Goal: Task Accomplishment & Management: Complete application form

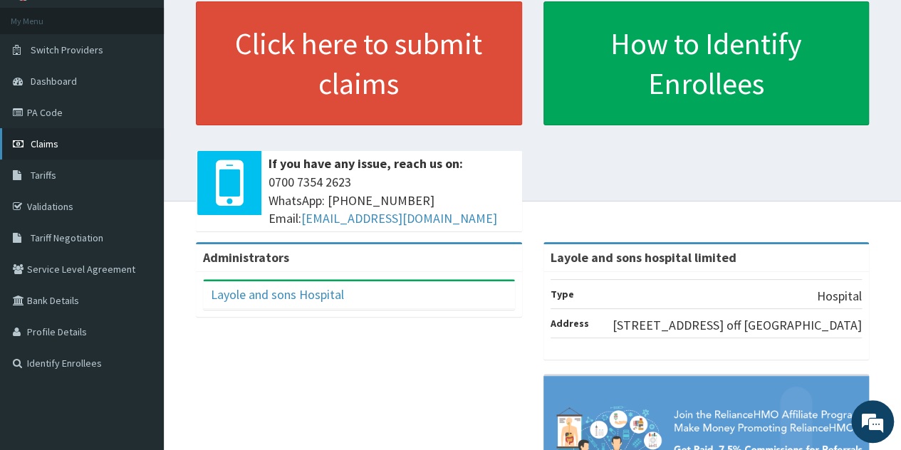
click at [71, 143] on link "Claims" at bounding box center [82, 143] width 164 height 31
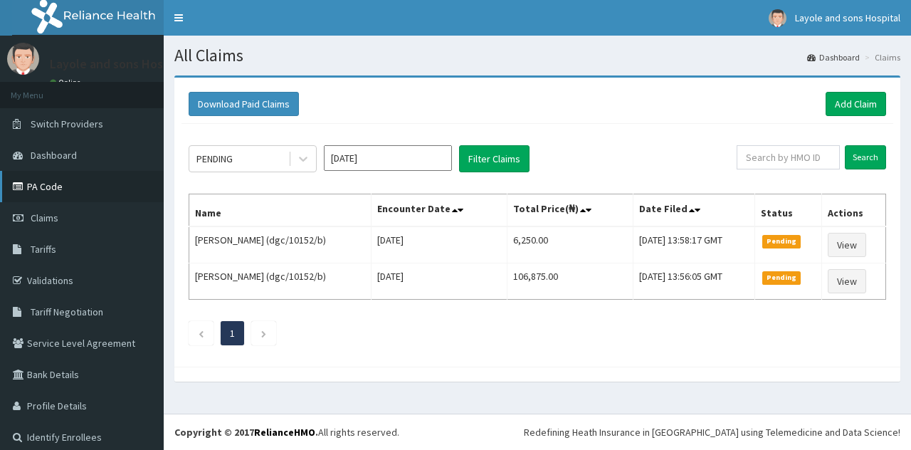
click at [51, 188] on link "PA Code" at bounding box center [82, 186] width 164 height 31
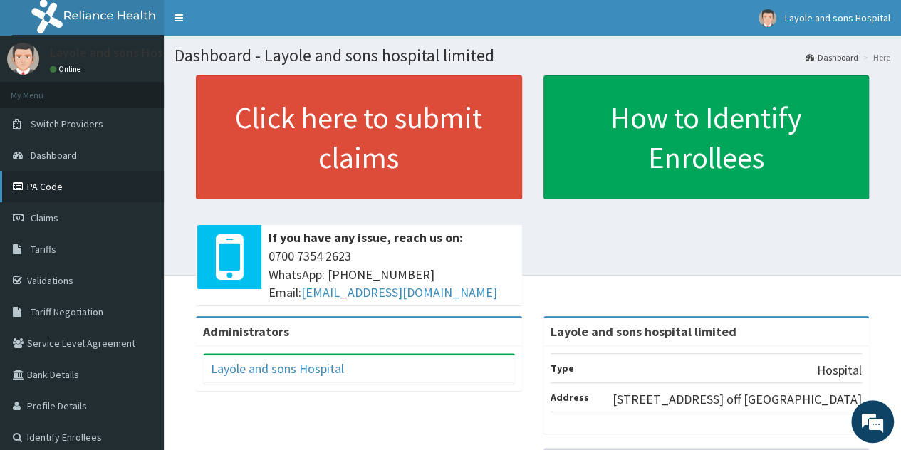
click at [41, 182] on link "PA Code" at bounding box center [82, 186] width 164 height 31
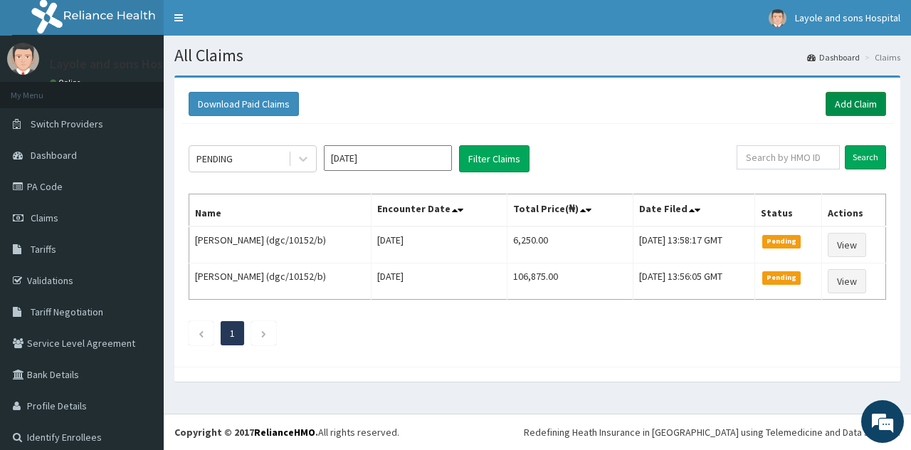
click at [837, 107] on link "Add Claim" at bounding box center [856, 104] width 61 height 24
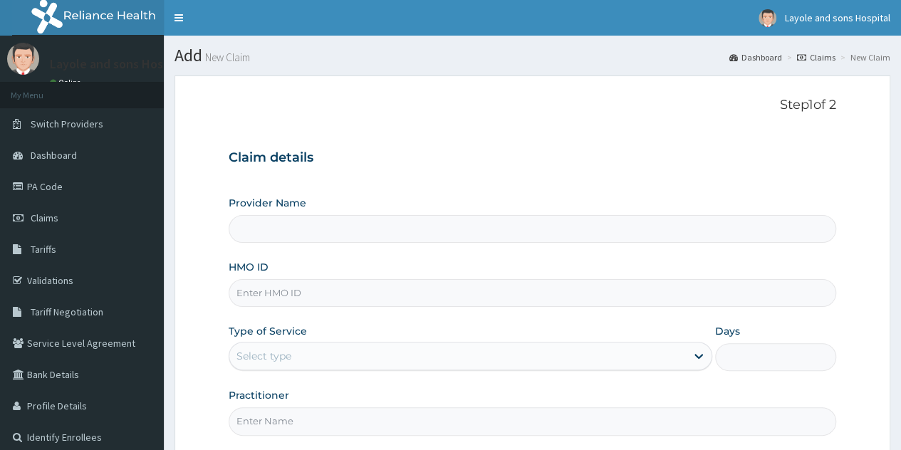
click at [306, 228] on input "Provider Name" at bounding box center [532, 229] width 607 height 28
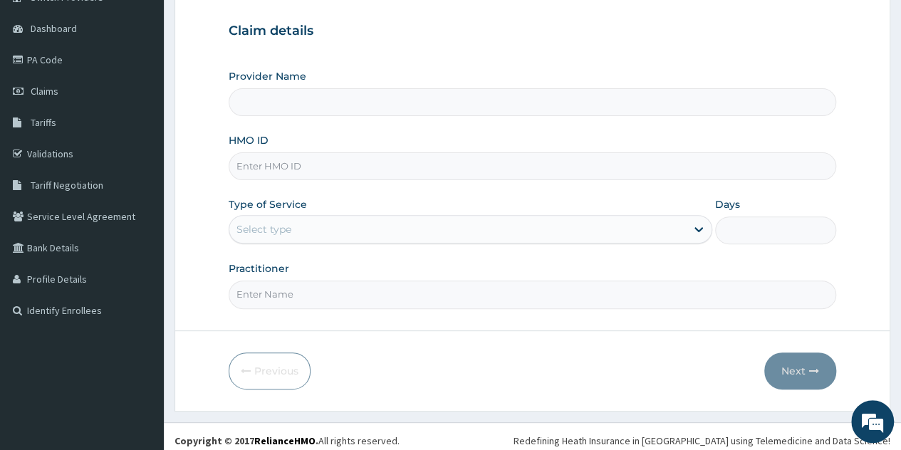
type input "Layole and sons hospital limited"
click at [352, 167] on input "HMO ID" at bounding box center [532, 166] width 607 height 28
type input "KCS/10034/A"
drag, startPoint x: 545, startPoint y: 252, endPoint x: 616, endPoint y: 238, distance: 71.8
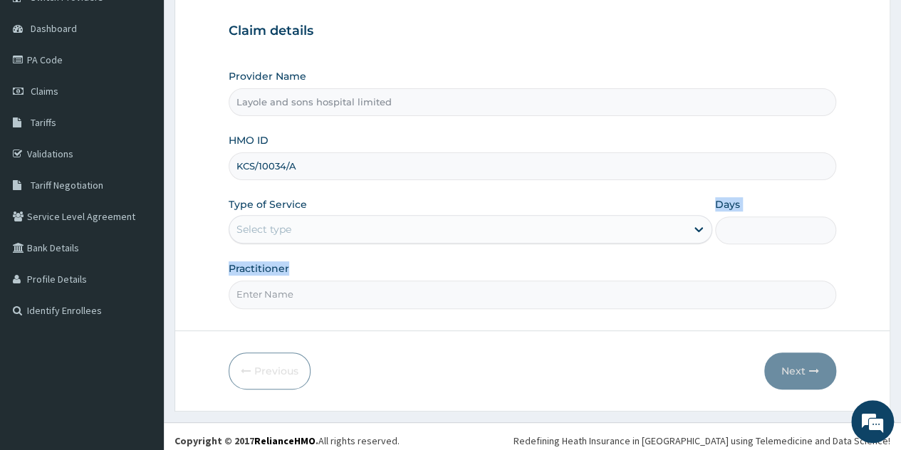
click at [616, 238] on div "Provider Name Layole and sons hospital limited HMO ID KCS/10034/A Type of Servi…" at bounding box center [532, 188] width 607 height 239
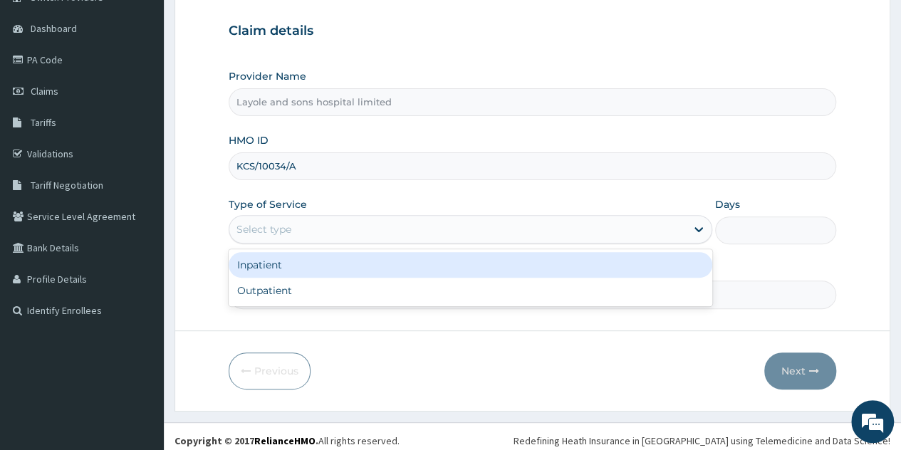
click at [616, 238] on div "Select type" at bounding box center [457, 229] width 456 height 23
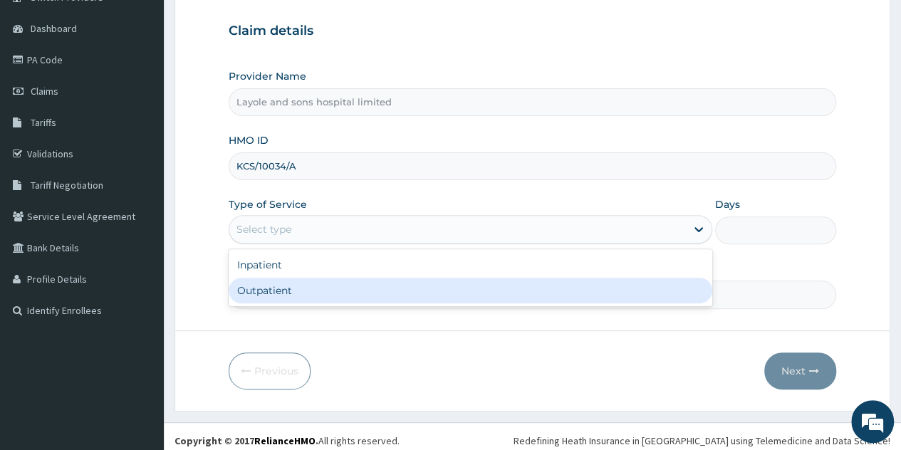
click at [300, 293] on div "Outpatient" at bounding box center [470, 291] width 483 height 26
type input "1"
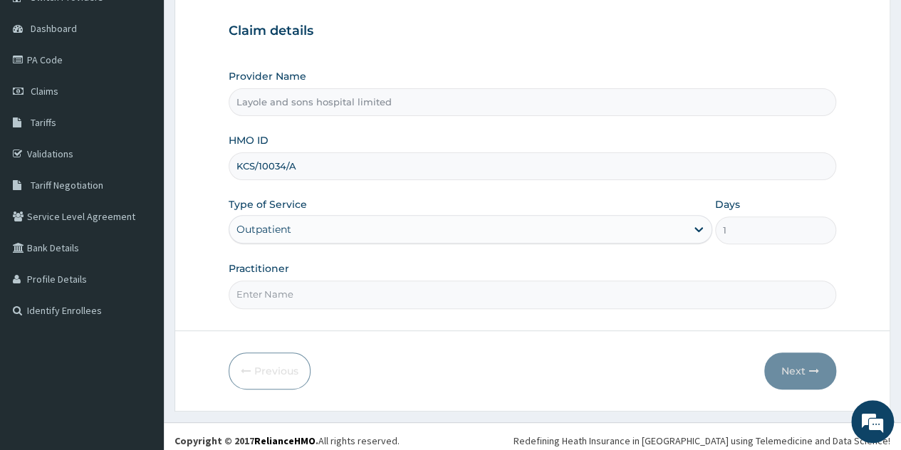
click at [470, 287] on input "Practitioner" at bounding box center [532, 295] width 607 height 28
type input "[PERSON_NAME]"
click at [800, 372] on button "Next" at bounding box center [800, 370] width 72 height 37
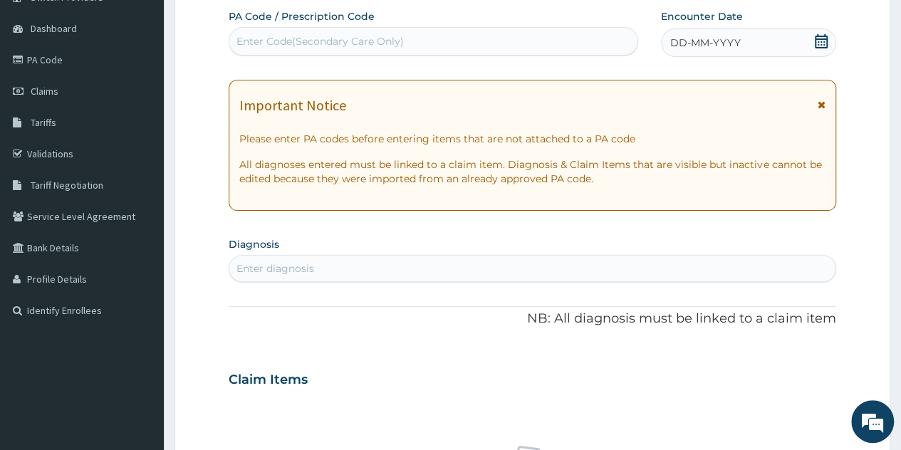
scroll to position [68, 0]
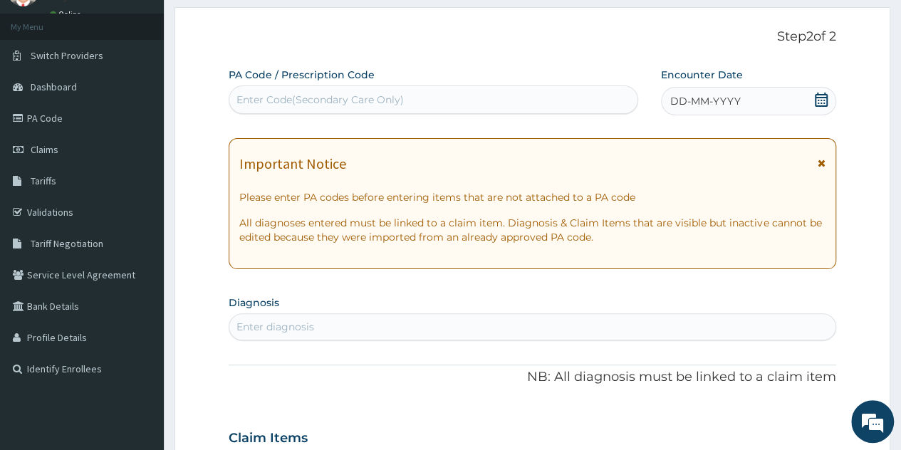
click at [439, 96] on div "Enter Code(Secondary Care Only)" at bounding box center [432, 99] width 407 height 23
paste input "PA/67B348"
type input "PA/67B348"
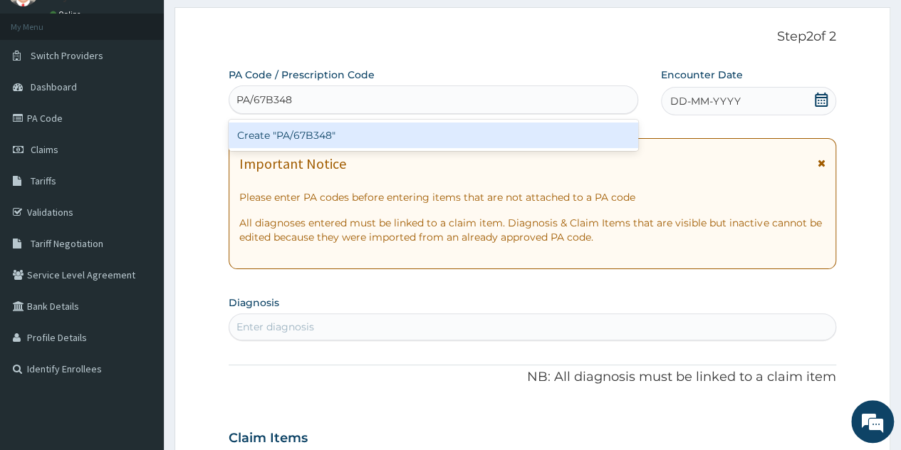
click at [316, 127] on div "Create "PA/67B348"" at bounding box center [433, 135] width 409 height 26
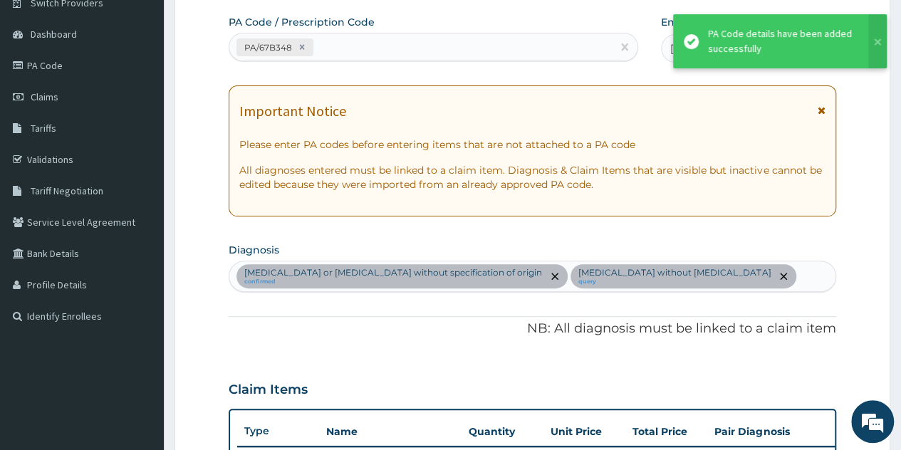
scroll to position [0, 0]
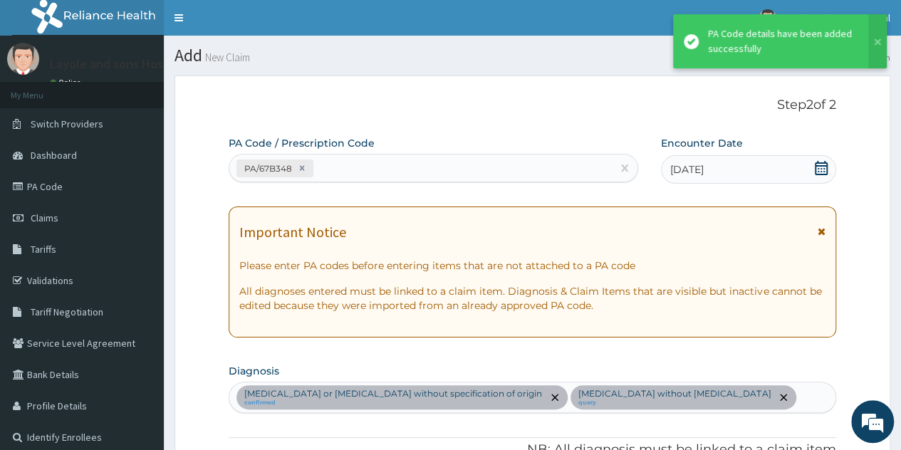
click at [827, 167] on icon at bounding box center [821, 168] width 14 height 14
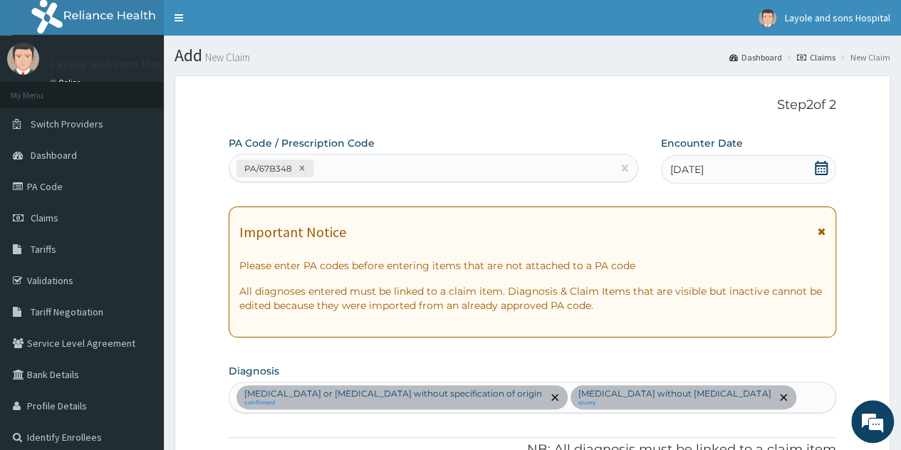
click at [824, 169] on icon at bounding box center [821, 168] width 14 height 14
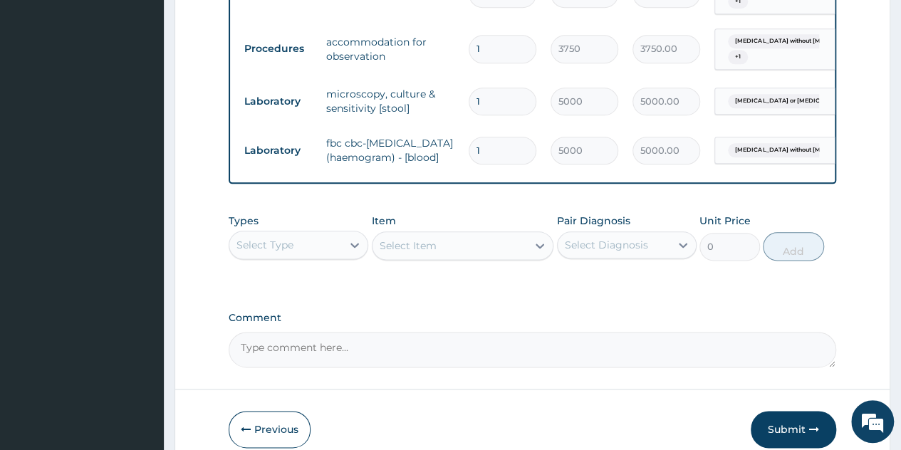
scroll to position [763, 0]
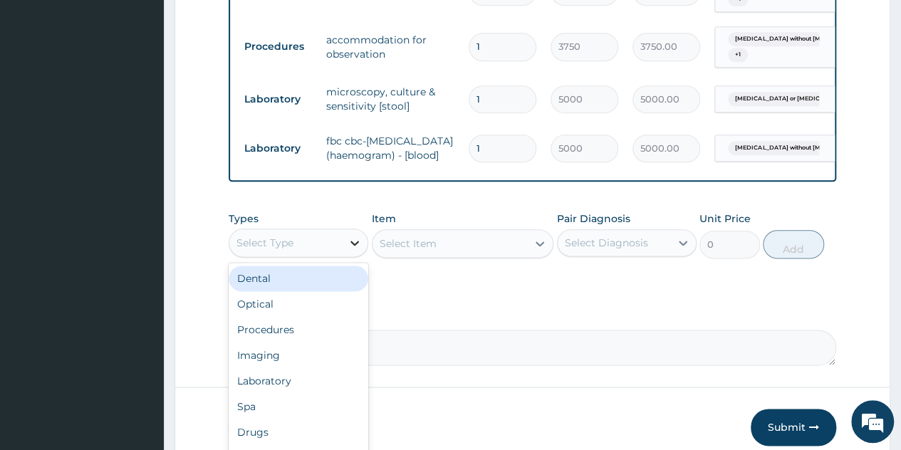
click at [347, 256] on div at bounding box center [355, 243] width 26 height 26
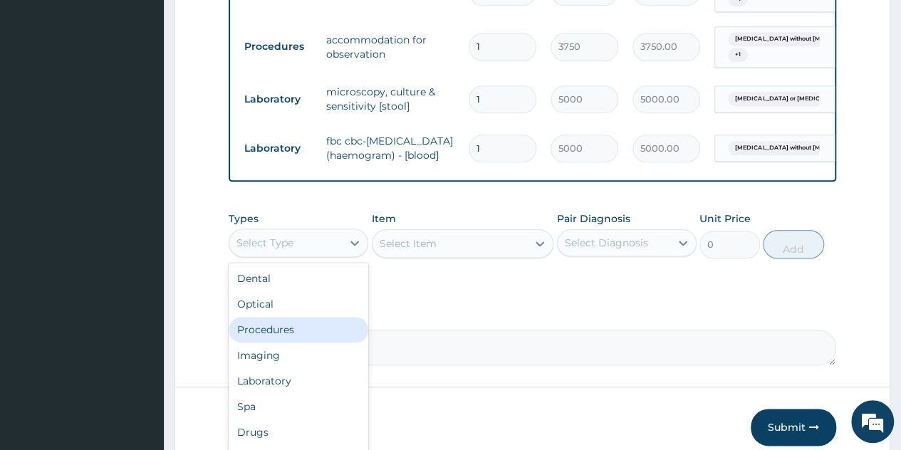
click at [288, 340] on div "Procedures" at bounding box center [299, 330] width 140 height 26
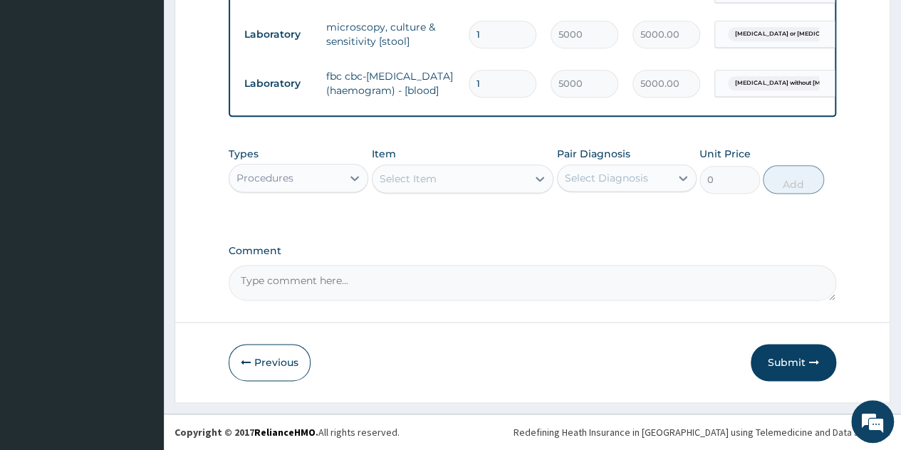
scroll to position [843, 0]
click at [520, 183] on div "Select Item" at bounding box center [449, 178] width 155 height 23
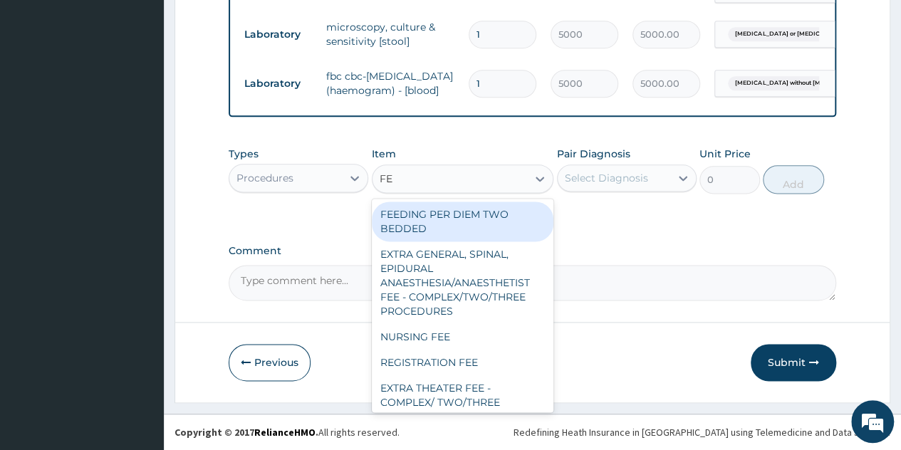
type input "F"
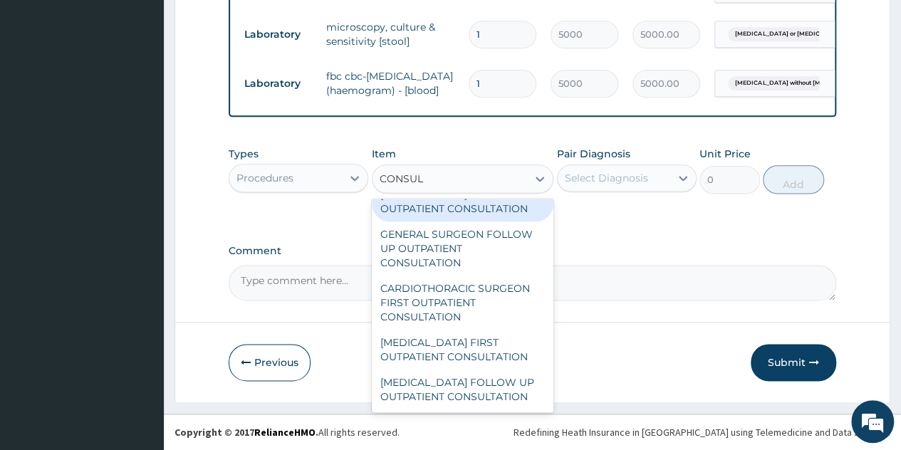
scroll to position [2472, 0]
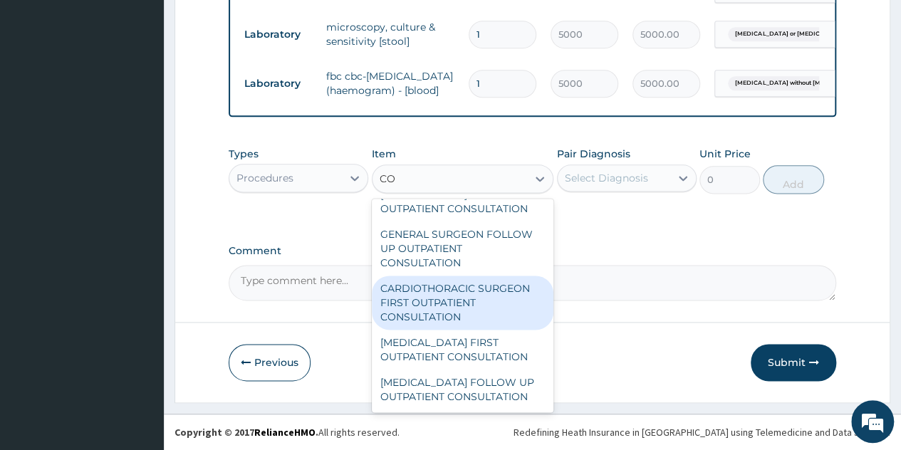
type input "C"
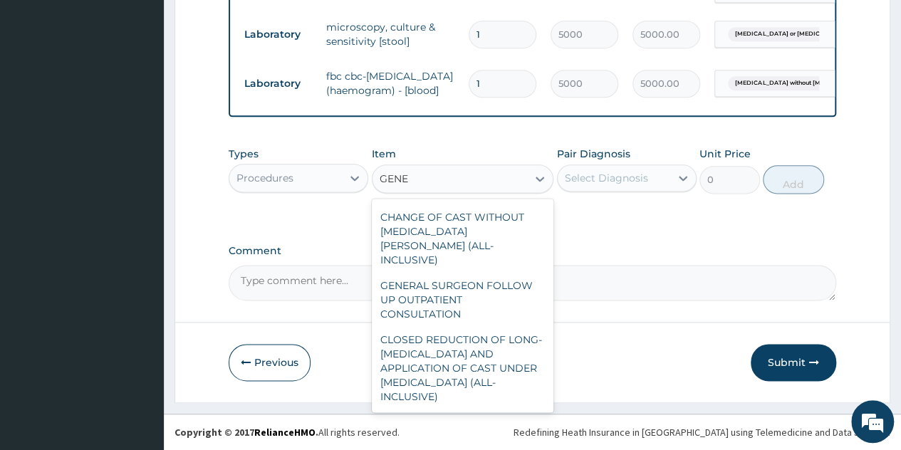
scroll to position [439, 0]
type input "GENERAL"
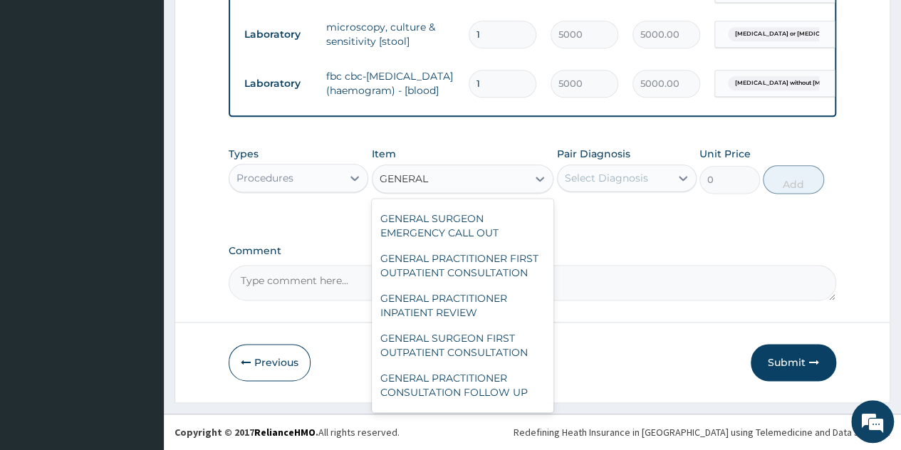
scroll to position [162, 0]
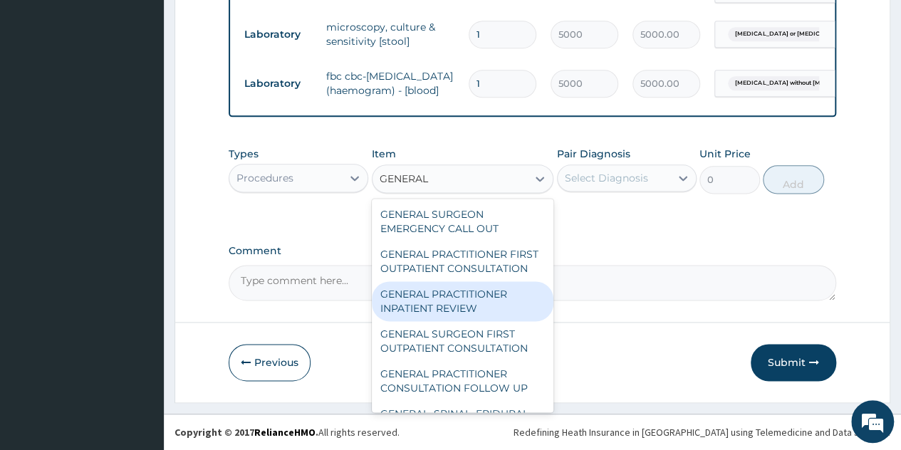
click at [441, 307] on div "GENERAL PRACTITIONER INPATIENT REVIEW" at bounding box center [463, 301] width 182 height 40
type input "2500"
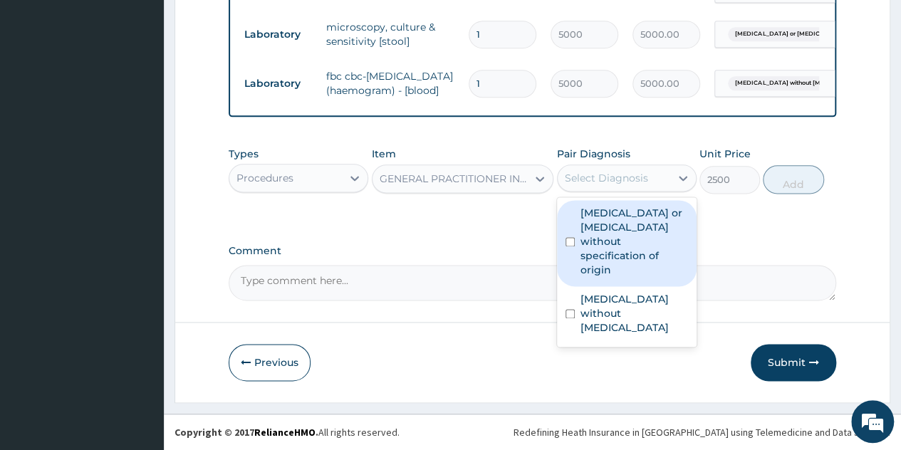
click at [656, 180] on div "Select Diagnosis" at bounding box center [613, 178] width 112 height 23
click at [627, 261] on label "Gastroenteritis or colitis without specification of origin" at bounding box center [634, 241] width 108 height 71
checkbox input "true"
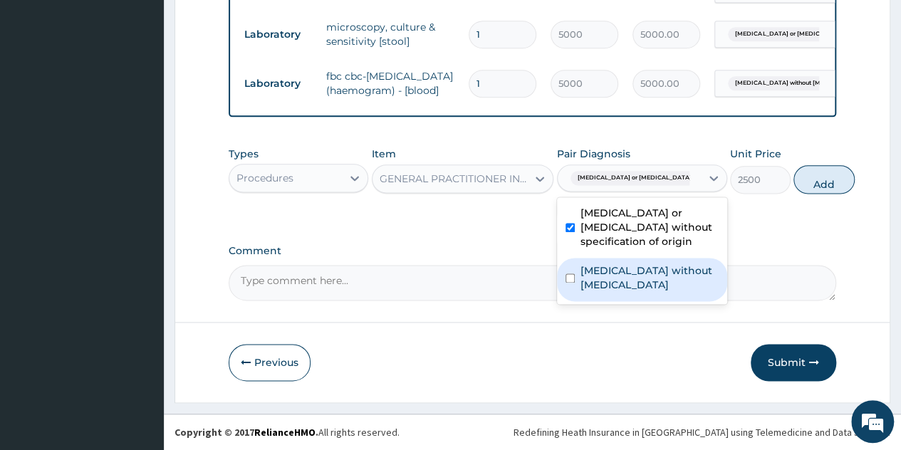
click at [629, 287] on label "Sepsis without septic shock" at bounding box center [649, 277] width 138 height 28
checkbox input "true"
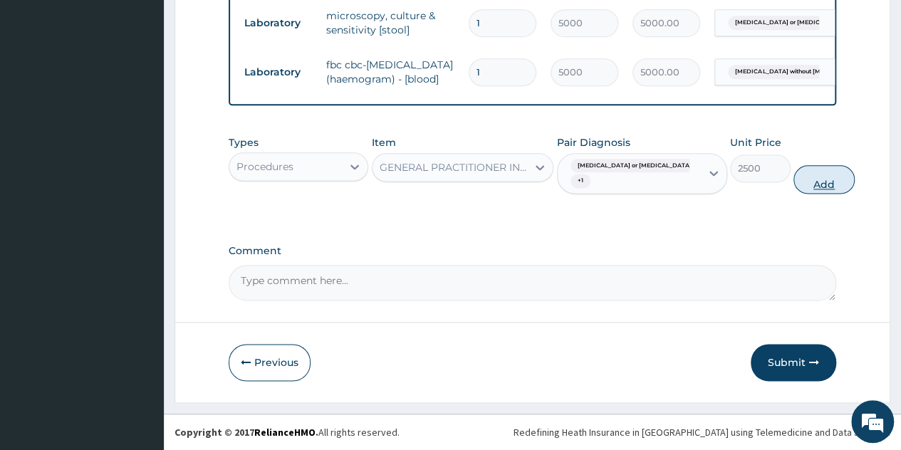
click at [793, 192] on button "Add" at bounding box center [823, 179] width 61 height 28
type input "0"
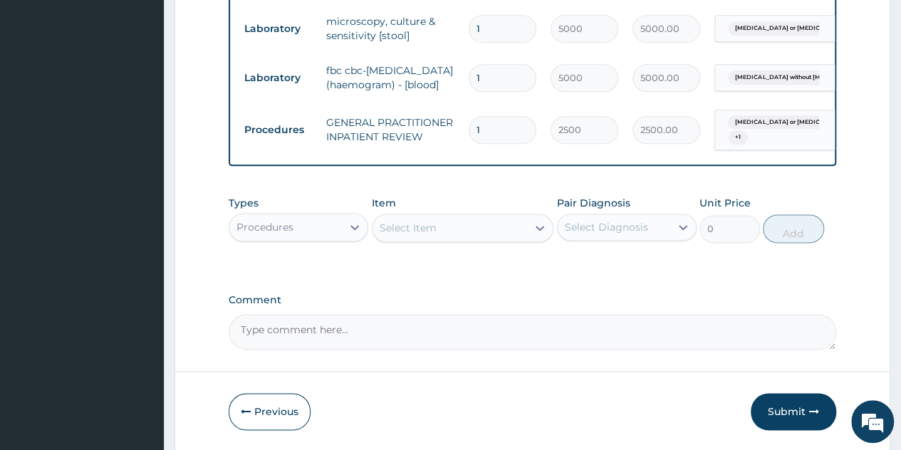
scroll to position [898, 0]
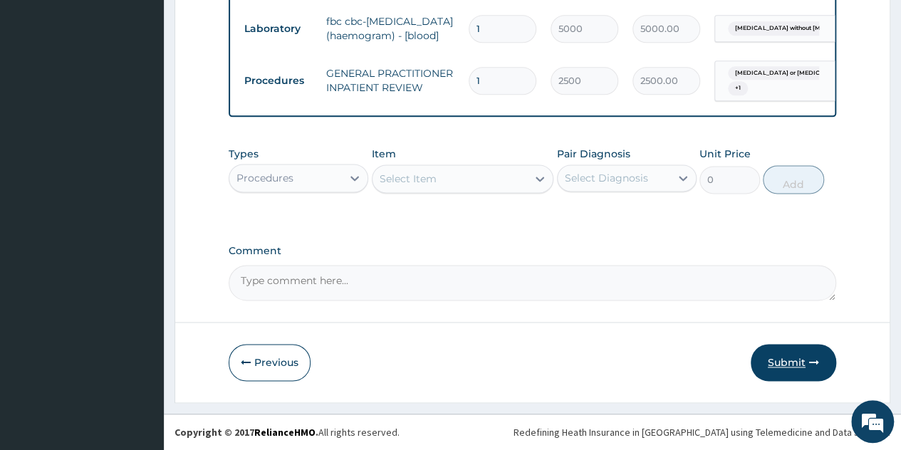
click at [782, 368] on button "Submit" at bounding box center [792, 362] width 85 height 37
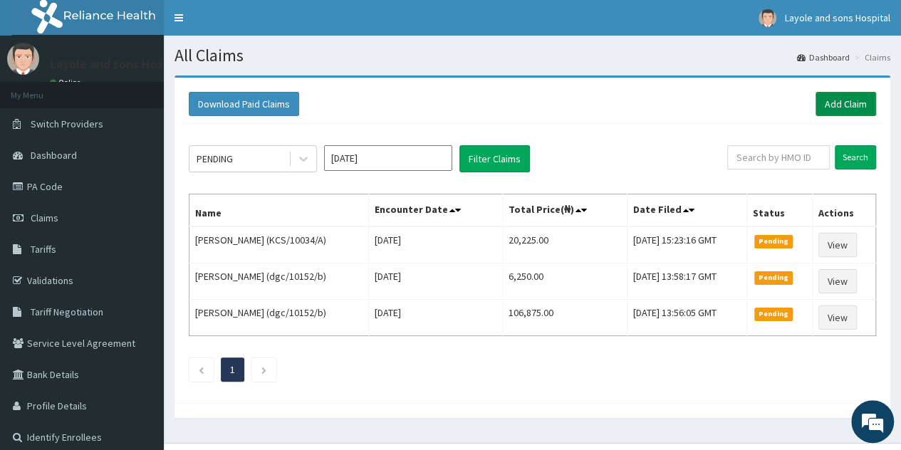
click at [844, 108] on link "Add Claim" at bounding box center [845, 104] width 61 height 24
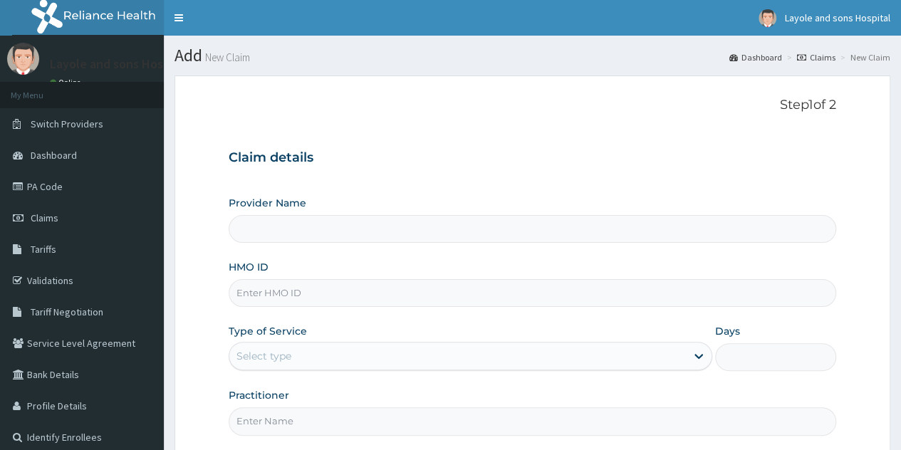
scroll to position [111, 0]
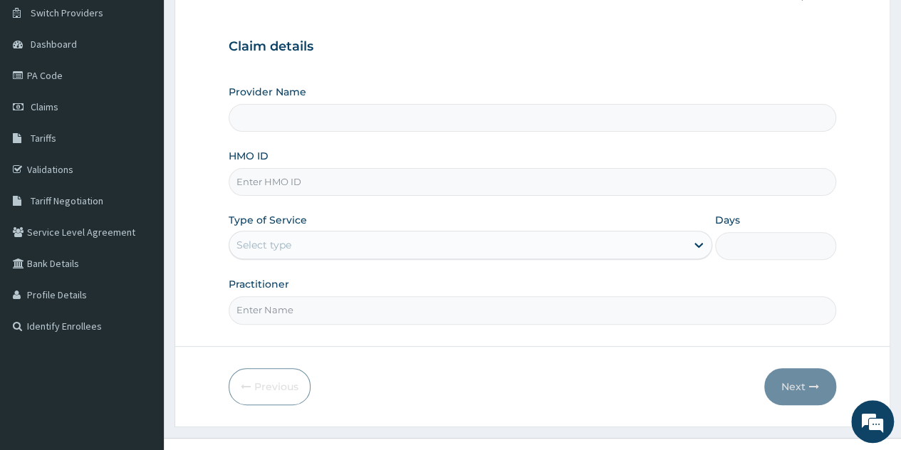
click at [426, 192] on input "HMO ID" at bounding box center [532, 182] width 607 height 28
type input "Layole and sons hospital limited"
type input "CHL/11009/D"
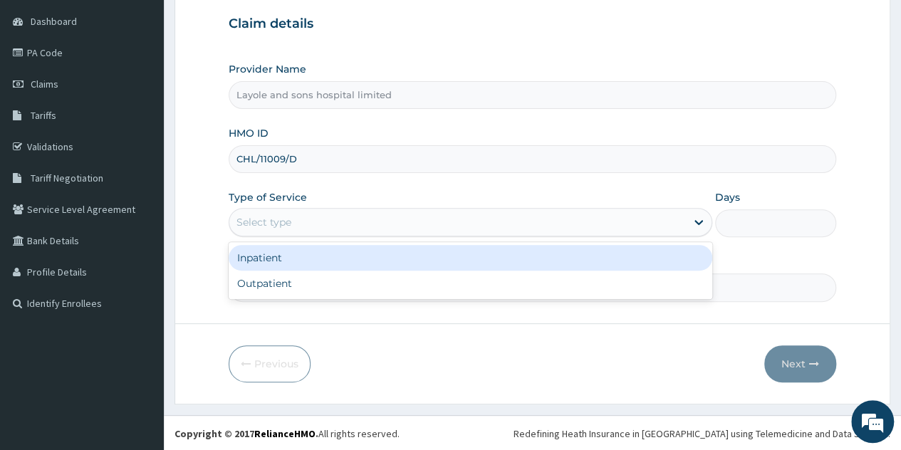
click at [428, 216] on div "Select type" at bounding box center [457, 222] width 456 height 23
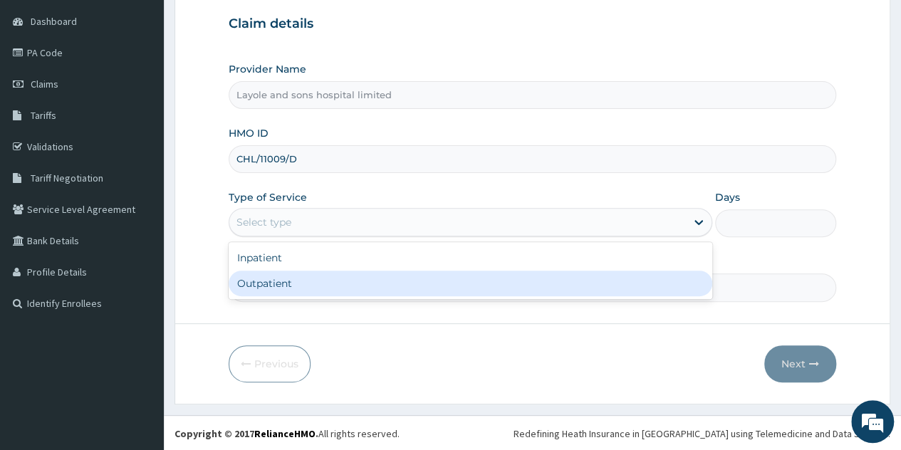
click at [298, 278] on div "Outpatient" at bounding box center [470, 284] width 483 height 26
type input "1"
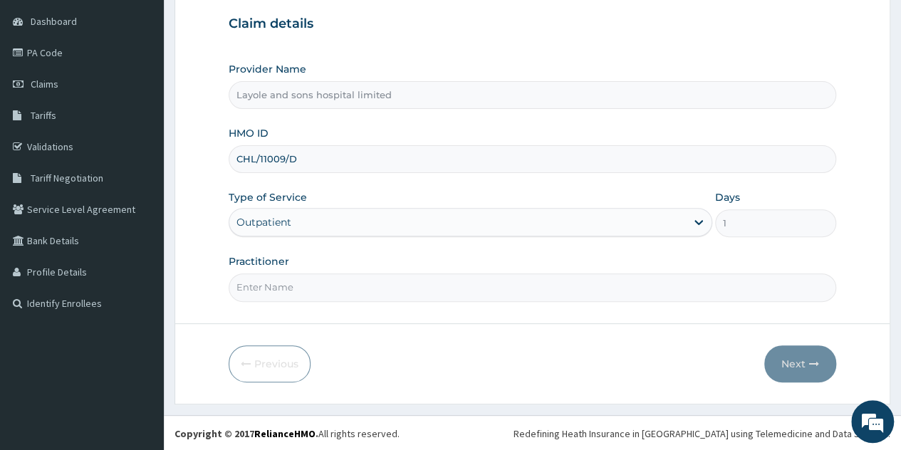
click at [334, 279] on input "Practitioner" at bounding box center [532, 287] width 607 height 28
type input "Dr Onoja"
click at [786, 360] on button "Next" at bounding box center [800, 363] width 72 height 37
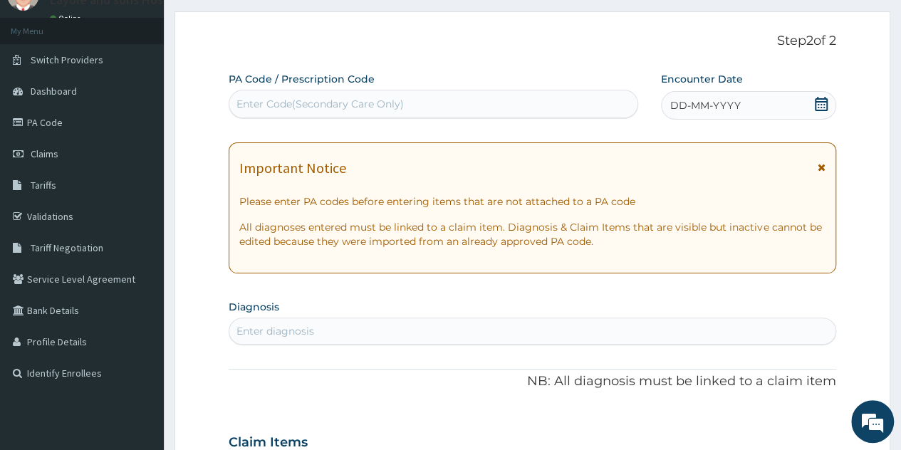
scroll to position [6, 0]
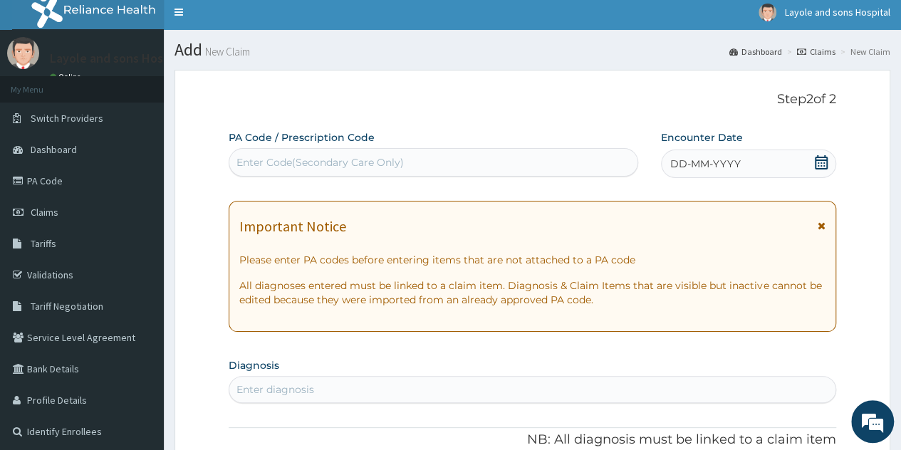
click at [765, 169] on div "DD-MM-YYYY" at bounding box center [748, 164] width 175 height 28
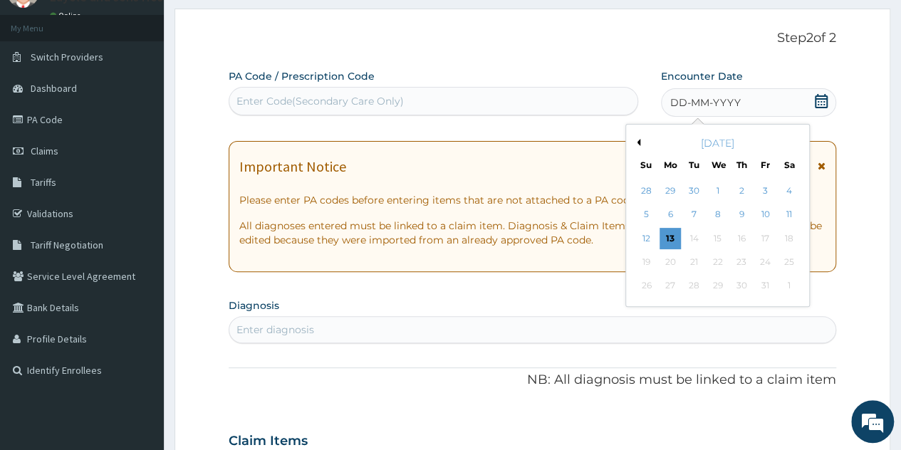
scroll to position [68, 0]
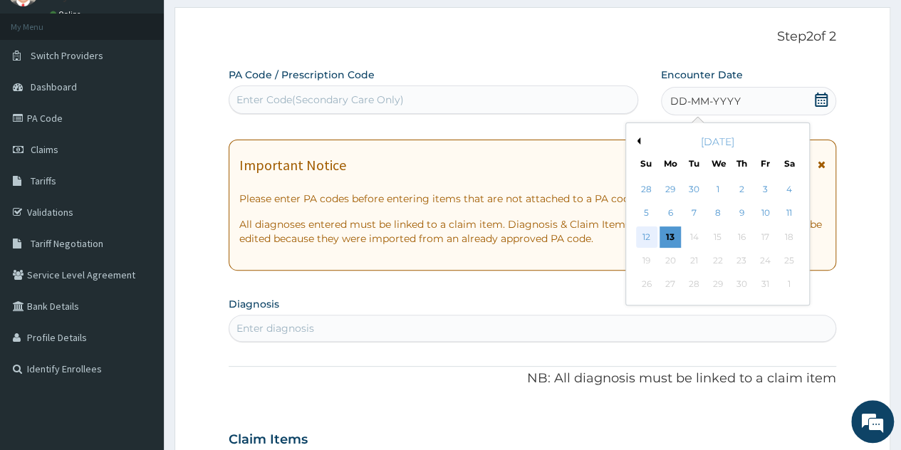
click at [648, 236] on div "12" at bounding box center [645, 236] width 21 height 21
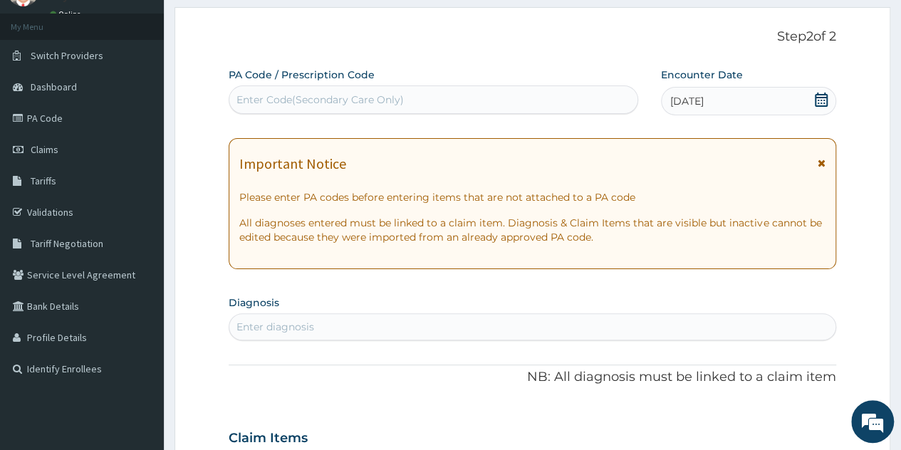
scroll to position [115, 0]
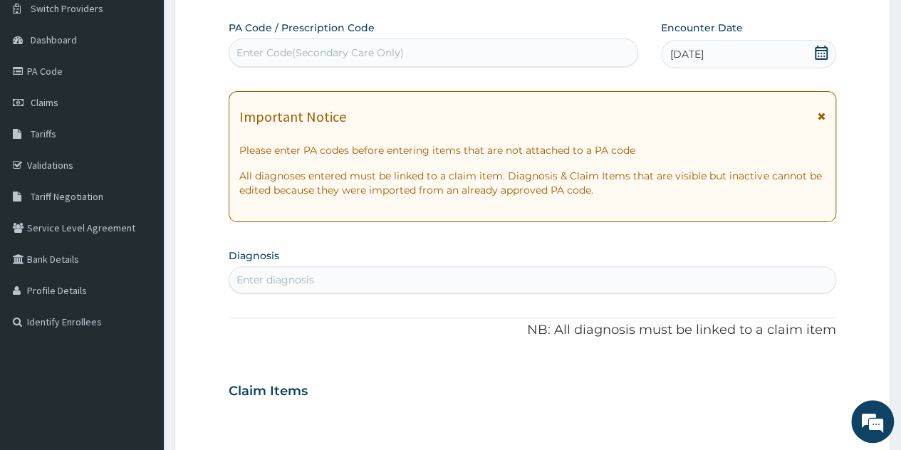
click at [310, 281] on div "Enter diagnosis" at bounding box center [275, 280] width 78 height 14
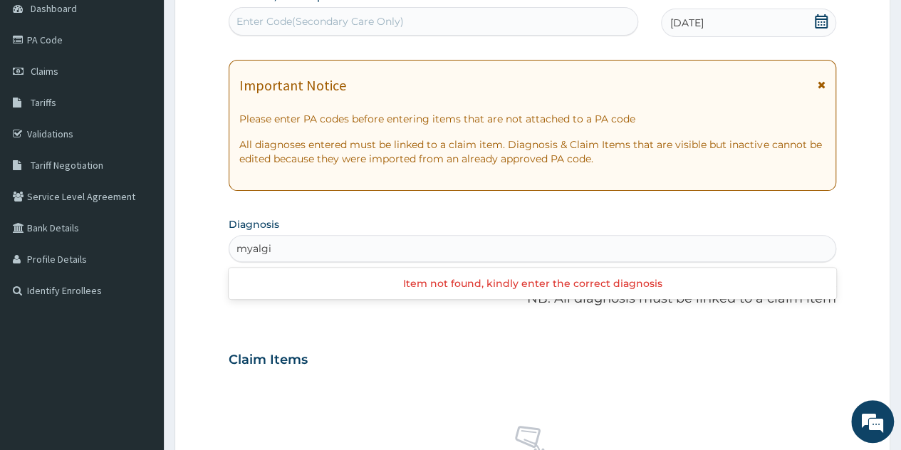
scroll to position [147, 0]
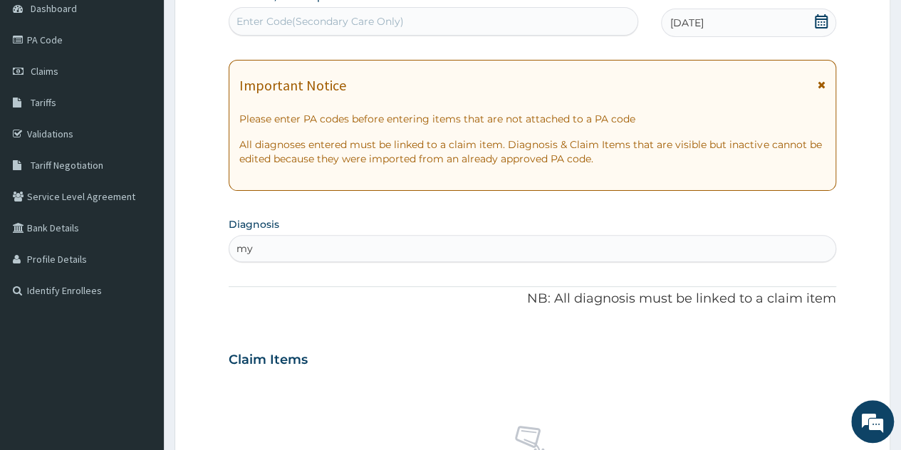
type input "m"
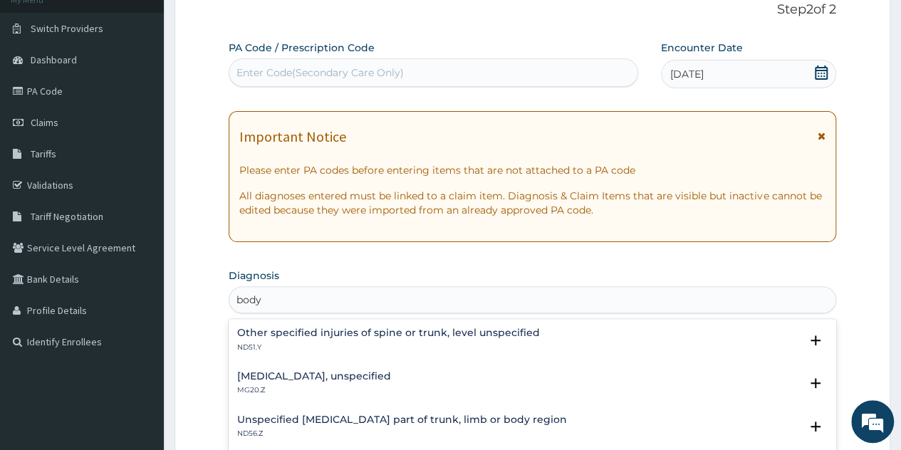
scroll to position [87, 0]
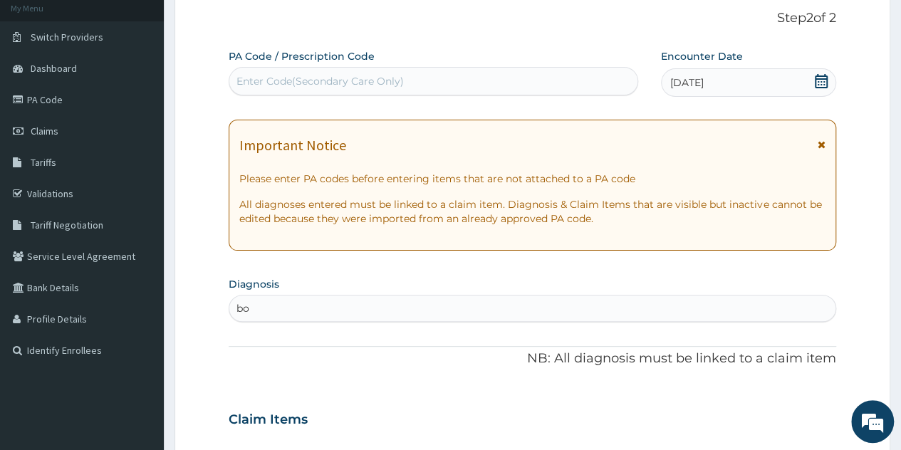
type input "b"
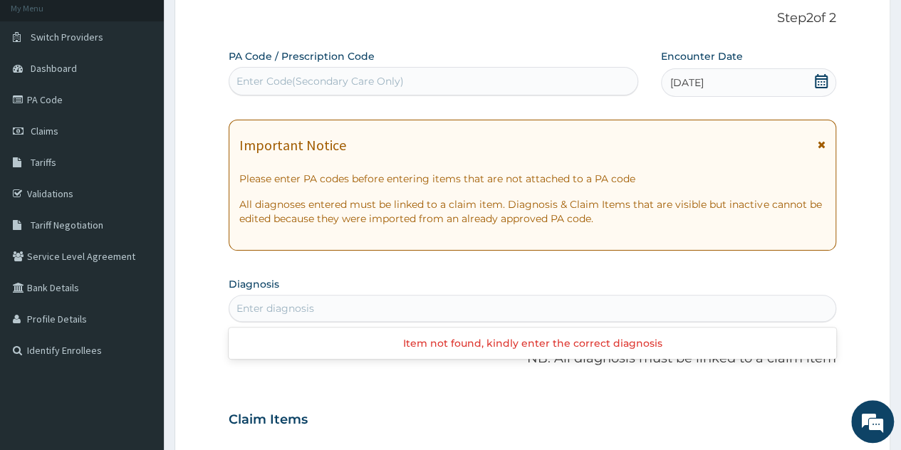
scroll to position [138, 0]
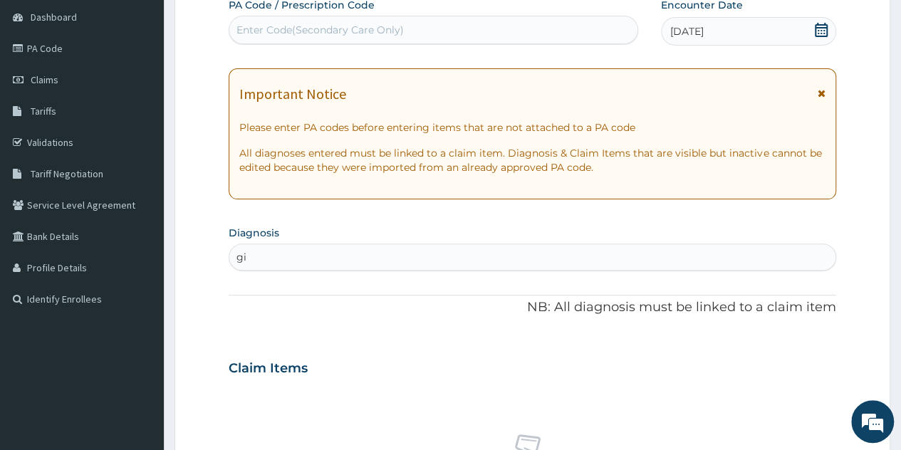
type input "g"
type input "a"
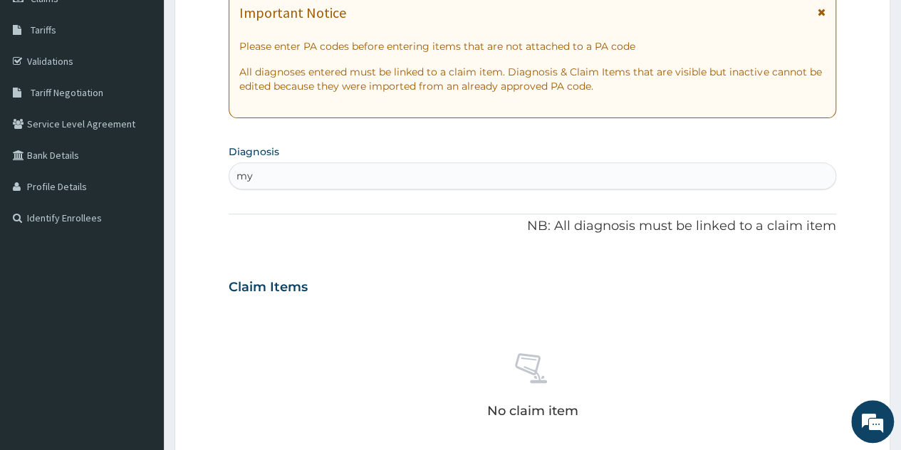
type input "m"
type input "b"
type input "joint"
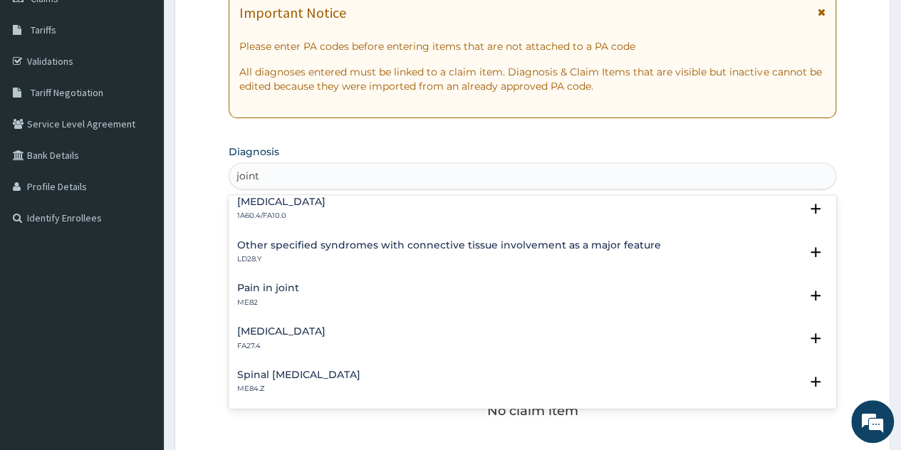
scroll to position [829, 0]
click at [263, 297] on p "ME82" at bounding box center [268, 302] width 62 height 10
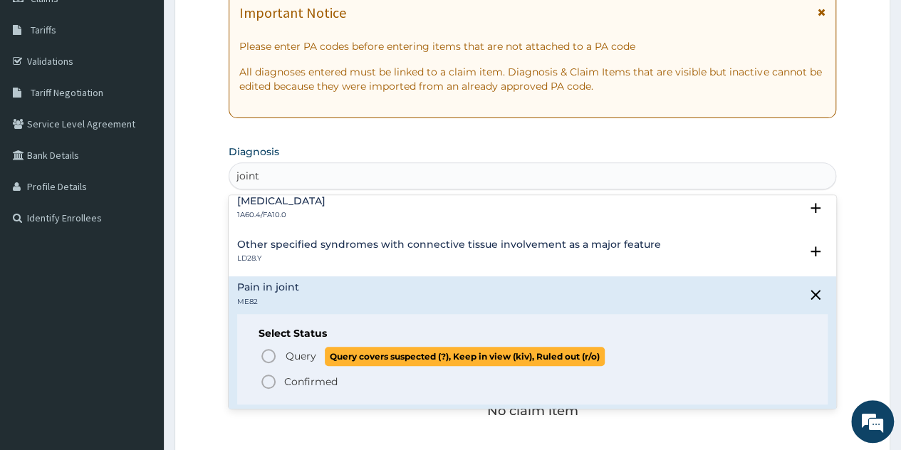
click at [299, 360] on span "Query" at bounding box center [300, 356] width 31 height 14
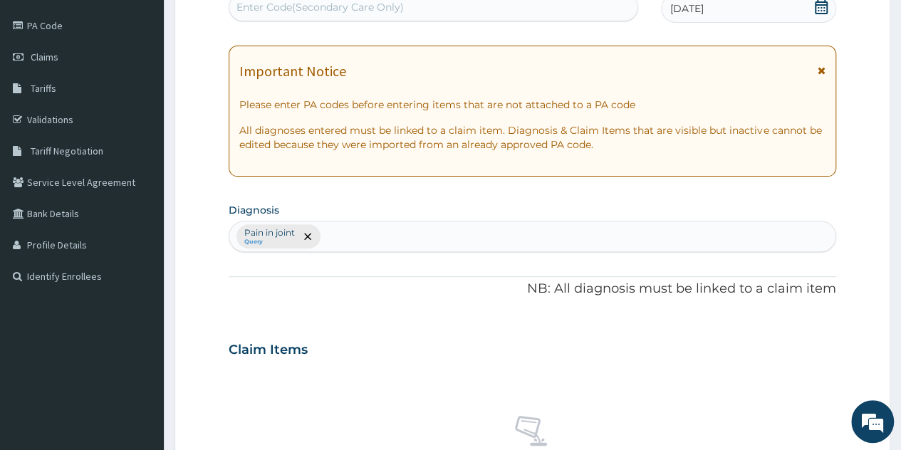
scroll to position [137, 0]
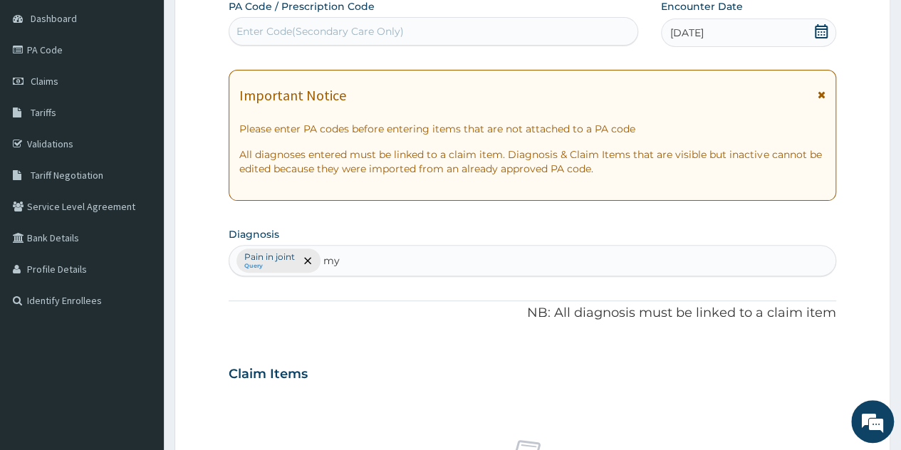
type input "m"
type input "body"
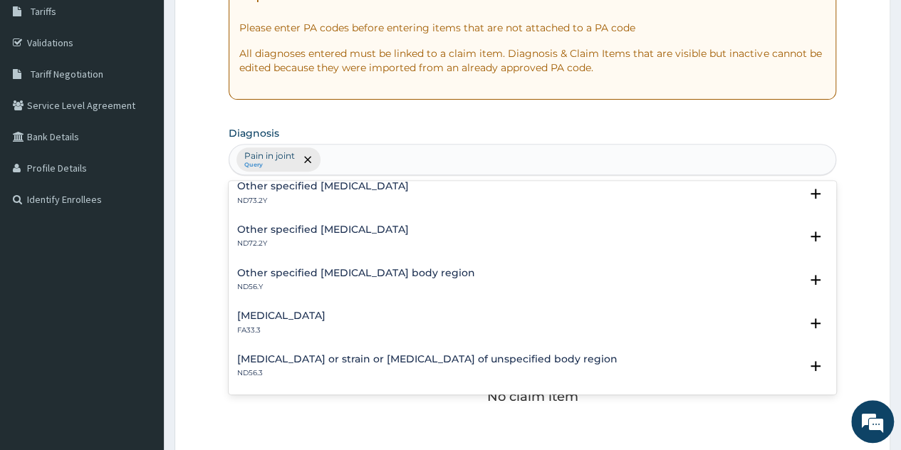
scroll to position [0, 0]
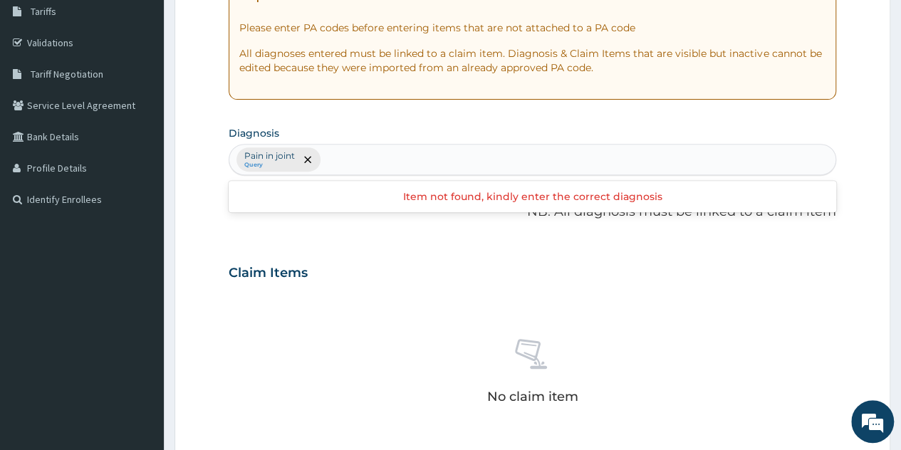
click at [450, 149] on div "Pain in joint Query" at bounding box center [532, 160] width 606 height 30
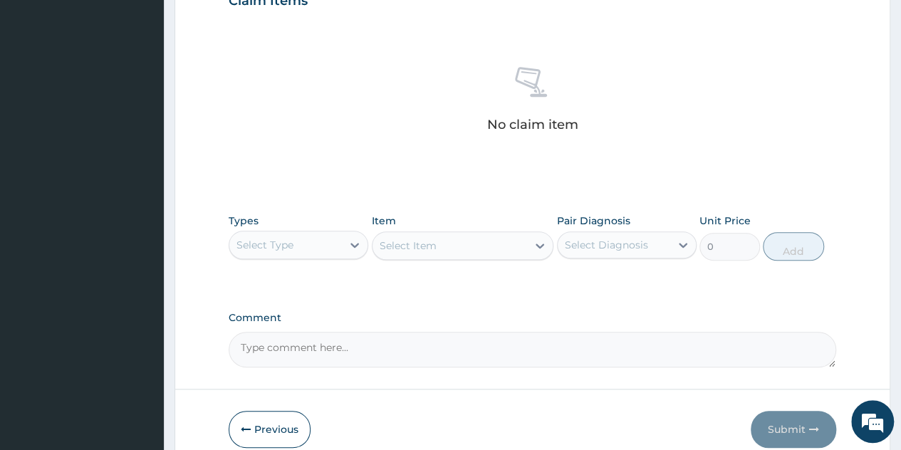
scroll to position [518, 0]
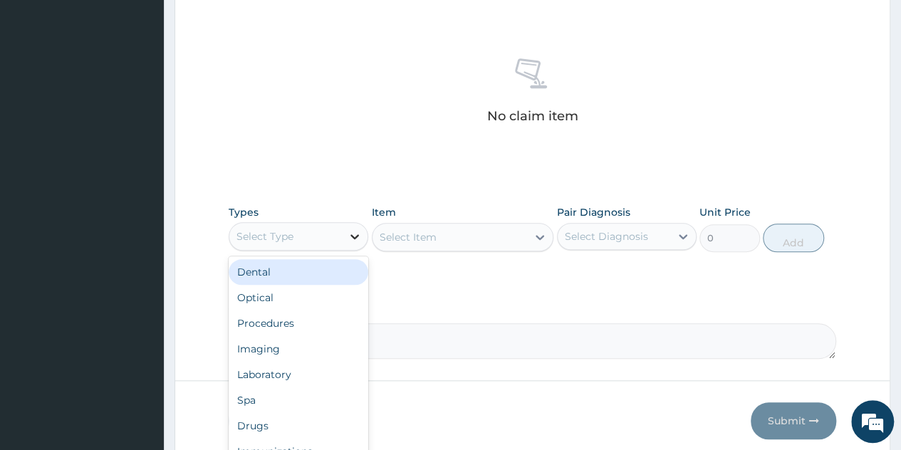
click at [355, 231] on icon at bounding box center [354, 236] width 14 height 14
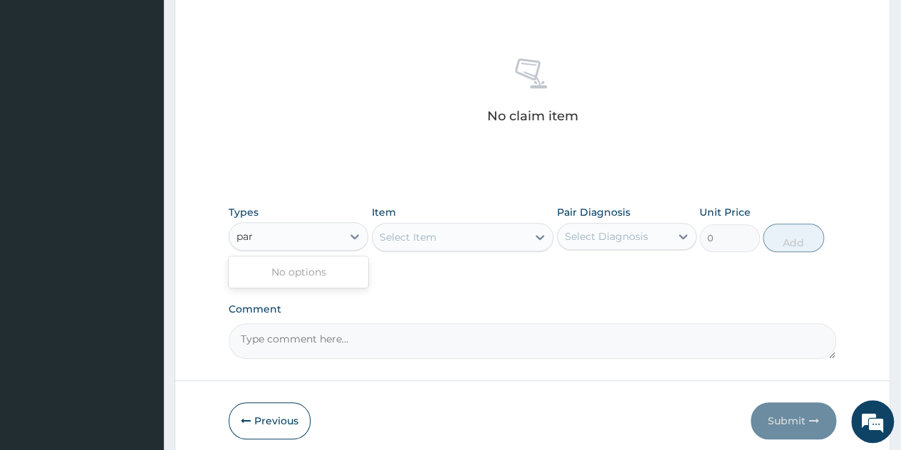
type input "para"
click at [356, 233] on icon at bounding box center [354, 236] width 14 height 14
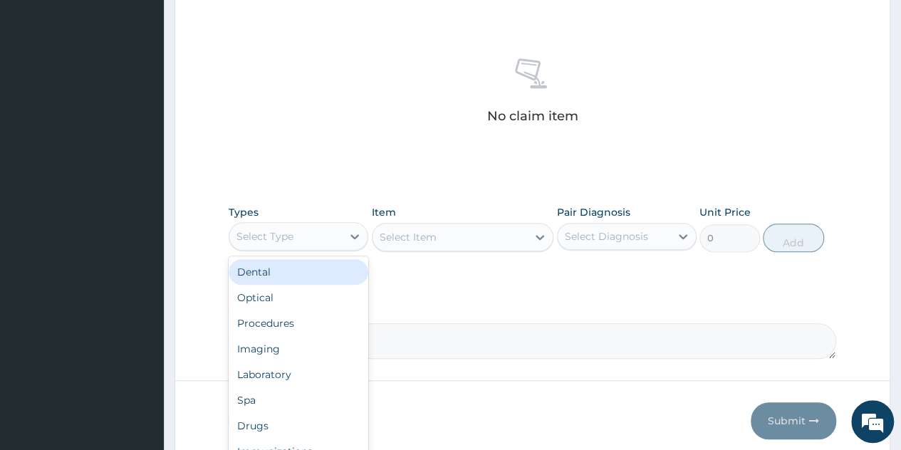
click at [349, 223] on div at bounding box center [355, 236] width 26 height 27
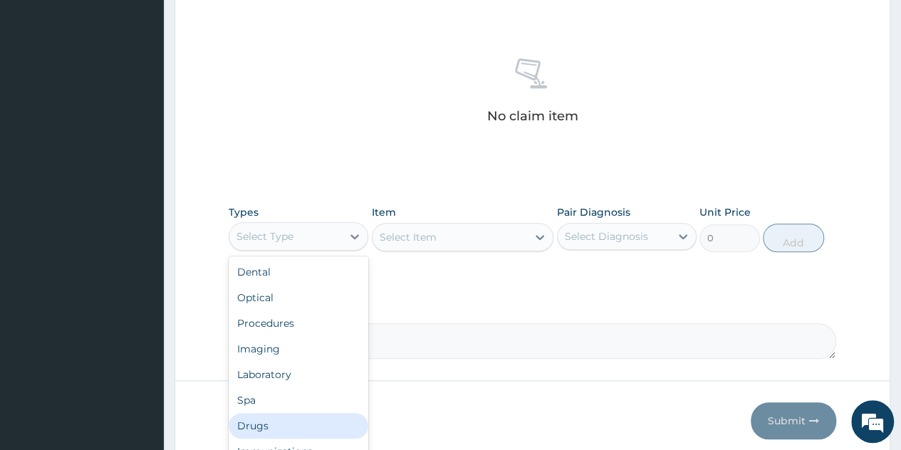
click at [248, 421] on div "Drugs" at bounding box center [299, 426] width 140 height 26
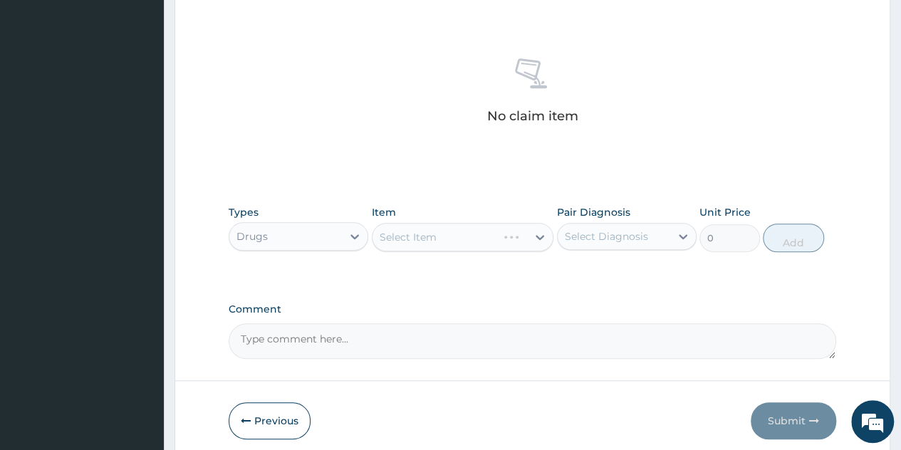
click at [521, 227] on div "Select Item" at bounding box center [463, 237] width 182 height 28
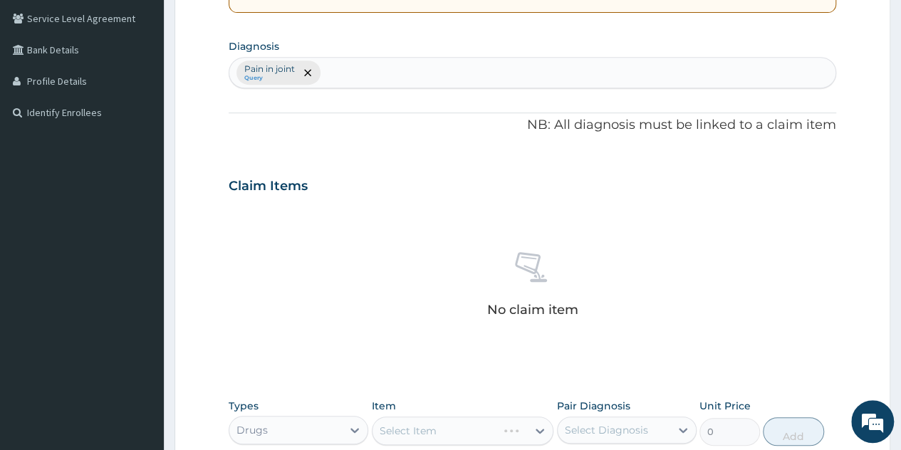
scroll to position [319, 0]
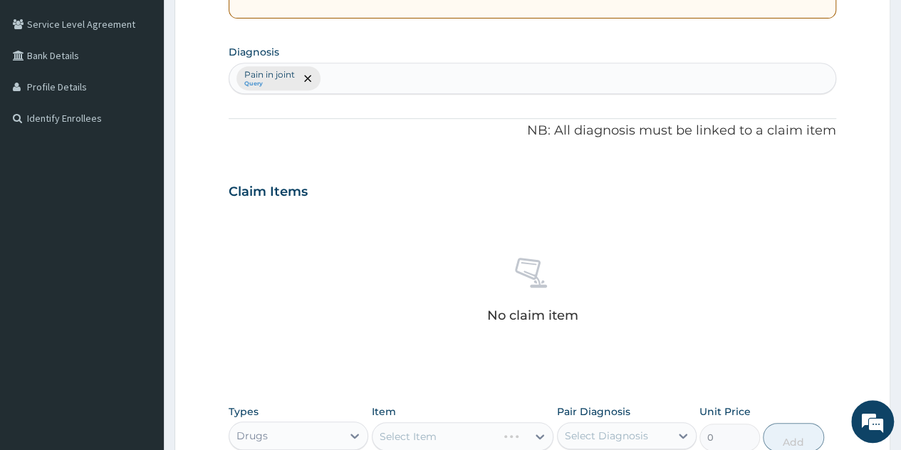
click at [374, 79] on div "Pain in joint Query" at bounding box center [532, 78] width 606 height 30
click at [310, 79] on icon "remove selection option" at bounding box center [307, 78] width 7 height 7
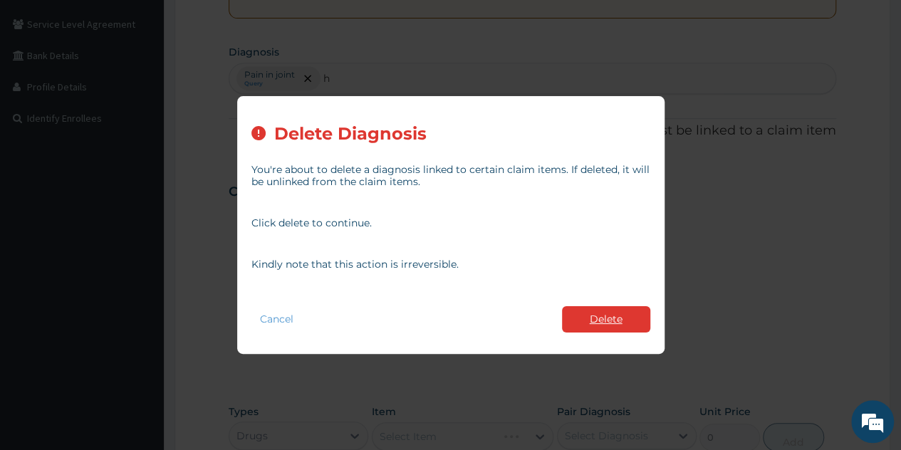
type input "h"
click at [585, 327] on button "Delete" at bounding box center [606, 319] width 88 height 26
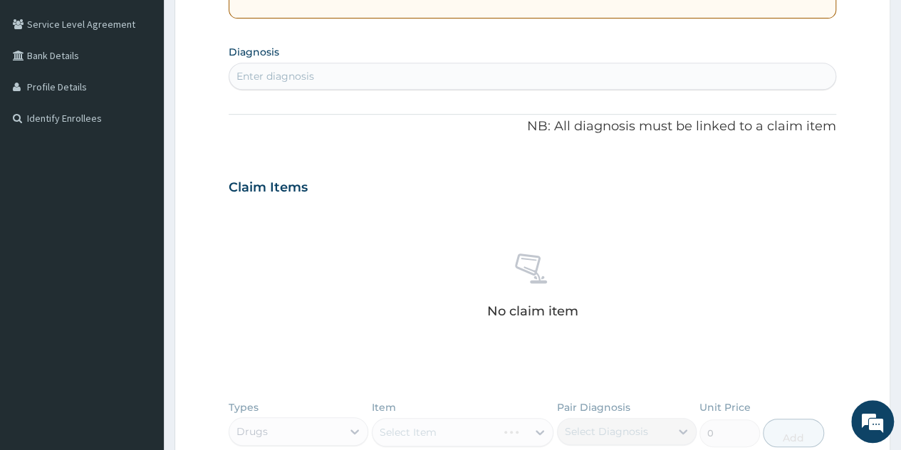
click at [308, 75] on div "Enter diagnosis" at bounding box center [275, 76] width 78 height 14
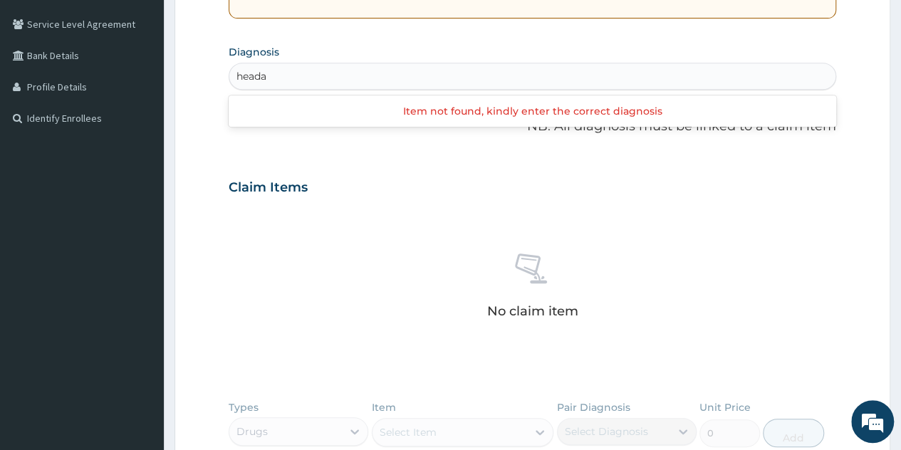
type input "head"
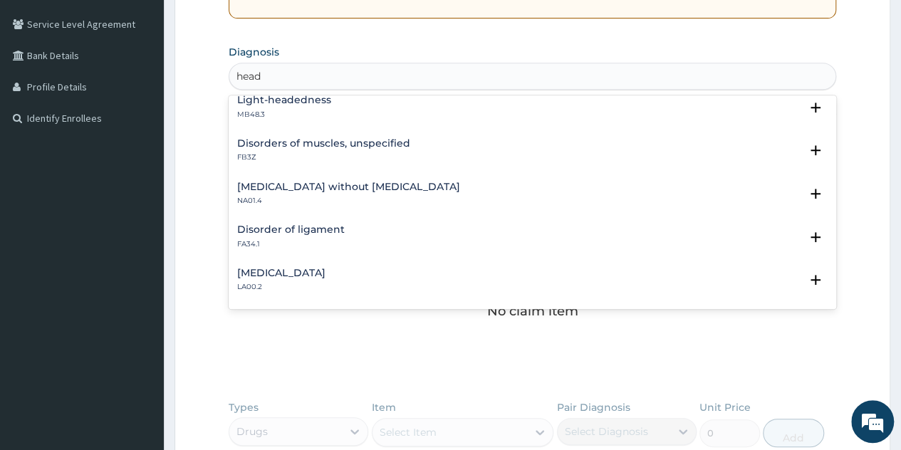
scroll to position [0, 0]
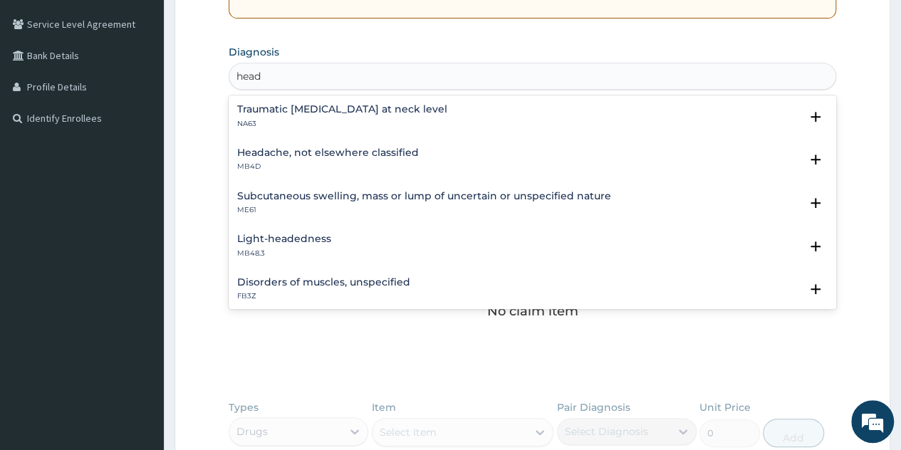
click at [353, 157] on h4 "Headache, not elsewhere classified" at bounding box center [328, 152] width 182 height 11
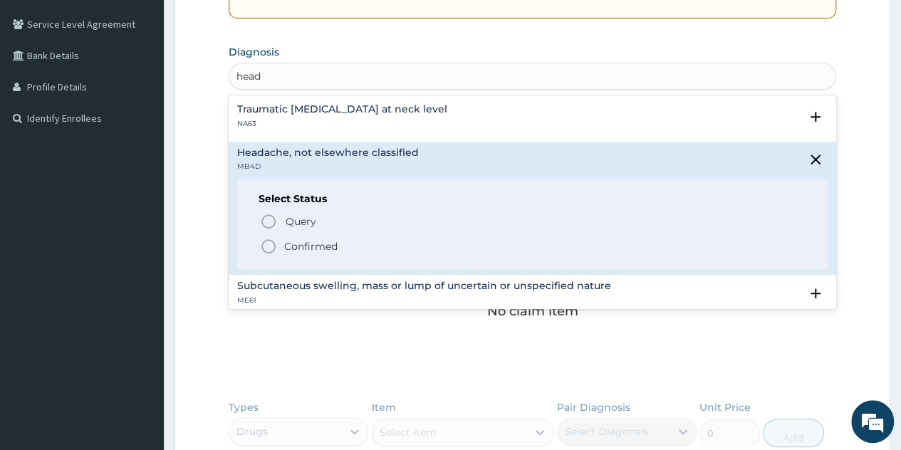
click at [306, 246] on p "Confirmed" at bounding box center [310, 246] width 53 height 14
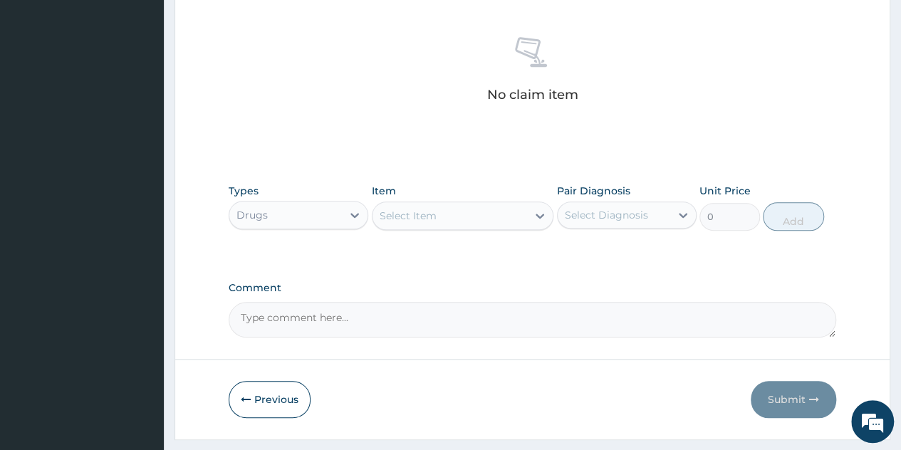
scroll to position [560, 0]
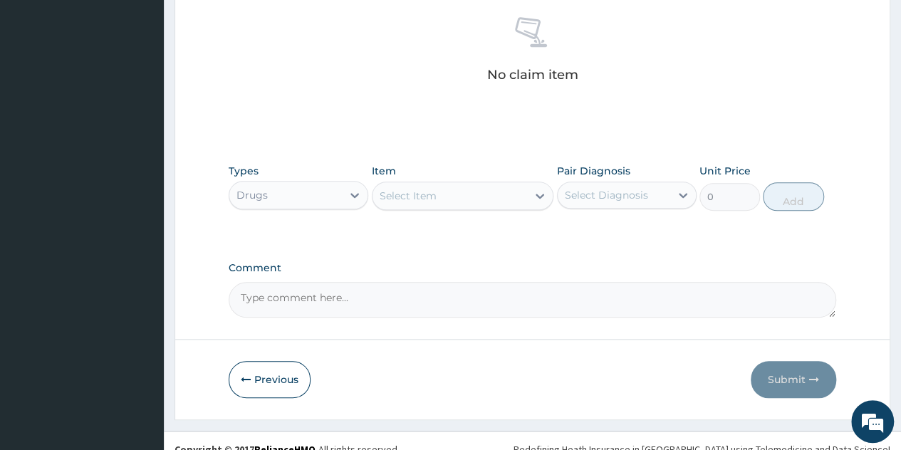
click at [484, 187] on div "Select Item" at bounding box center [449, 195] width 155 height 23
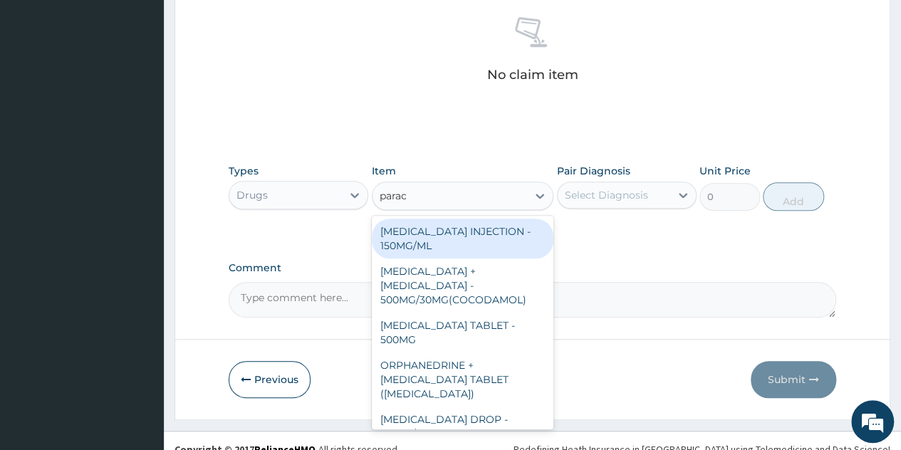
type input "parace"
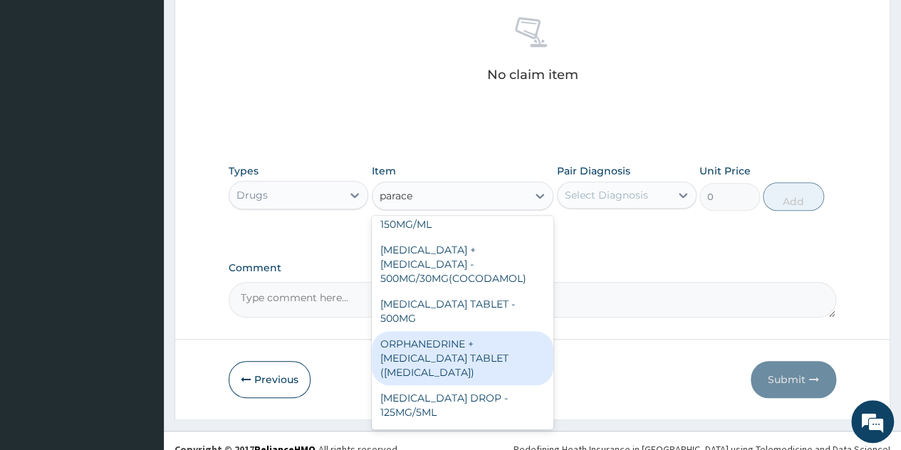
scroll to position [22, 0]
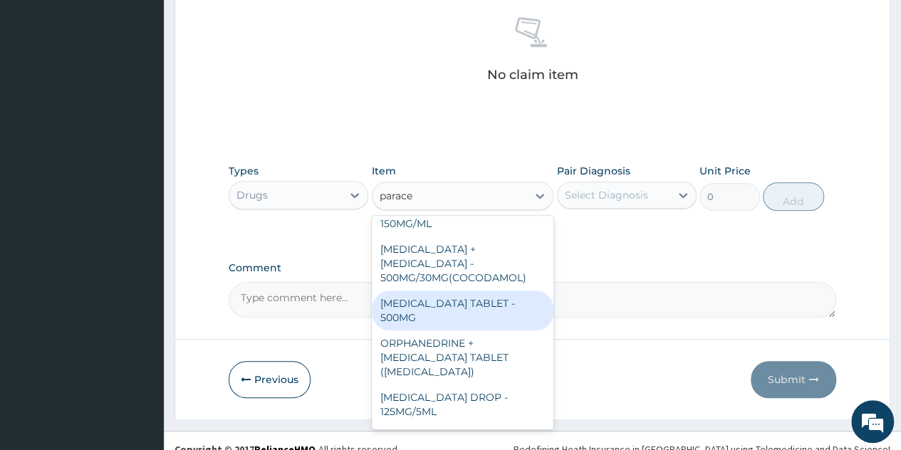
click at [451, 300] on div "PARACETAMOL TABLET - 500MG" at bounding box center [463, 310] width 182 height 40
type input "33.599999999999994"
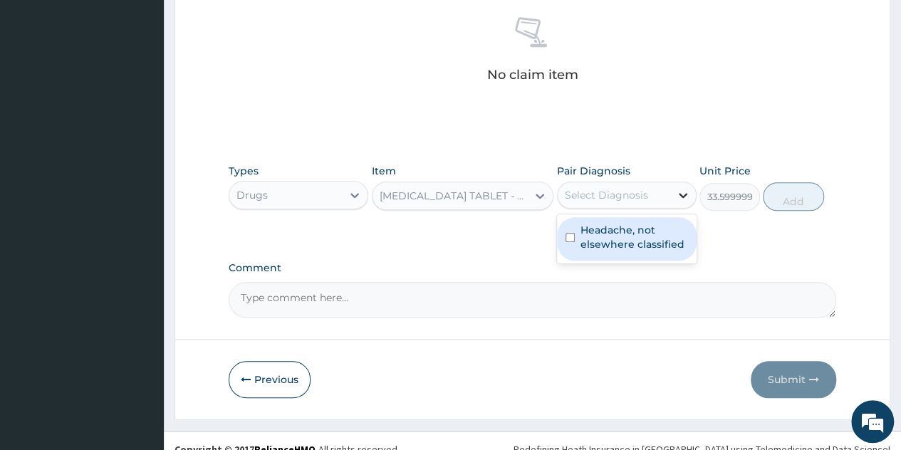
click at [673, 196] on div at bounding box center [683, 195] width 26 height 26
click at [622, 231] on label "Headache, not elsewhere classified" at bounding box center [634, 237] width 108 height 28
checkbox input "true"
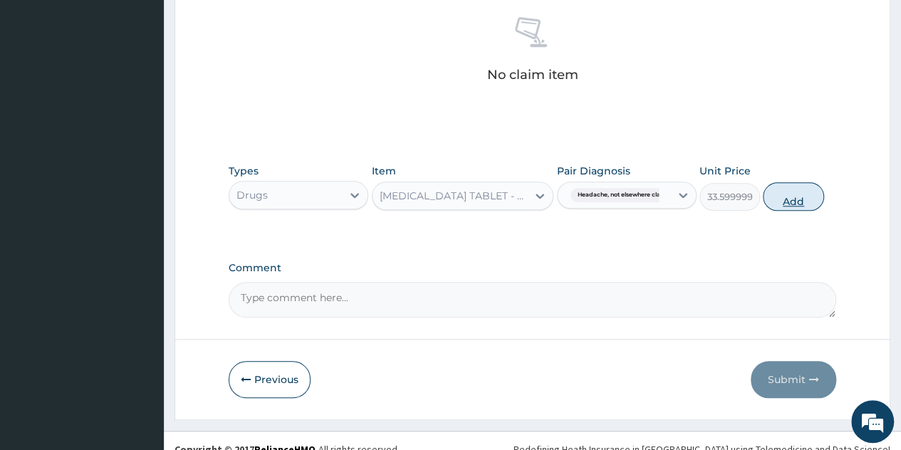
click at [768, 201] on button "Add" at bounding box center [792, 196] width 61 height 28
type input "0"
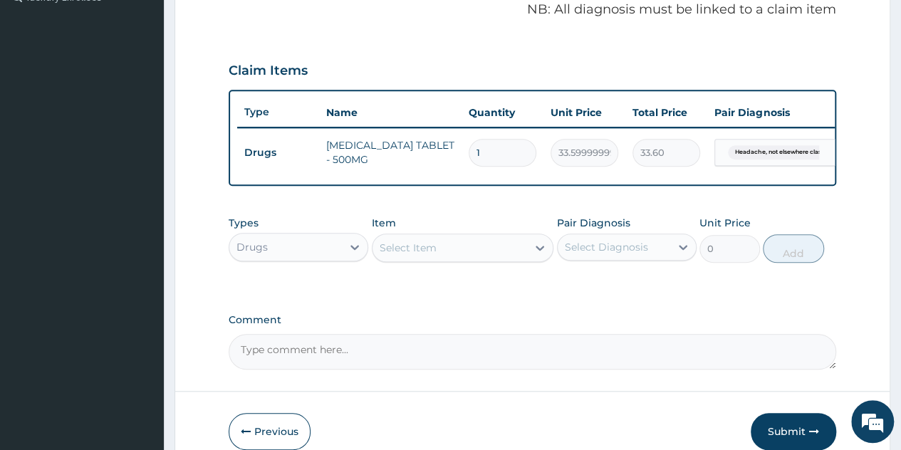
scroll to position [439, 0]
type input "15"
type input "504.00"
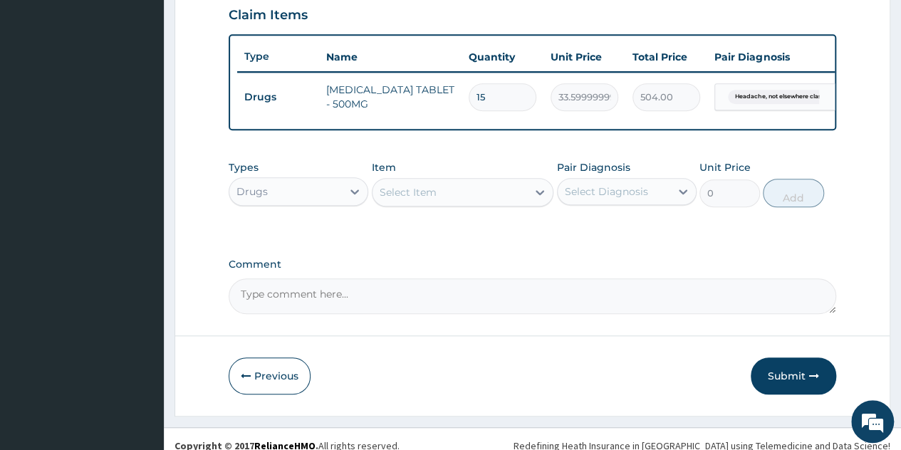
scroll to position [508, 0]
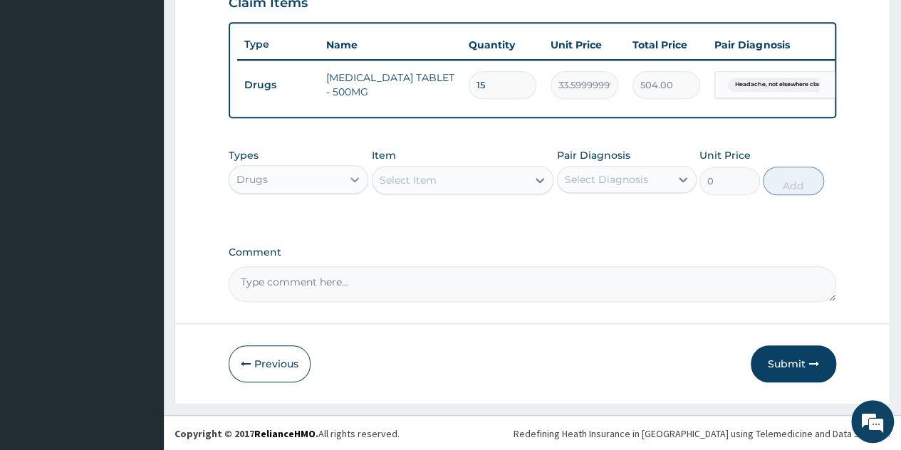
type input "15"
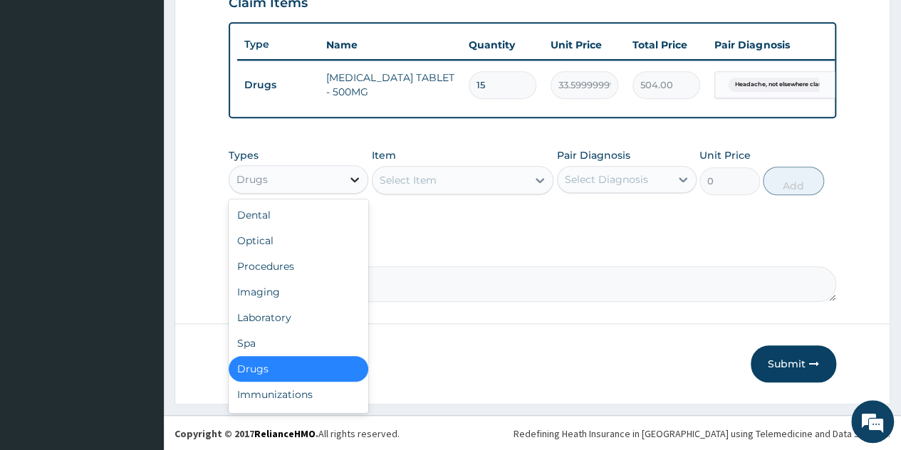
click at [354, 185] on icon at bounding box center [354, 179] width 14 height 14
click at [266, 271] on div "Procedures" at bounding box center [299, 266] width 140 height 26
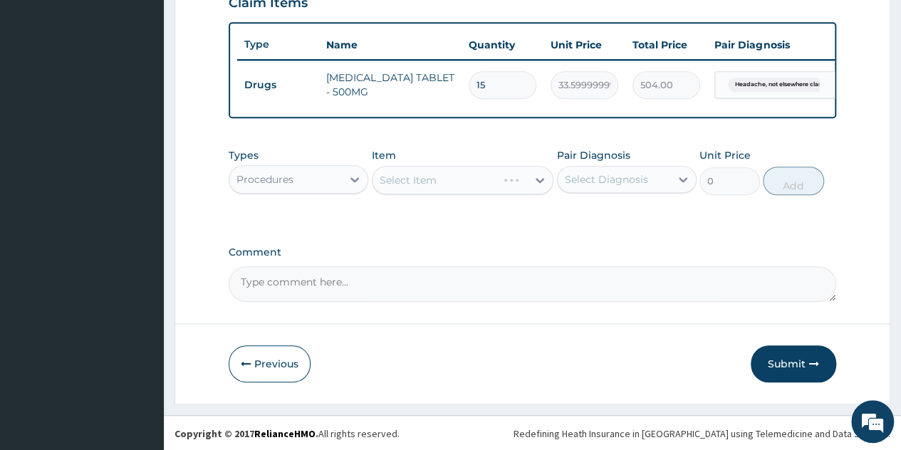
click at [540, 187] on div "Select Item" at bounding box center [463, 180] width 182 height 28
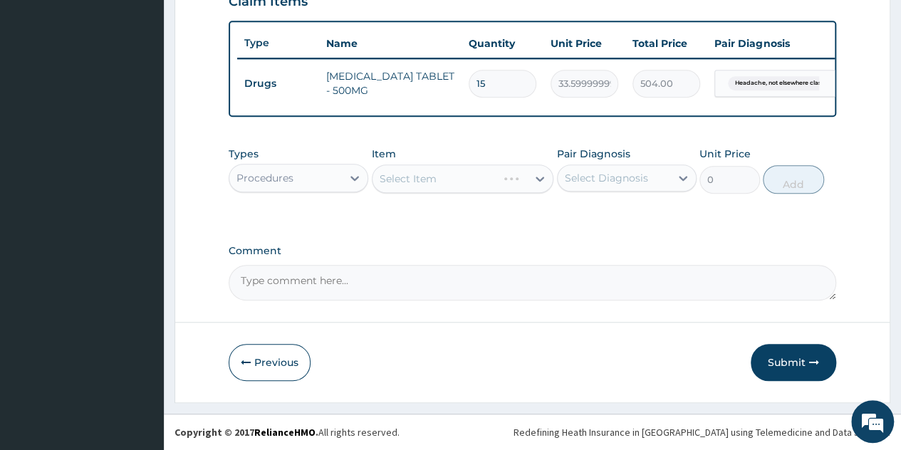
click at [542, 184] on div "Select Item" at bounding box center [463, 178] width 182 height 28
click at [537, 189] on div at bounding box center [540, 179] width 26 height 26
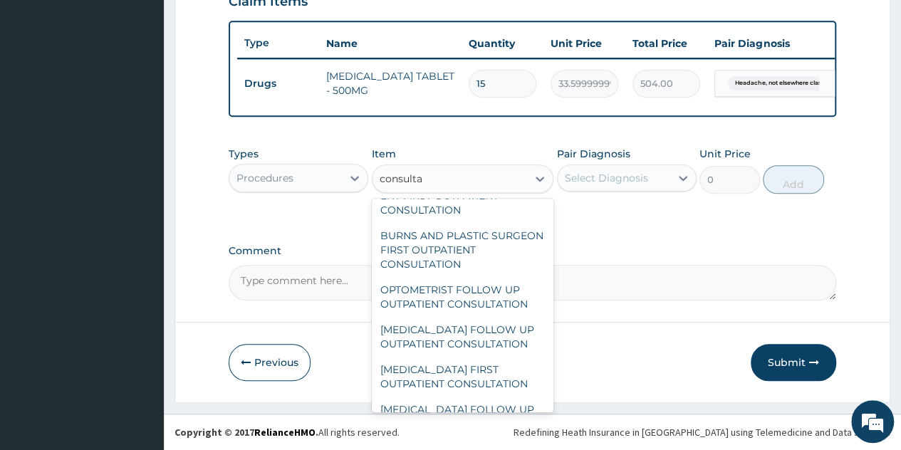
scroll to position [888, 0]
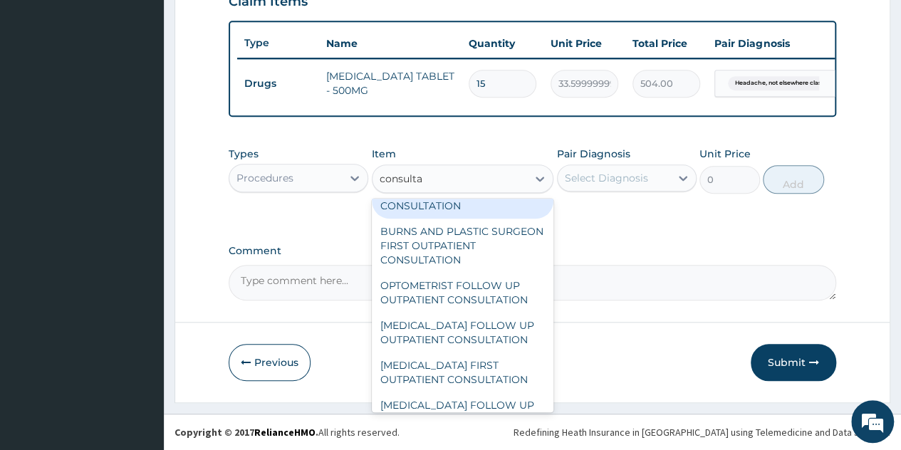
type input "consulta"
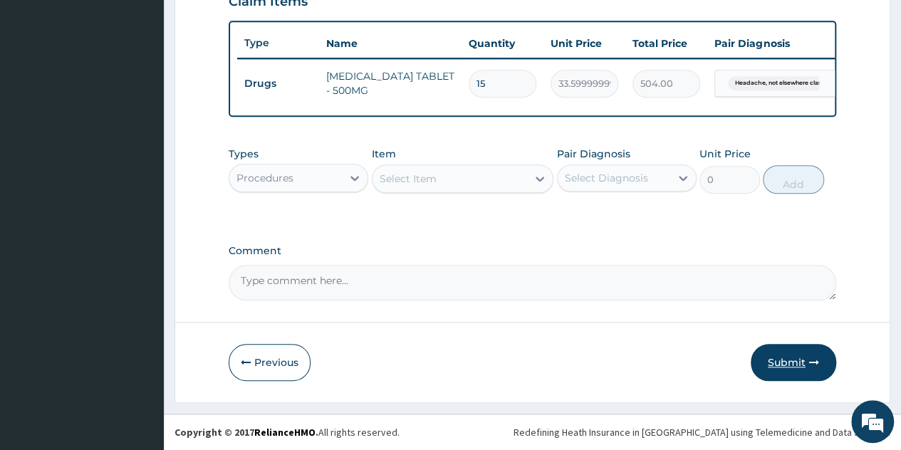
click at [785, 353] on button "Submit" at bounding box center [792, 362] width 85 height 37
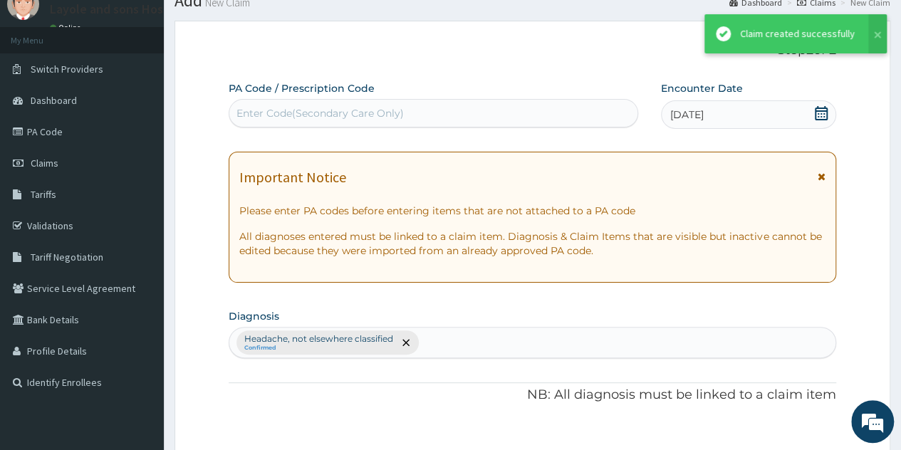
scroll to position [518, 0]
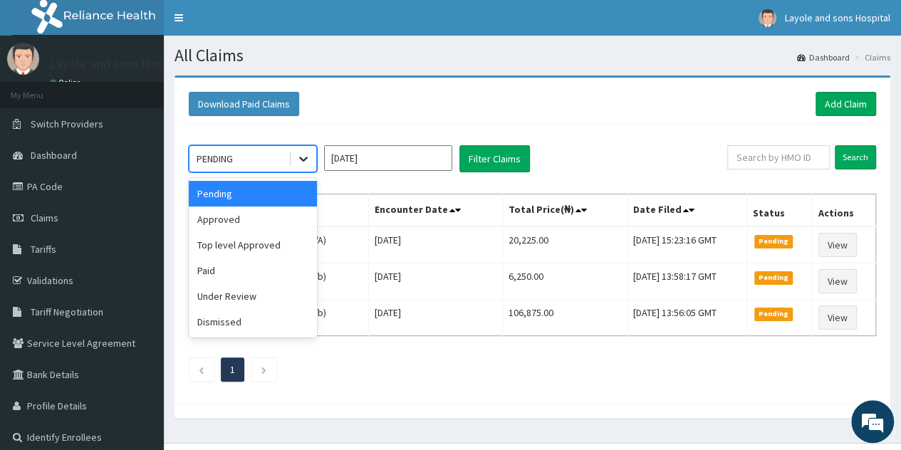
click at [303, 157] on icon at bounding box center [303, 159] width 14 height 14
click at [230, 217] on div "Approved" at bounding box center [253, 219] width 128 height 26
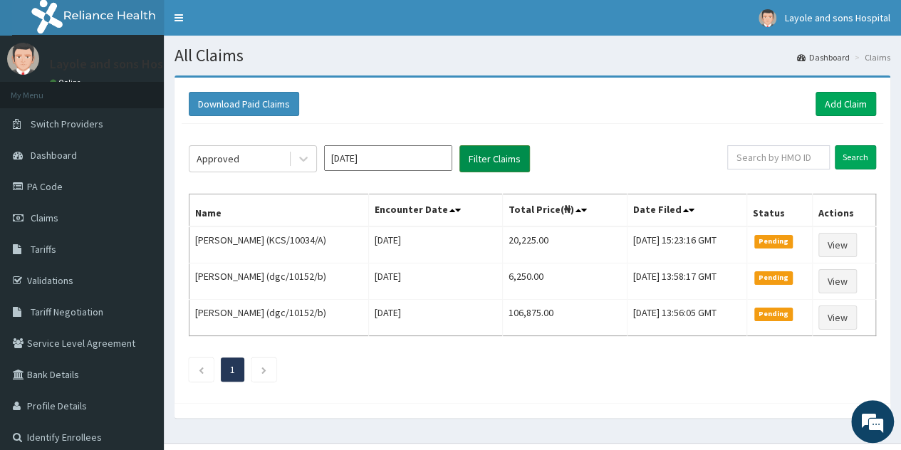
click at [491, 163] on button "Filter Claims" at bounding box center [494, 158] width 70 height 27
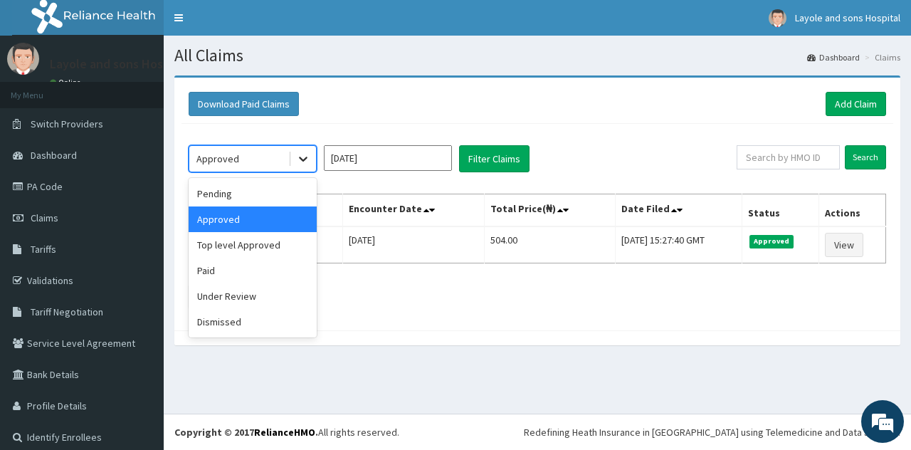
click at [295, 152] on div at bounding box center [303, 159] width 26 height 26
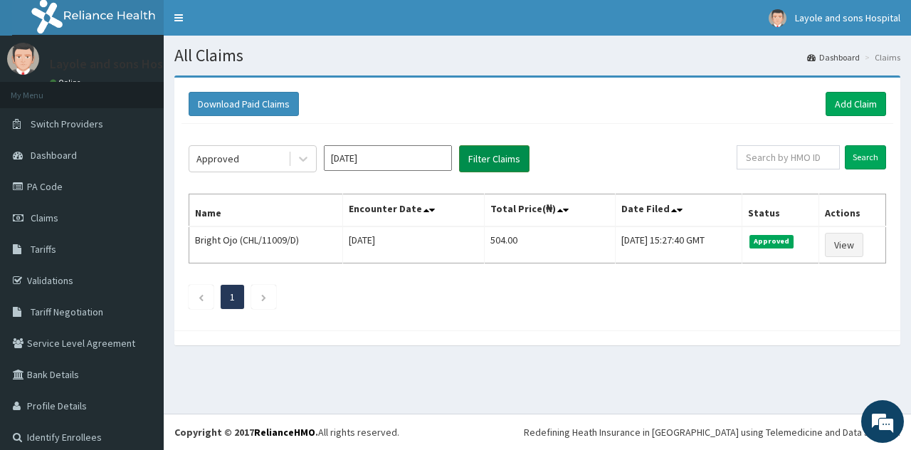
click at [478, 159] on button "Filter Claims" at bounding box center [494, 158] width 70 height 27
click at [312, 154] on div at bounding box center [303, 159] width 26 height 26
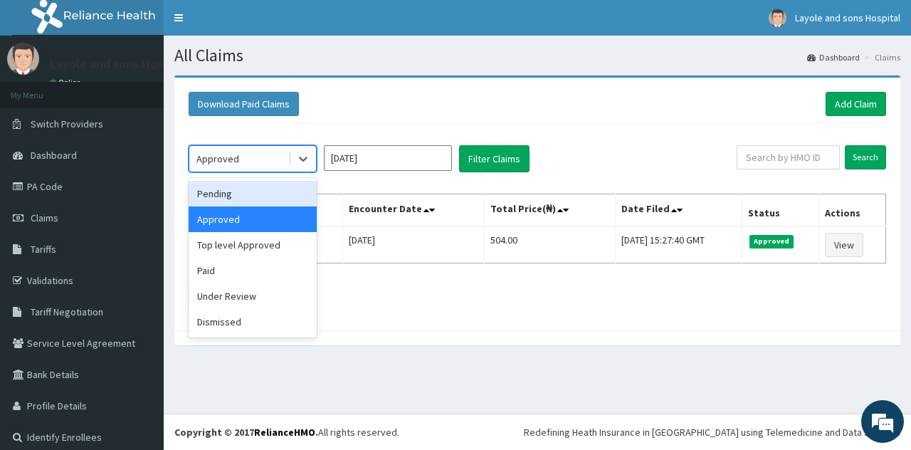
click at [238, 196] on div "Pending" at bounding box center [253, 194] width 128 height 26
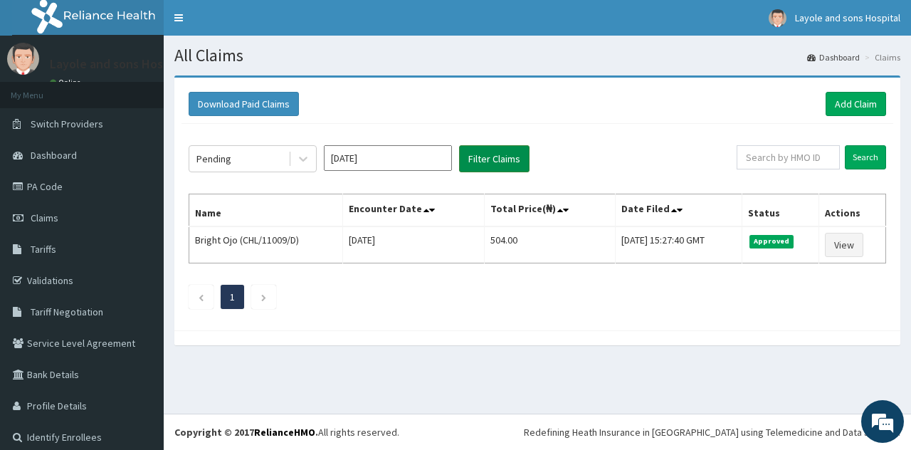
click at [497, 154] on button "Filter Claims" at bounding box center [494, 158] width 70 height 27
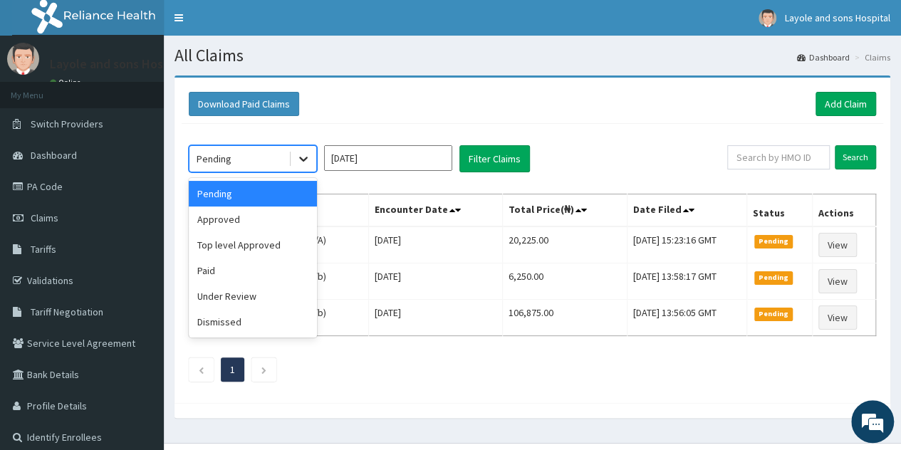
click at [298, 160] on icon at bounding box center [303, 159] width 14 height 14
click at [235, 263] on div "Paid" at bounding box center [253, 271] width 128 height 26
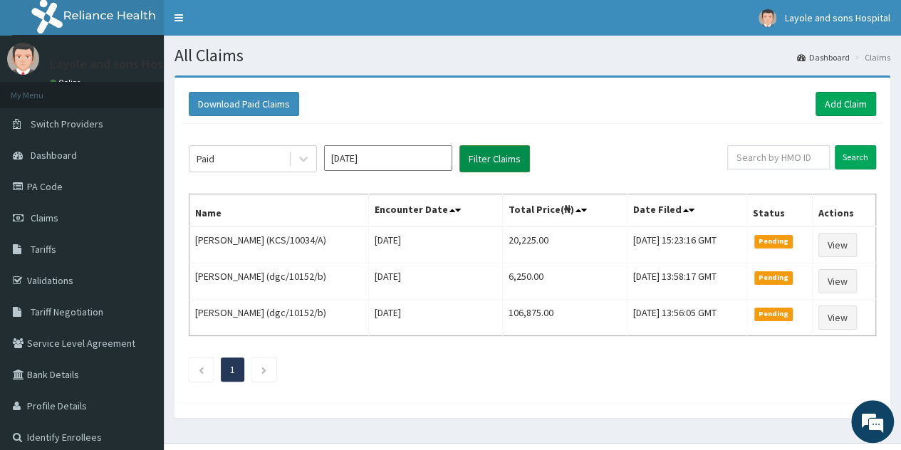
click at [488, 167] on button "Filter Claims" at bounding box center [494, 158] width 70 height 27
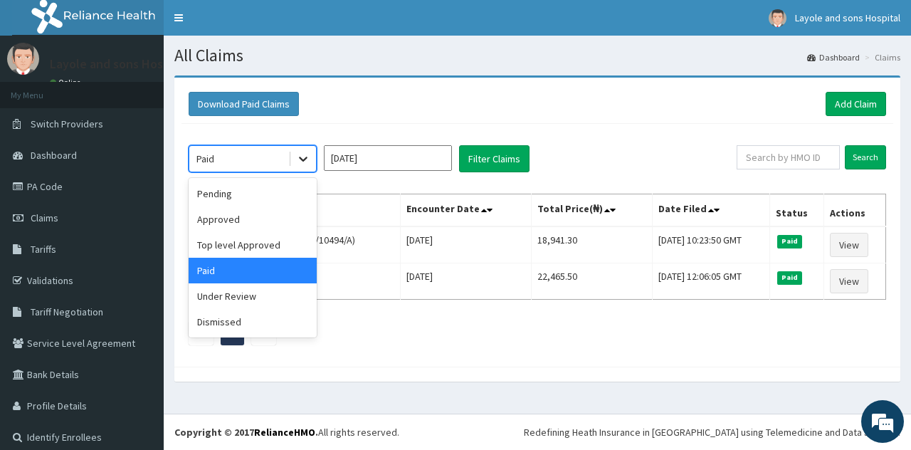
click at [290, 156] on div at bounding box center [303, 159] width 26 height 26
click at [256, 242] on div "Top level Approved" at bounding box center [253, 245] width 128 height 26
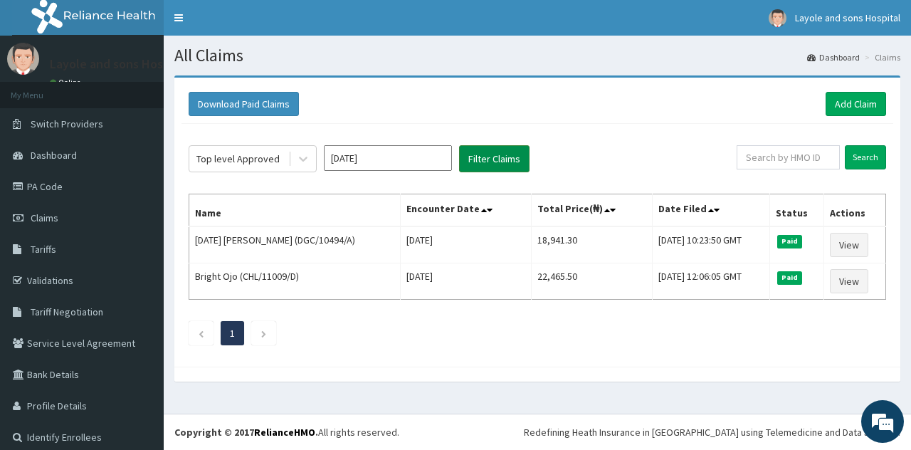
click at [504, 164] on button "Filter Claims" at bounding box center [494, 158] width 70 height 27
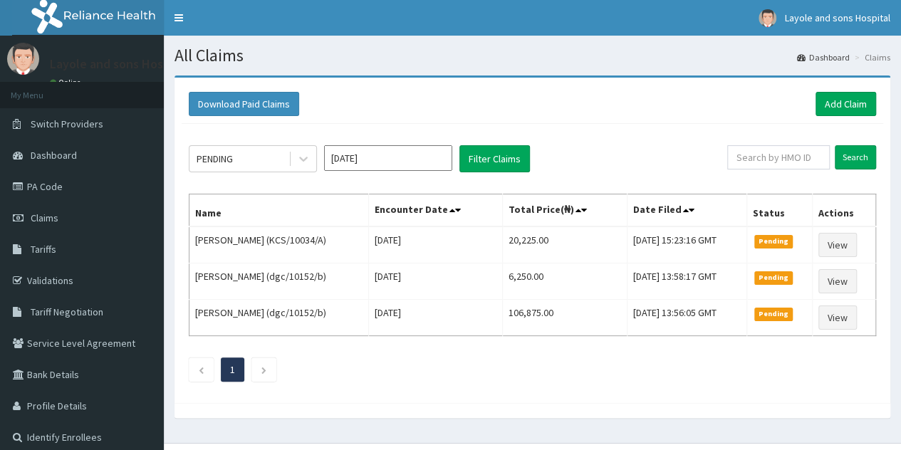
click at [846, 105] on link "Add Claim" at bounding box center [845, 104] width 61 height 24
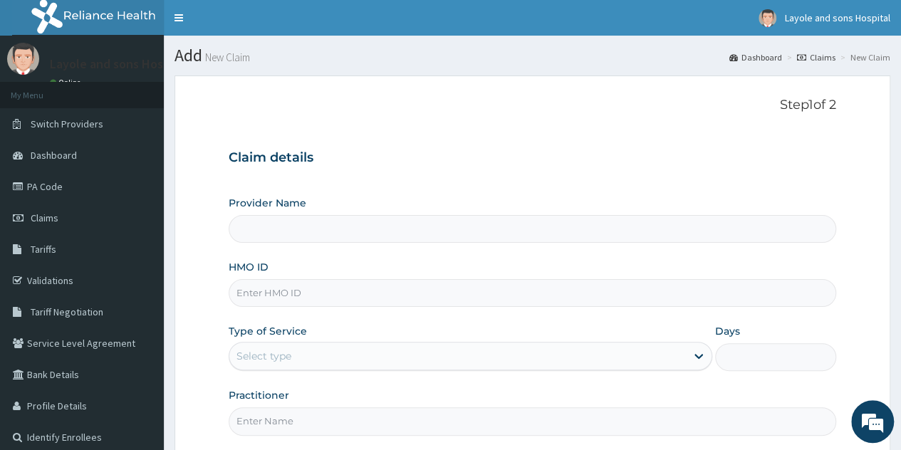
type input "Layole and sons hospital limited"
click at [288, 292] on input "HMO ID" at bounding box center [532, 293] width 607 height 28
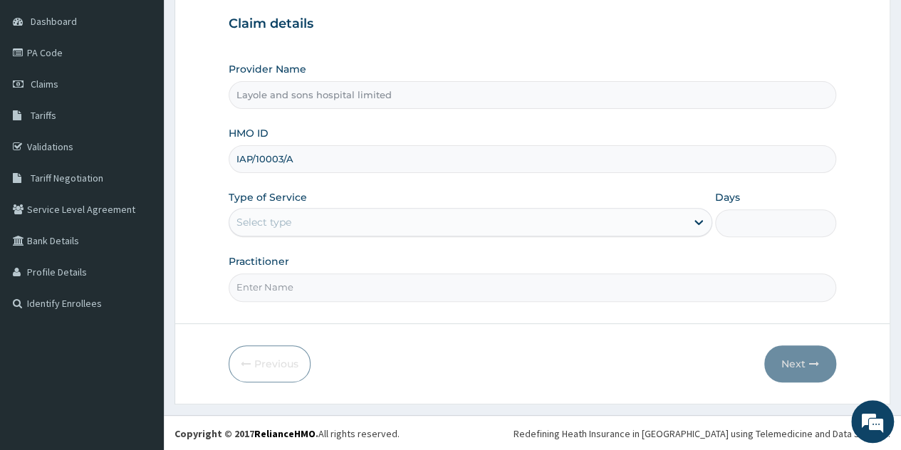
type input "IAP/10003/A"
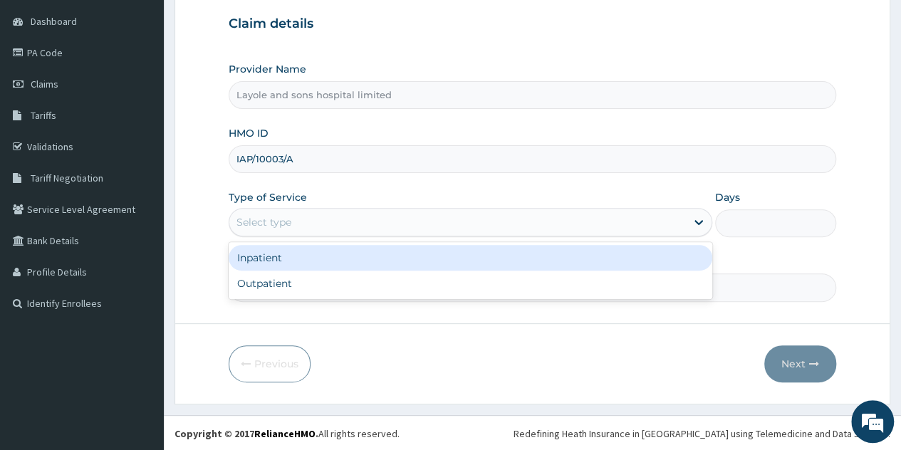
click at [665, 216] on div "Select type" at bounding box center [457, 222] width 456 height 23
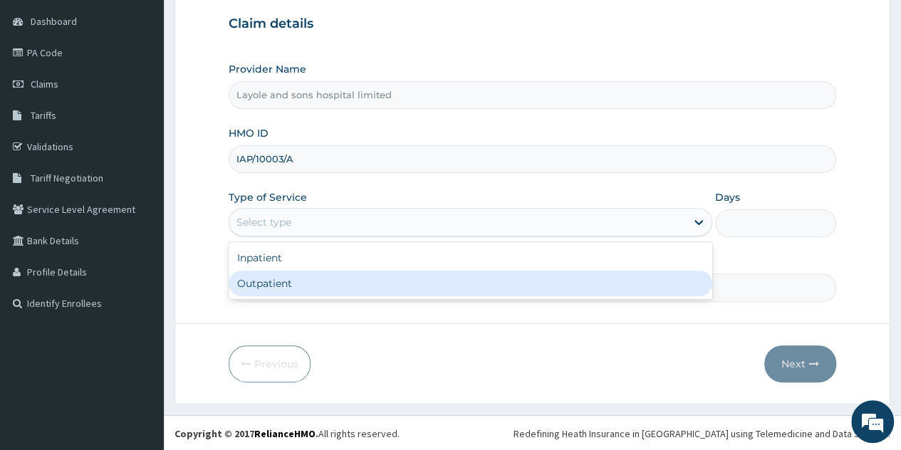
click at [331, 283] on div "Outpatient" at bounding box center [470, 284] width 483 height 26
type input "1"
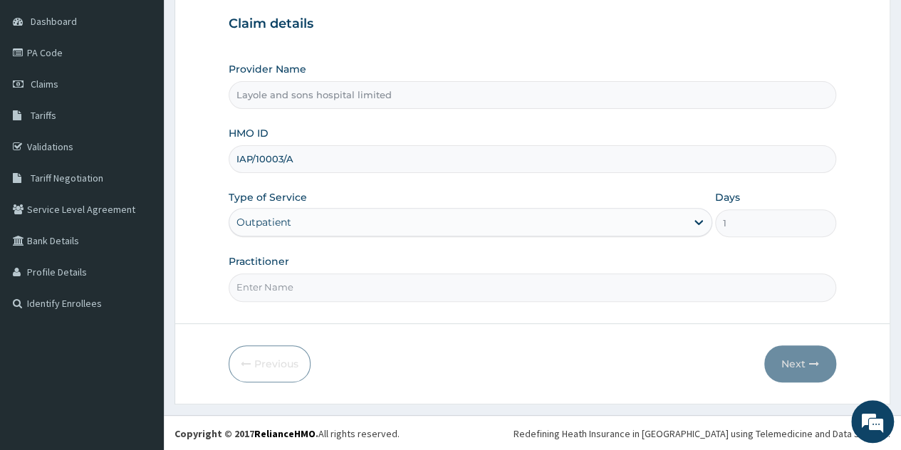
click at [505, 279] on input "Practitioner" at bounding box center [532, 287] width 607 height 28
type input "[PERSON_NAME]"
click at [795, 353] on button "Next" at bounding box center [800, 363] width 72 height 37
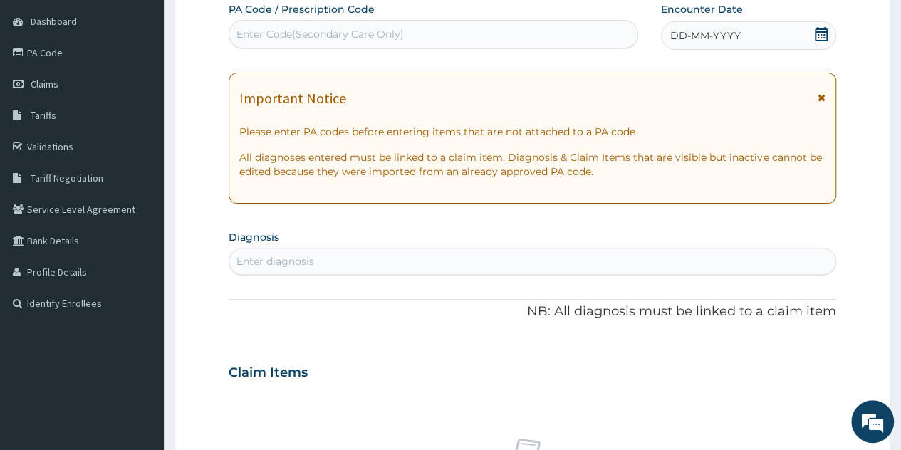
click at [822, 23] on div "DD-MM-YYYY" at bounding box center [748, 35] width 175 height 28
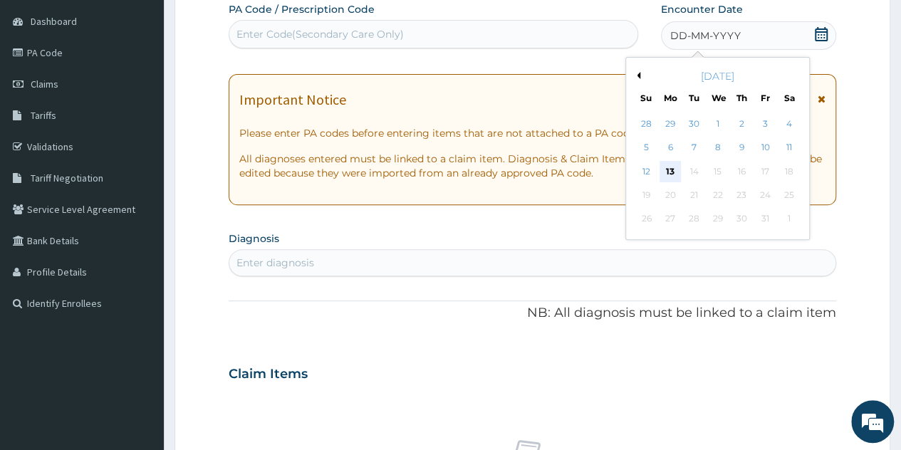
click at [664, 170] on div "13" at bounding box center [669, 171] width 21 height 21
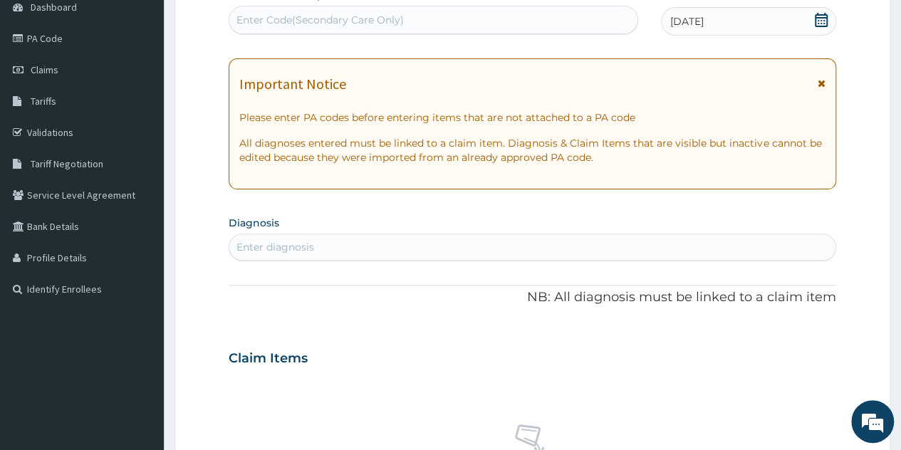
scroll to position [168, 0]
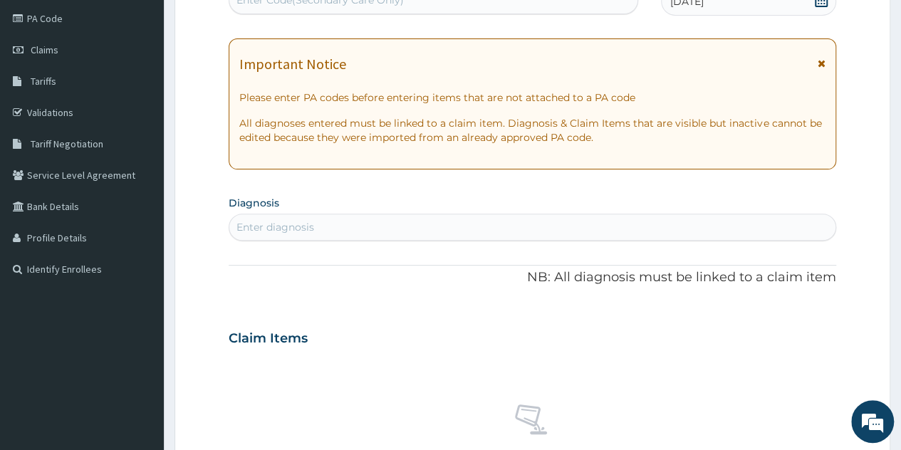
click at [424, 220] on div "Enter diagnosis" at bounding box center [532, 227] width 606 height 23
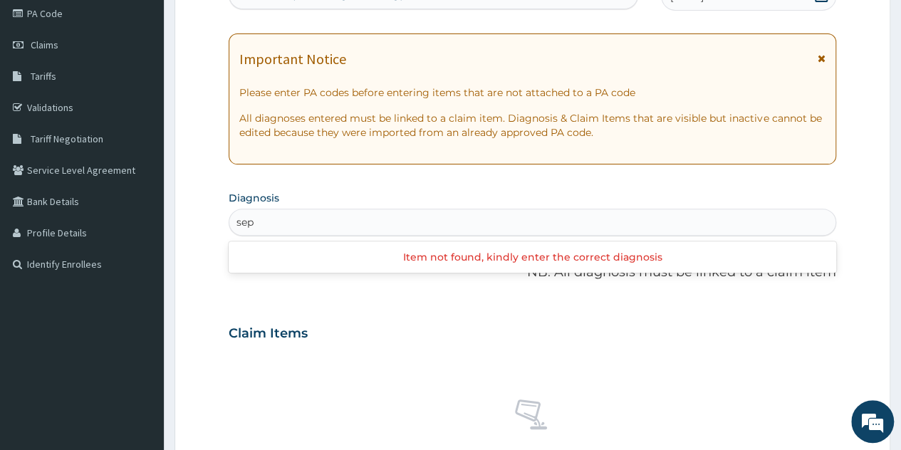
scroll to position [174, 0]
type input "[MEDICAL_DATA]"
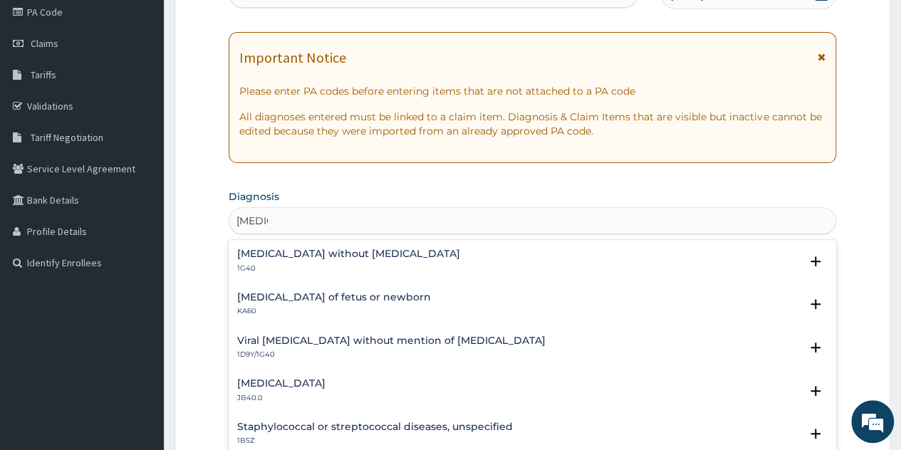
click at [360, 254] on h4 "[MEDICAL_DATA] without [MEDICAL_DATA]" at bounding box center [348, 253] width 223 height 11
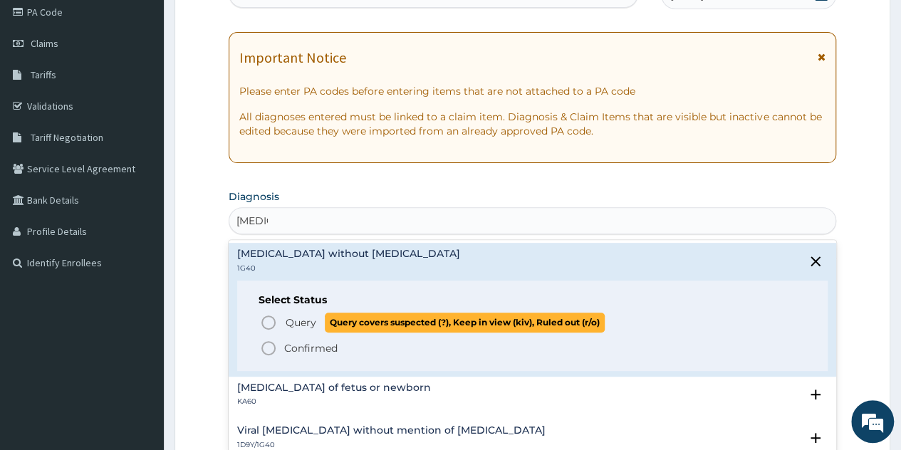
click at [297, 315] on span "Query" at bounding box center [300, 322] width 31 height 14
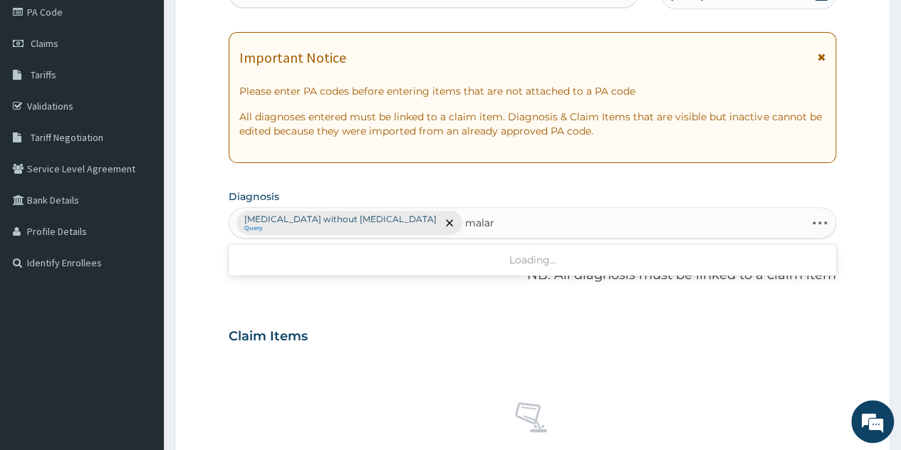
type input "[PERSON_NAME]"
click at [440, 219] on div "[MEDICAL_DATA] without [MEDICAL_DATA] Query" at bounding box center [532, 223] width 606 height 30
type input "i"
type input "[MEDICAL_DATA]"
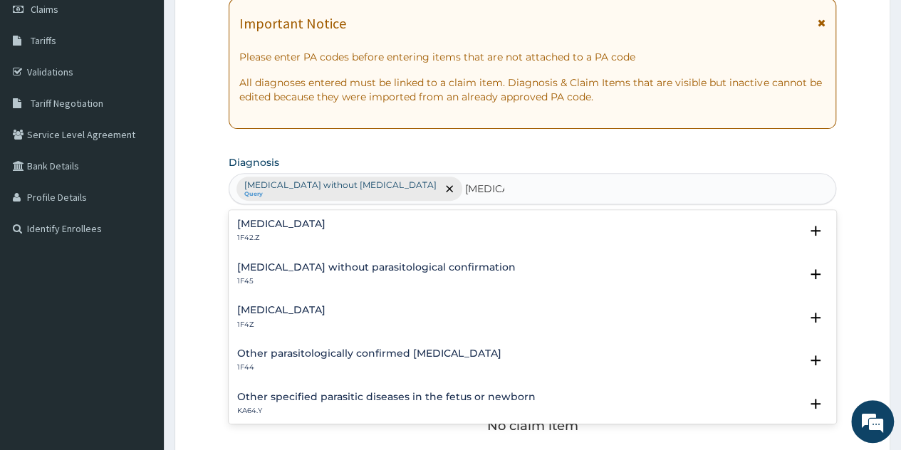
scroll to position [211, 0]
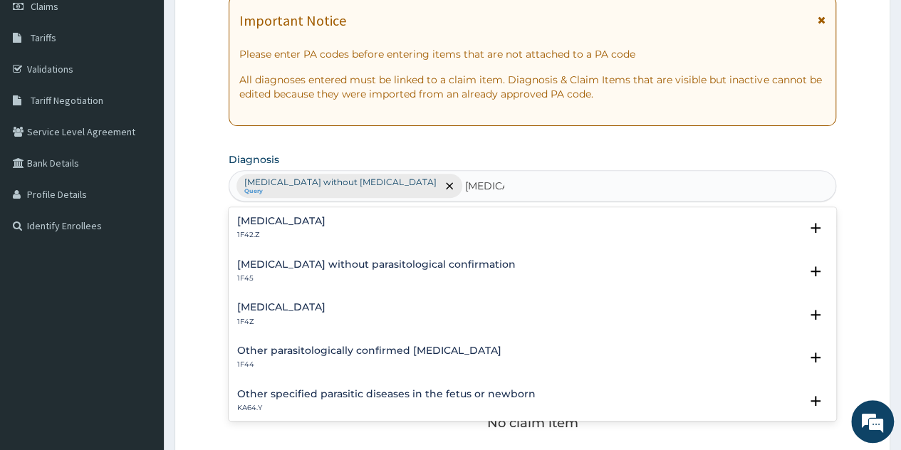
click at [306, 305] on h4 "[MEDICAL_DATA]" at bounding box center [281, 307] width 88 height 11
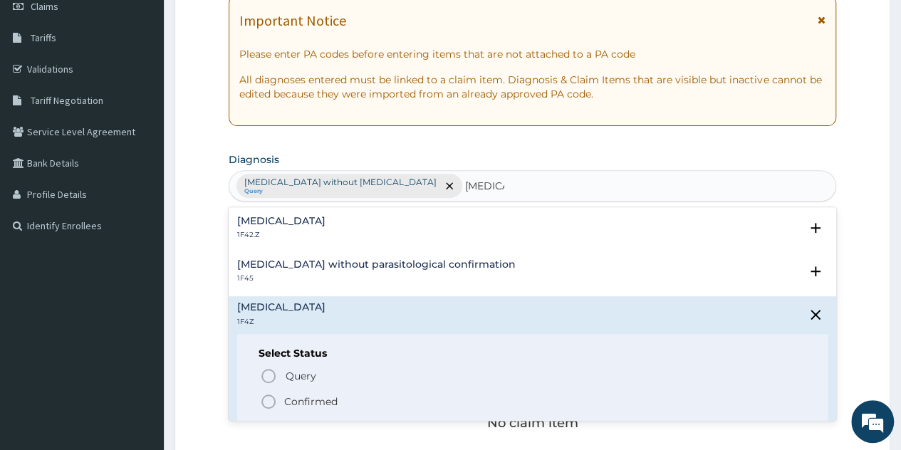
click at [300, 395] on p "Confirmed" at bounding box center [310, 401] width 53 height 14
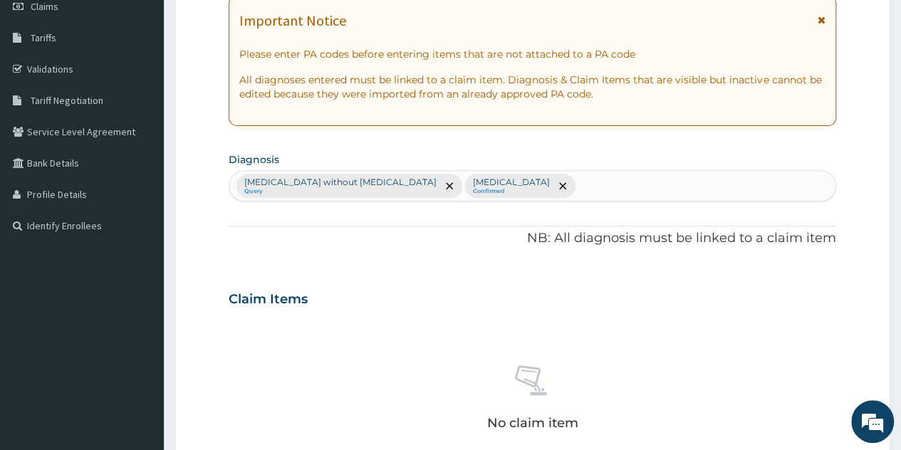
type input "d"
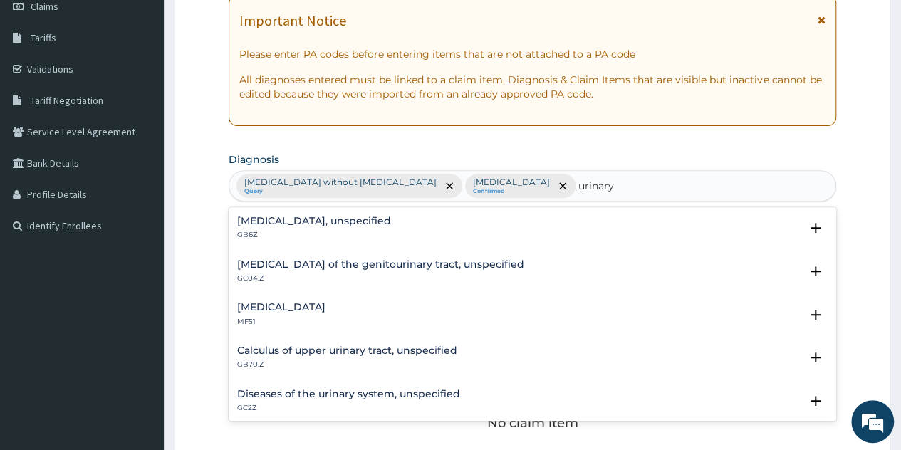
type input "urinary"
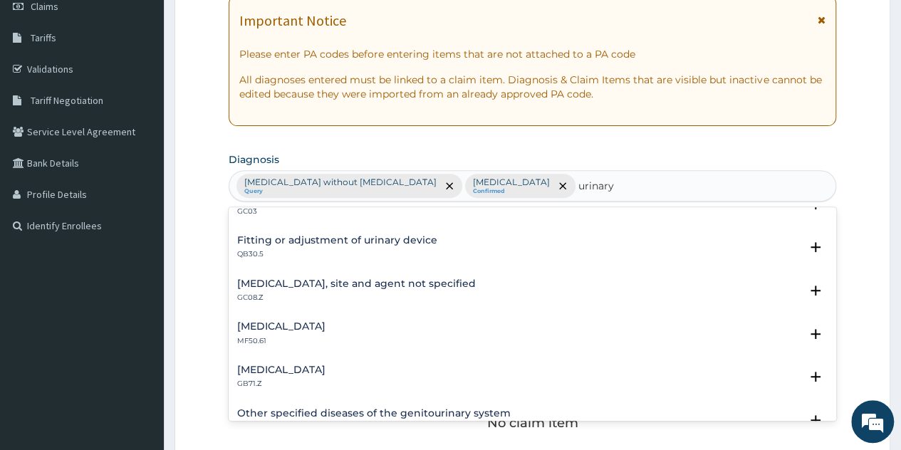
scroll to position [932, 0]
click at [391, 278] on h4 "Urinary tract infection, site and agent not specified" at bounding box center [356, 283] width 238 height 11
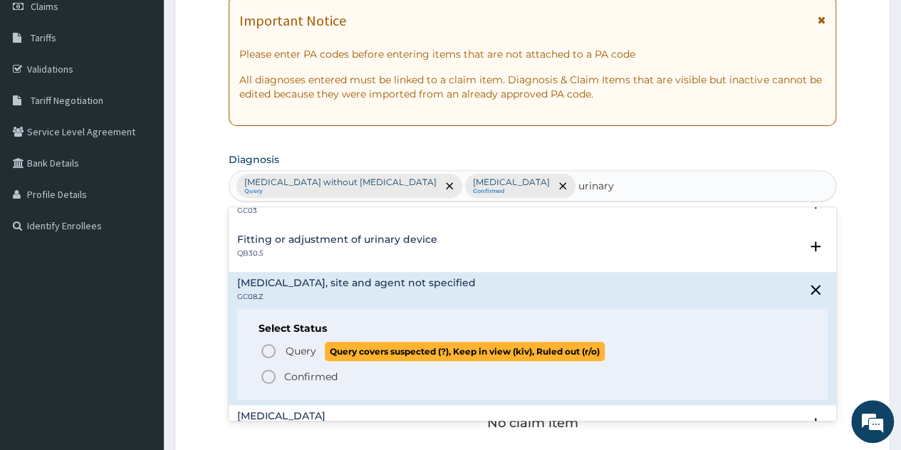
click at [312, 350] on span "Query" at bounding box center [300, 351] width 31 height 14
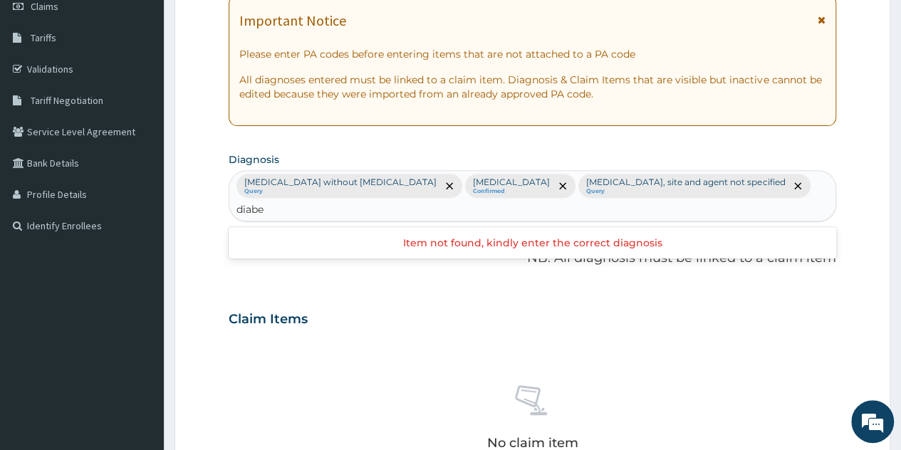
type input "diabet"
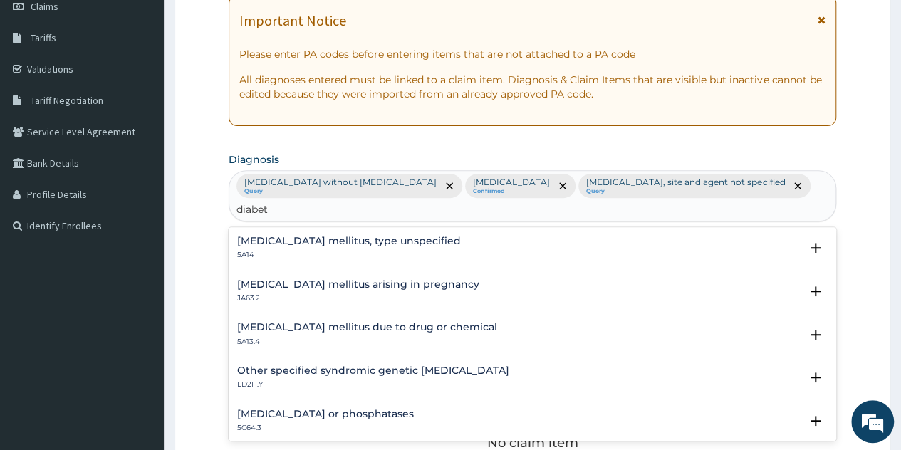
click at [355, 236] on h4 "Diabetes mellitus, type unspecified" at bounding box center [349, 241] width 224 height 11
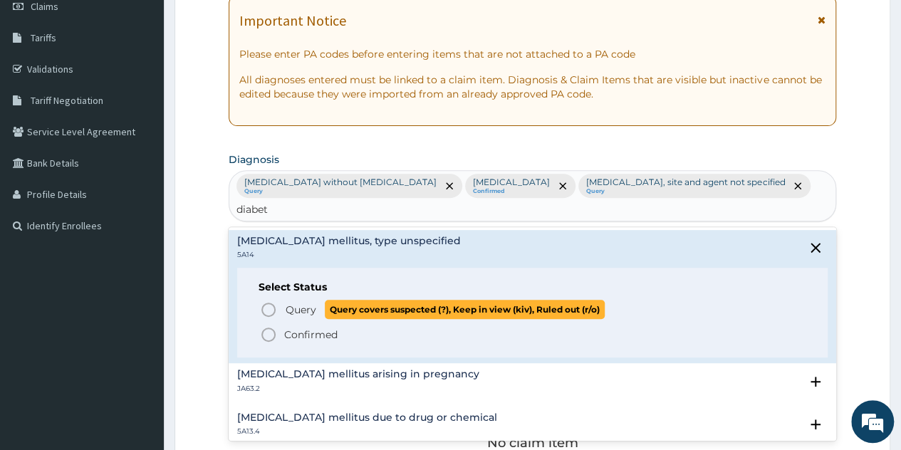
click at [297, 303] on span "Query" at bounding box center [300, 310] width 31 height 14
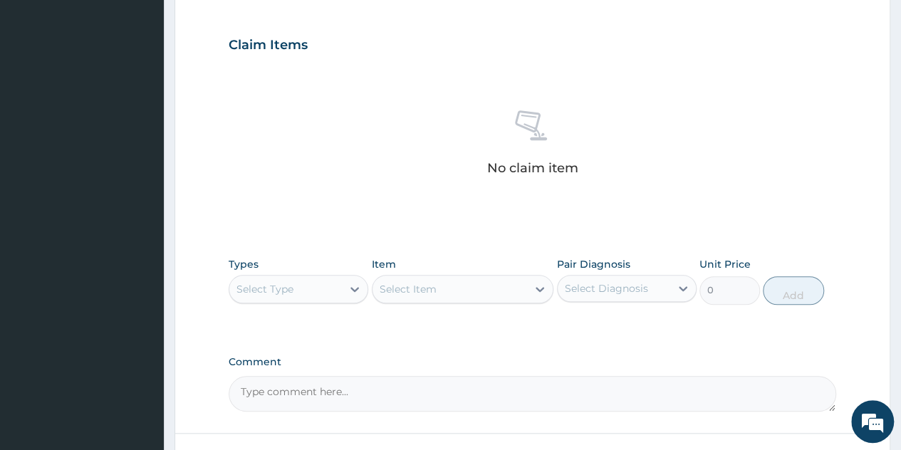
scroll to position [493, 0]
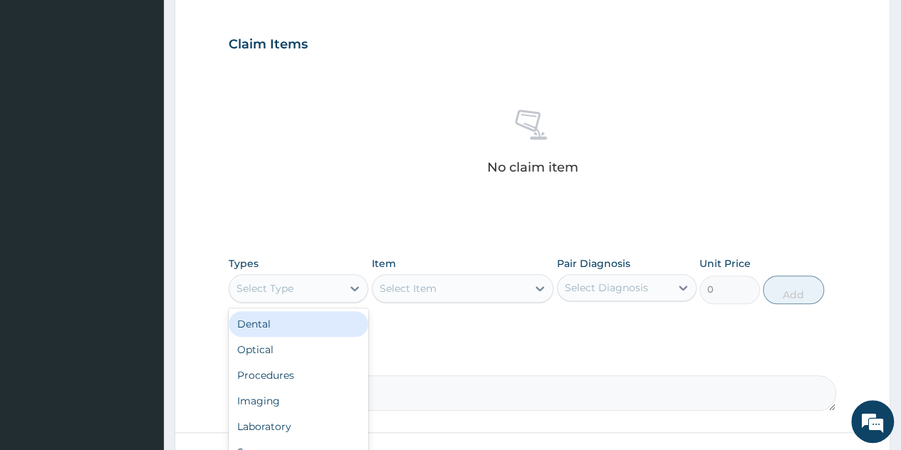
click at [335, 274] on div "Select Type" at bounding box center [299, 288] width 140 height 28
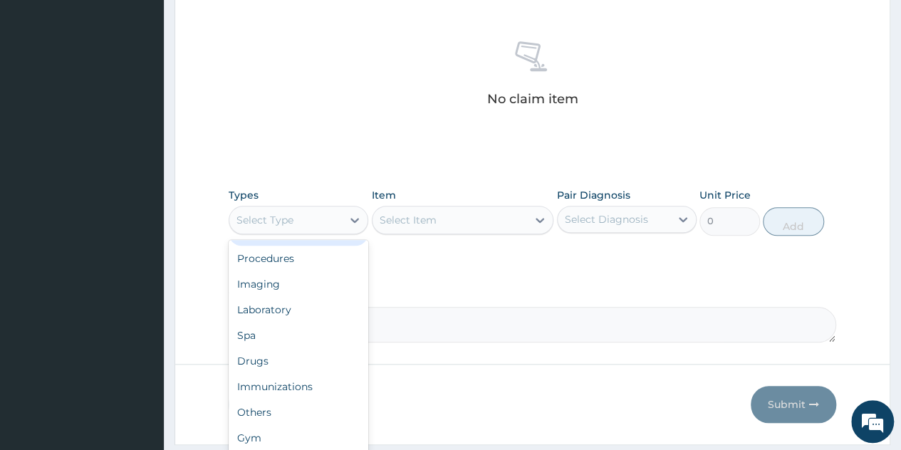
scroll to position [567, 0]
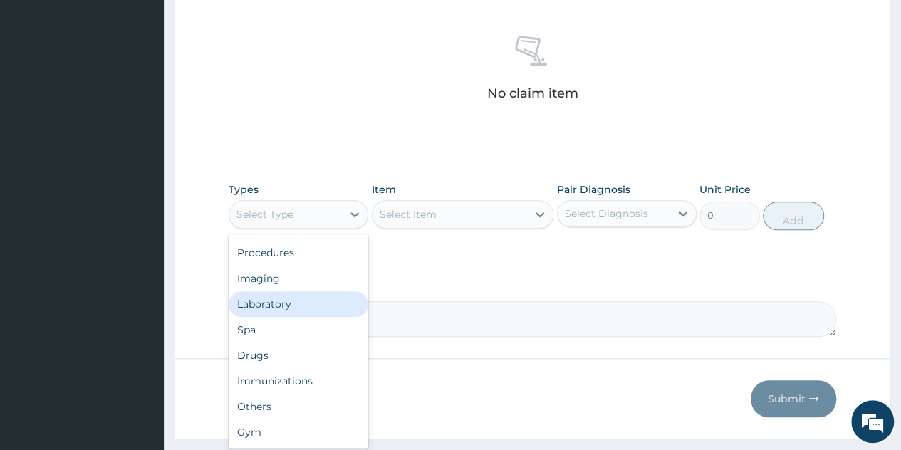
click at [289, 298] on div "Laboratory" at bounding box center [299, 304] width 140 height 26
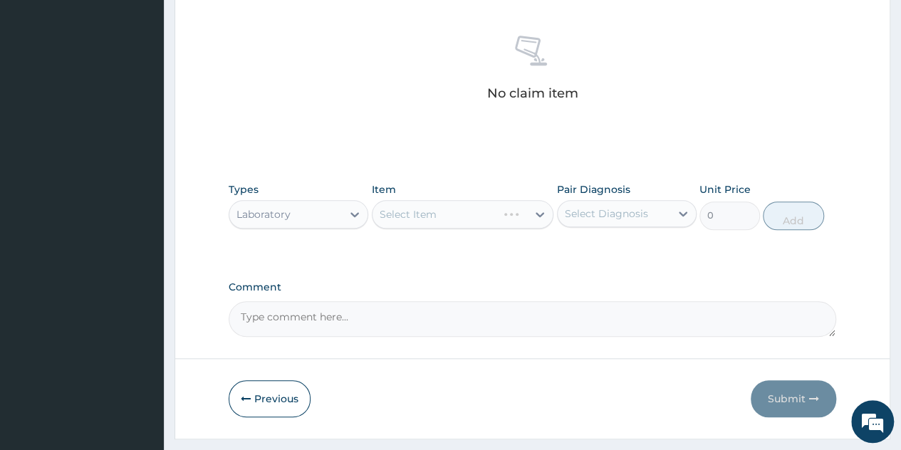
click at [520, 216] on div "Select Item" at bounding box center [463, 214] width 182 height 28
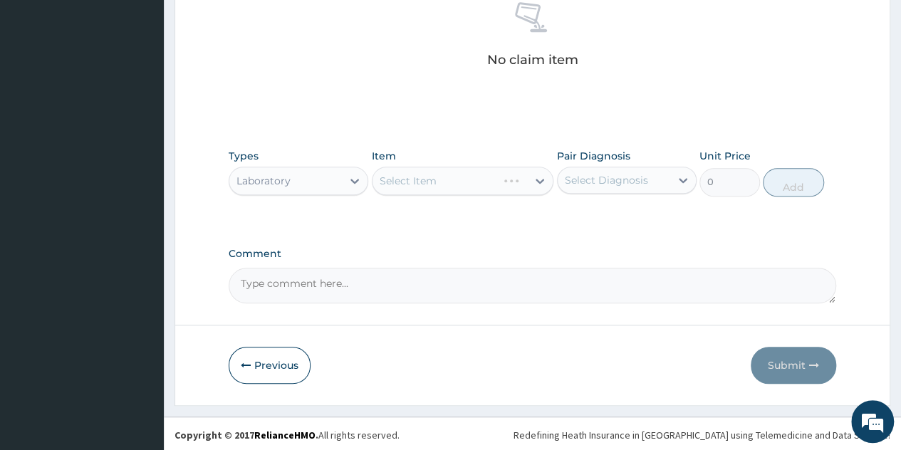
click at [520, 179] on div "Select Item" at bounding box center [463, 181] width 182 height 28
click at [520, 179] on div "Select Item" at bounding box center [449, 180] width 155 height 23
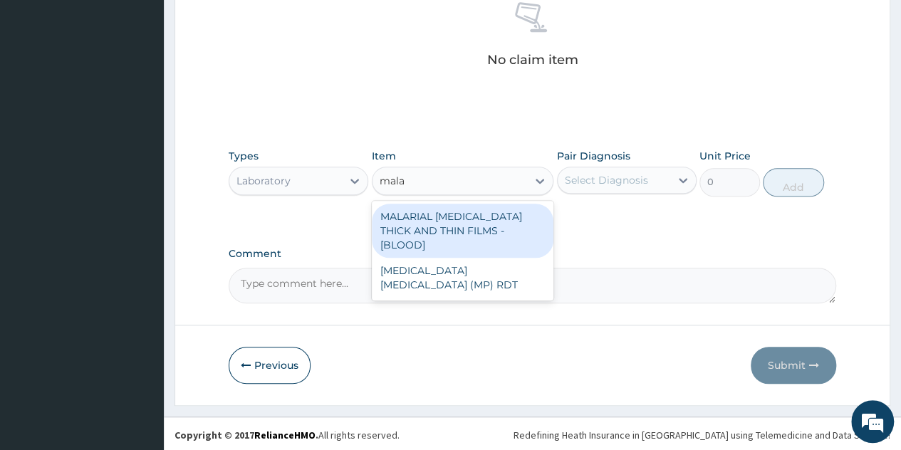
type input "malar"
click at [486, 215] on div "MALARIAL PARASITE THICK AND THIN FILMS - [BLOOD]" at bounding box center [463, 231] width 182 height 54
type input "2187.5"
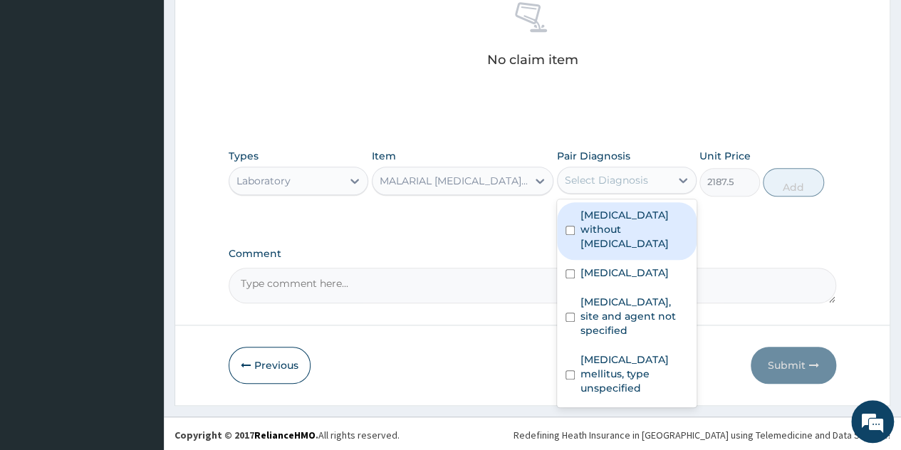
click at [649, 177] on div "Select Diagnosis" at bounding box center [613, 180] width 112 height 23
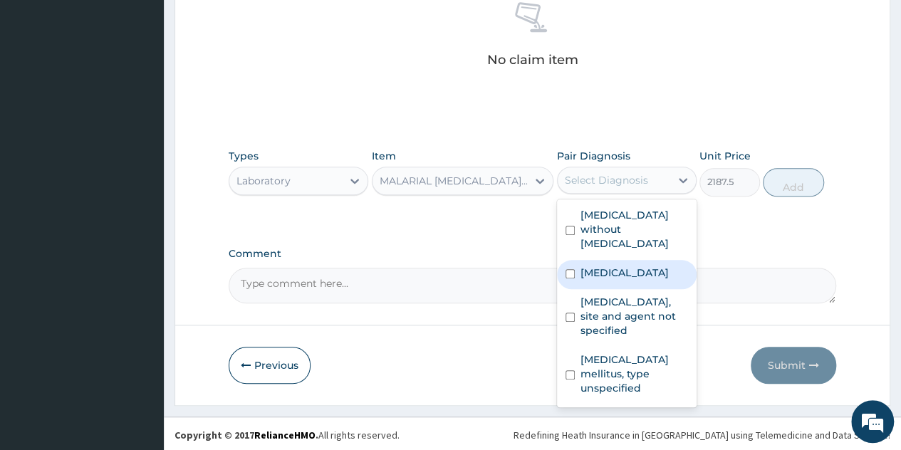
click at [617, 266] on label "Malaria, unspecified" at bounding box center [624, 273] width 88 height 14
checkbox input "true"
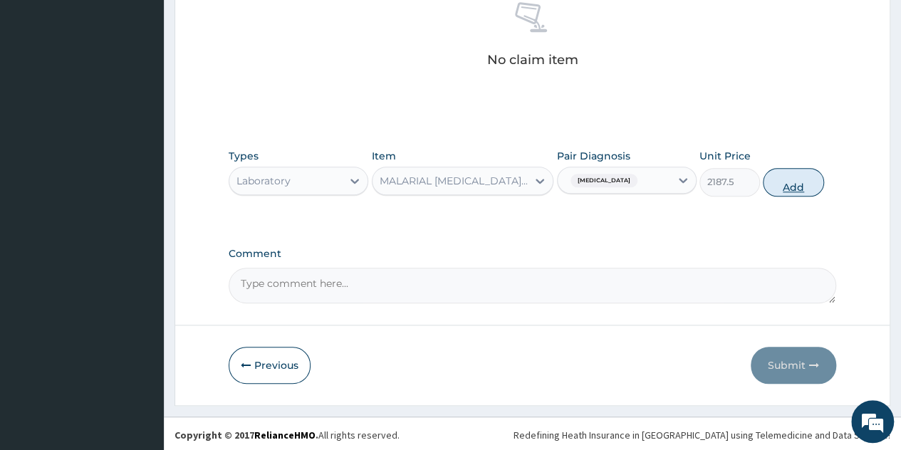
drag, startPoint x: 812, startPoint y: 172, endPoint x: 779, endPoint y: 185, distance: 35.4
click at [779, 185] on button "Add" at bounding box center [792, 182] width 61 height 28
type input "0"
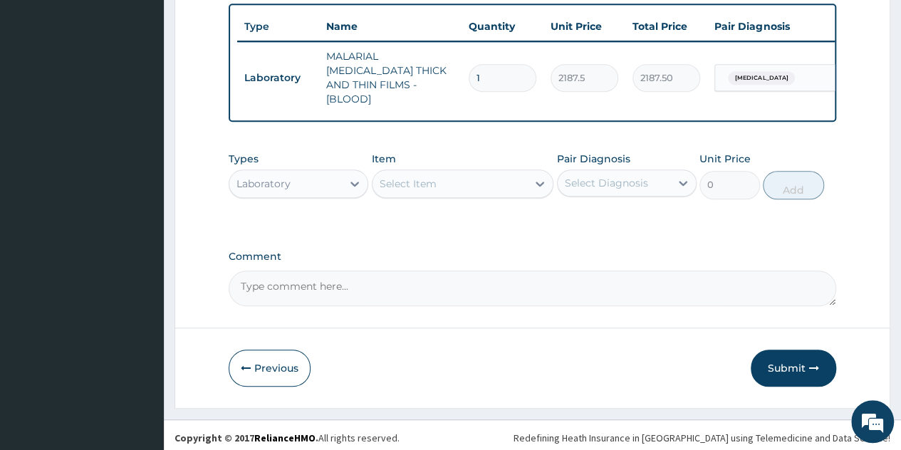
click at [526, 177] on div "Select Item" at bounding box center [449, 183] width 155 height 23
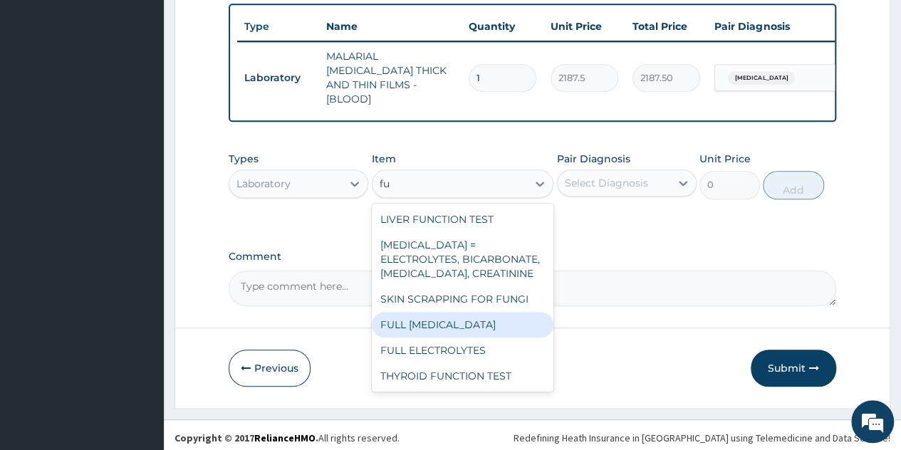
type input "f"
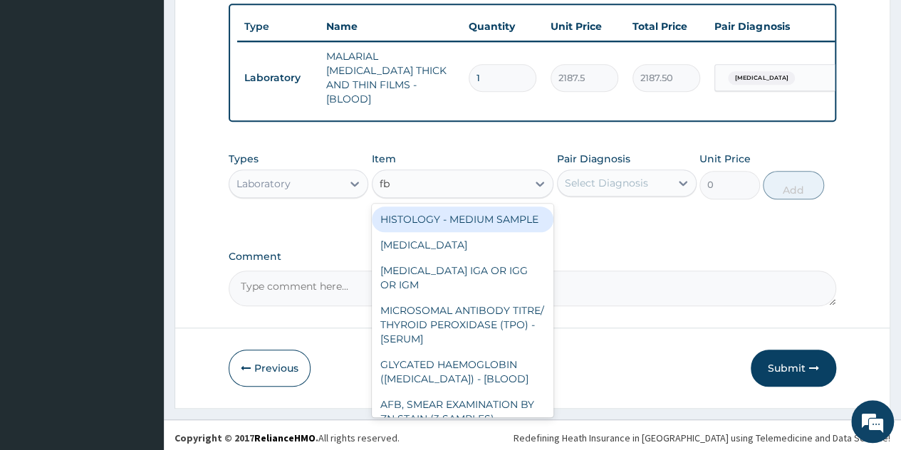
type input "fbc"
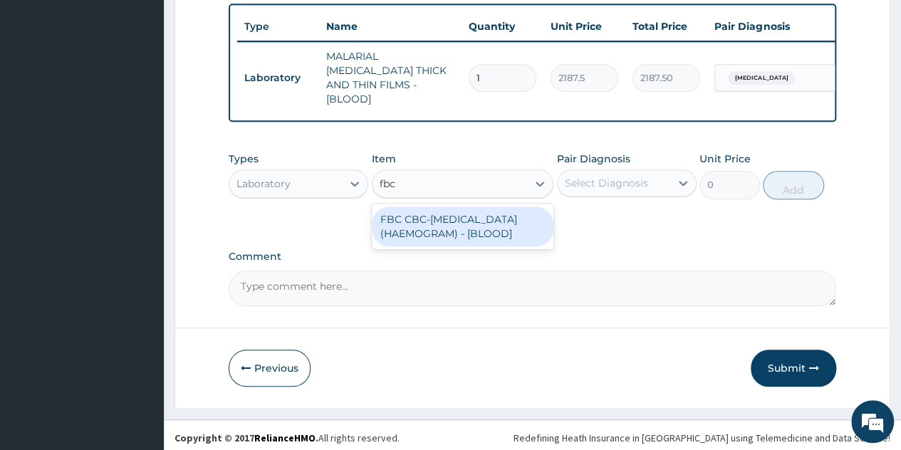
click at [498, 241] on div "FBC CBC-COMPLETE BLOOD COUNT (HAEMOGRAM) - [BLOOD]" at bounding box center [463, 226] width 182 height 40
type input "5000"
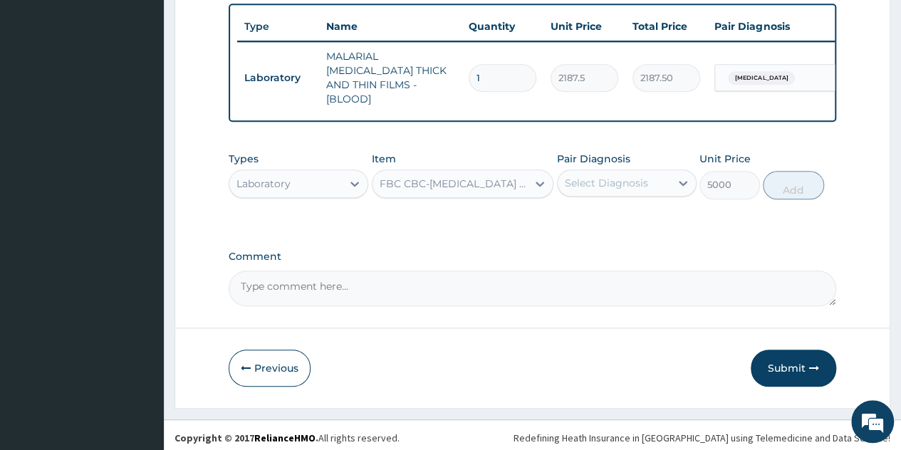
click at [651, 169] on div "Select Diagnosis" at bounding box center [627, 182] width 140 height 27
click at [530, 172] on div at bounding box center [540, 184] width 26 height 26
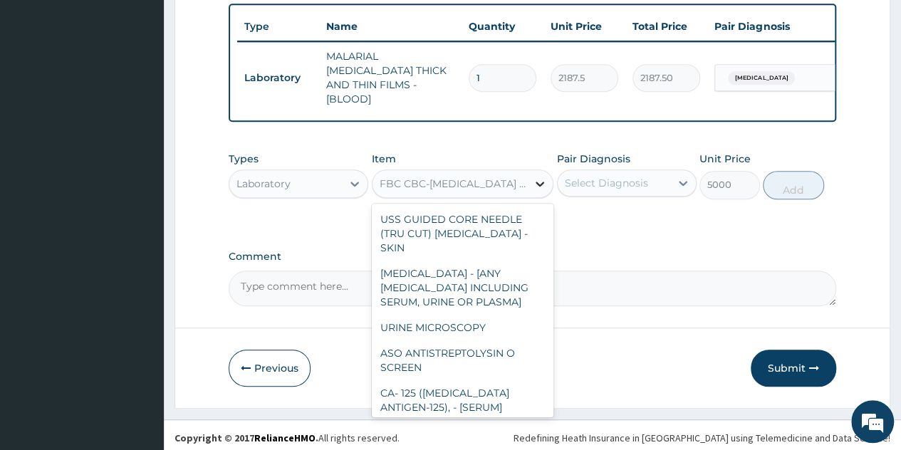
scroll to position [10546, 0]
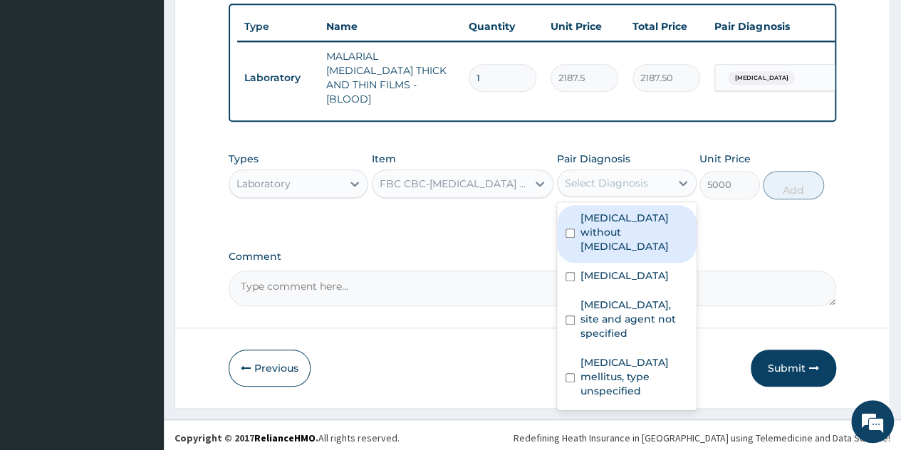
click at [649, 179] on div "Select Diagnosis" at bounding box center [613, 183] width 112 height 23
click at [631, 224] on label "Sepsis without septic shock" at bounding box center [634, 232] width 108 height 43
checkbox input "true"
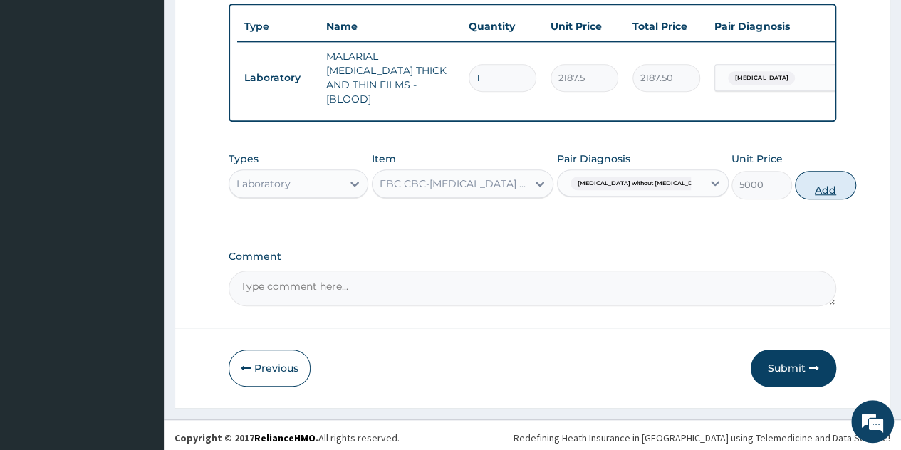
click at [795, 184] on button "Add" at bounding box center [825, 185] width 61 height 28
type input "0"
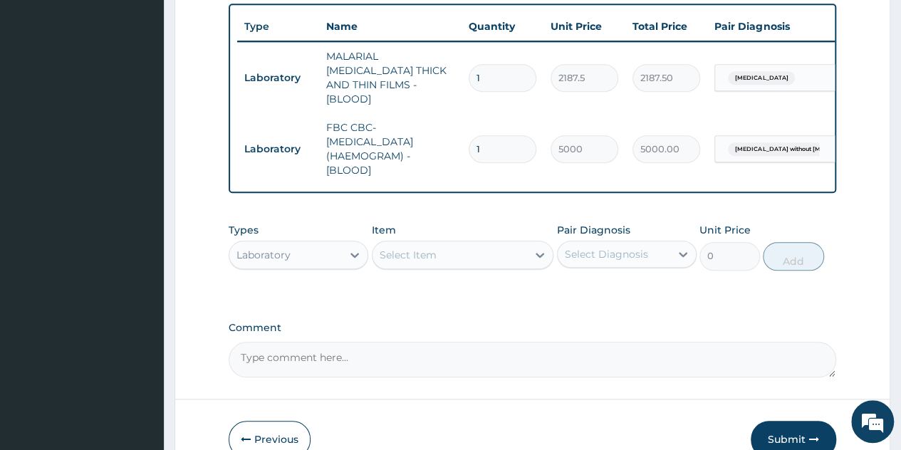
scroll to position [587, 0]
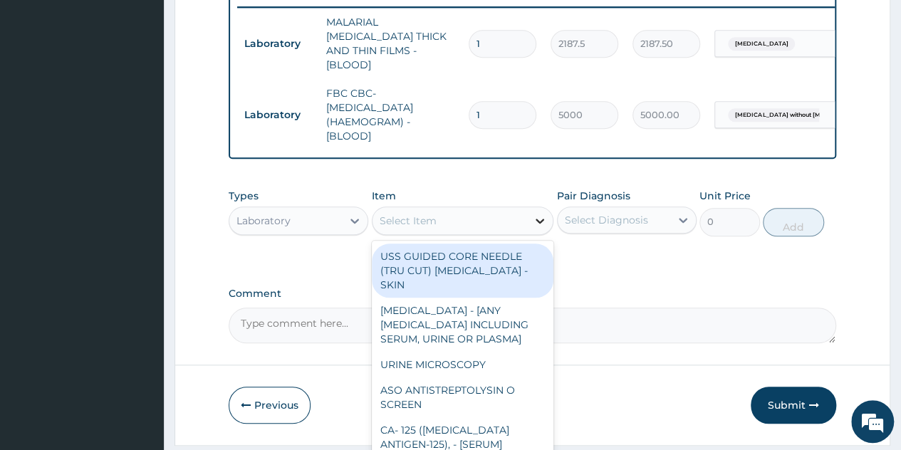
click at [540, 223] on icon at bounding box center [540, 221] width 14 height 14
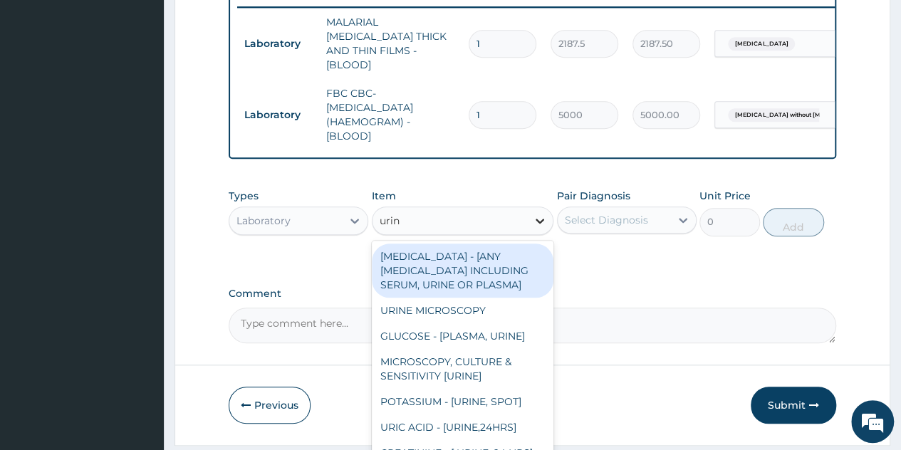
type input "urina"
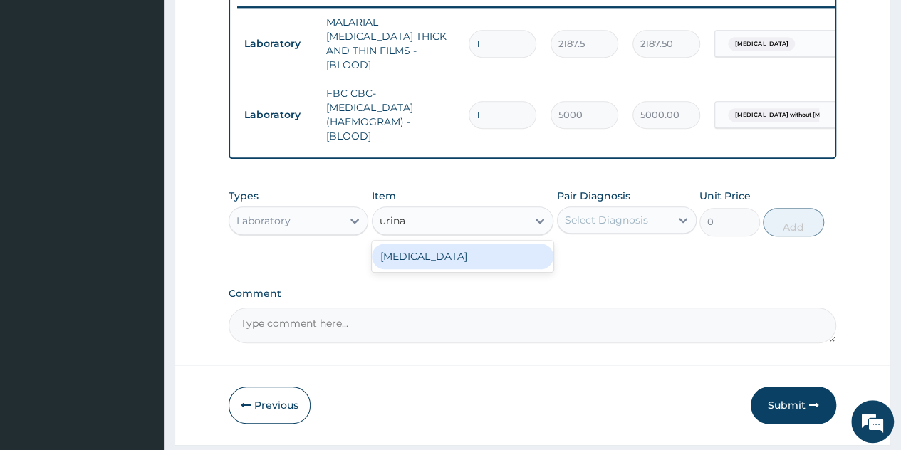
click at [472, 247] on div "URINALYSIS" at bounding box center [463, 256] width 182 height 26
type input "2187.5"
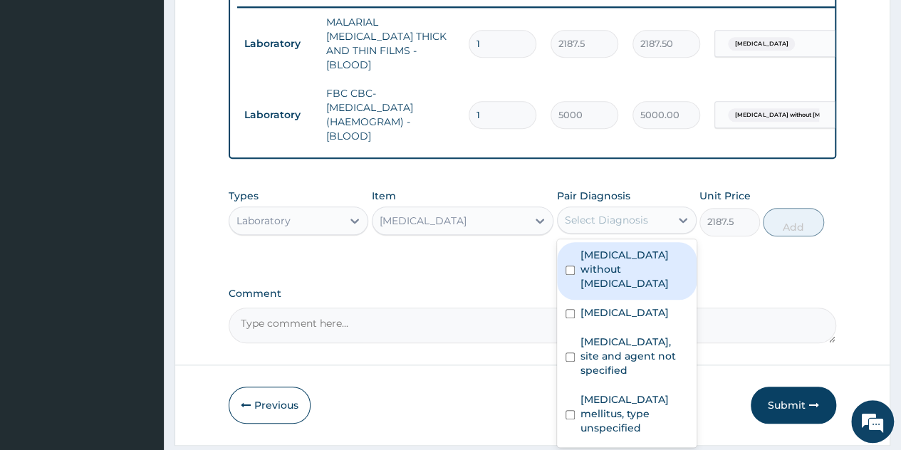
click at [651, 216] on div "Select Diagnosis" at bounding box center [613, 220] width 112 height 23
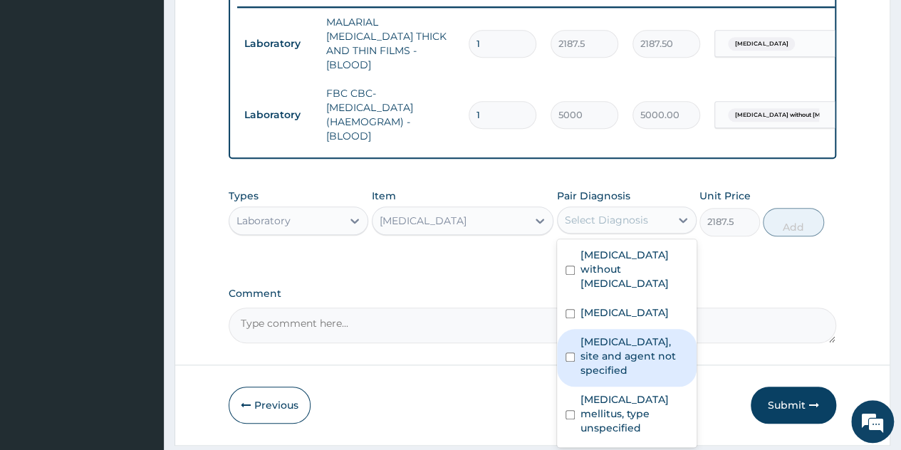
click at [617, 340] on label "Urinary tract infection, site and agent not specified" at bounding box center [634, 356] width 108 height 43
checkbox input "true"
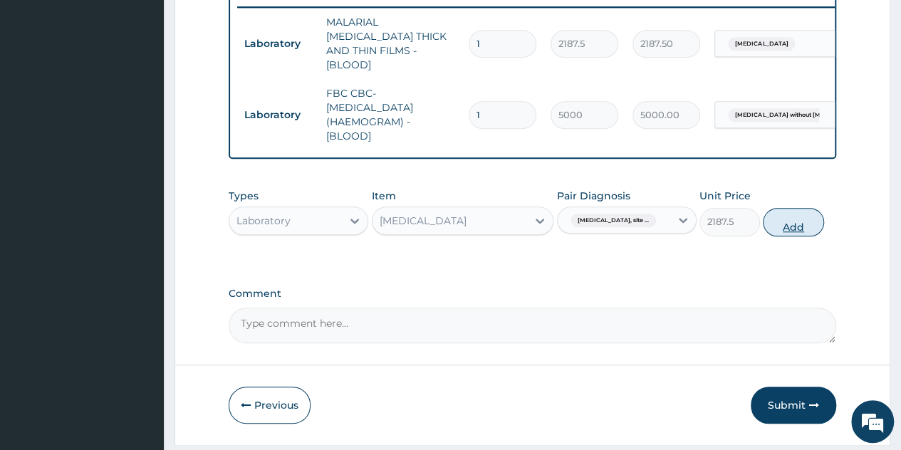
click at [810, 221] on button "Add" at bounding box center [792, 222] width 61 height 28
type input "0"
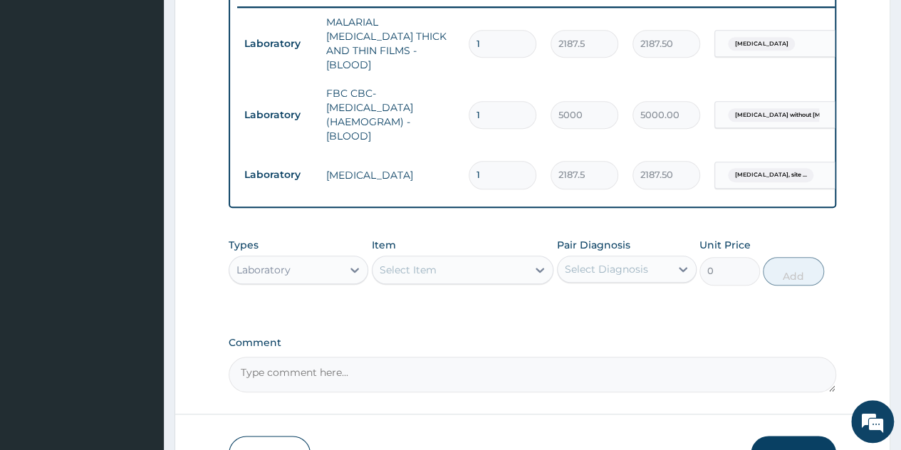
scroll to position [626, 0]
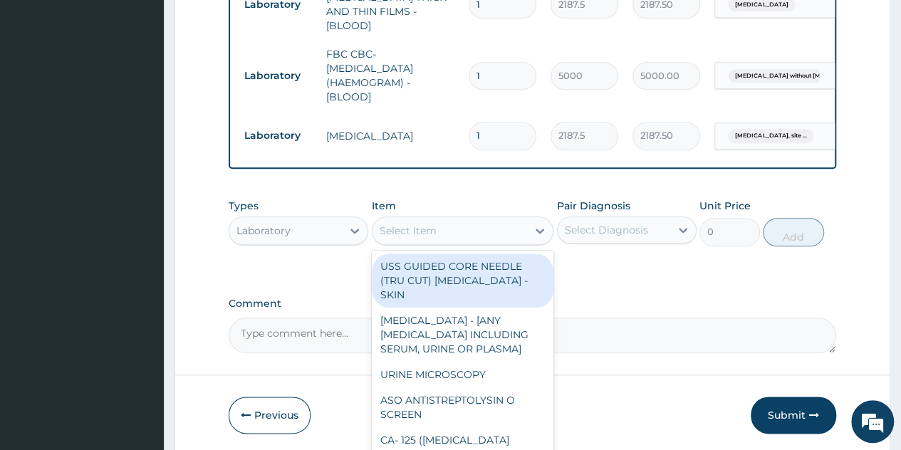
click at [502, 231] on div "Select Item" at bounding box center [449, 230] width 155 height 23
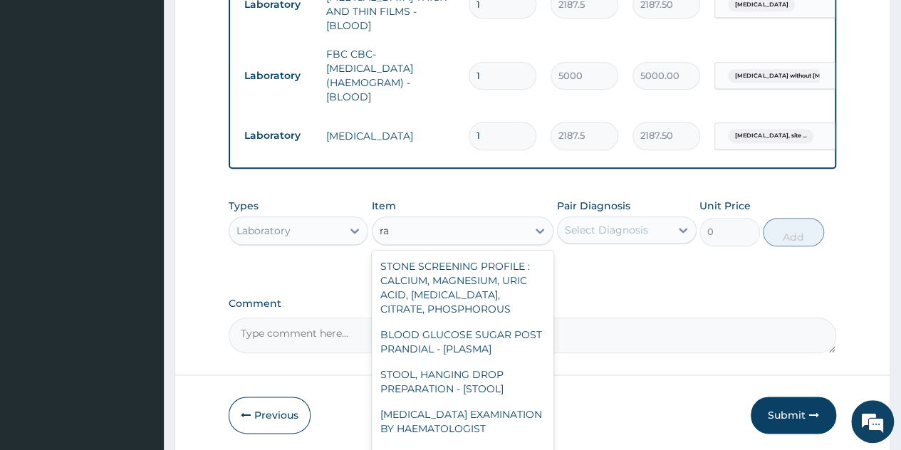
type input "r"
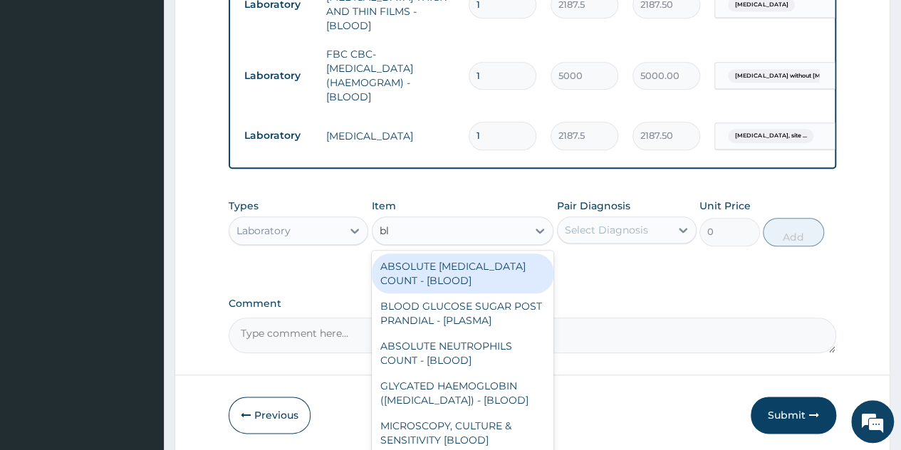
type input "b"
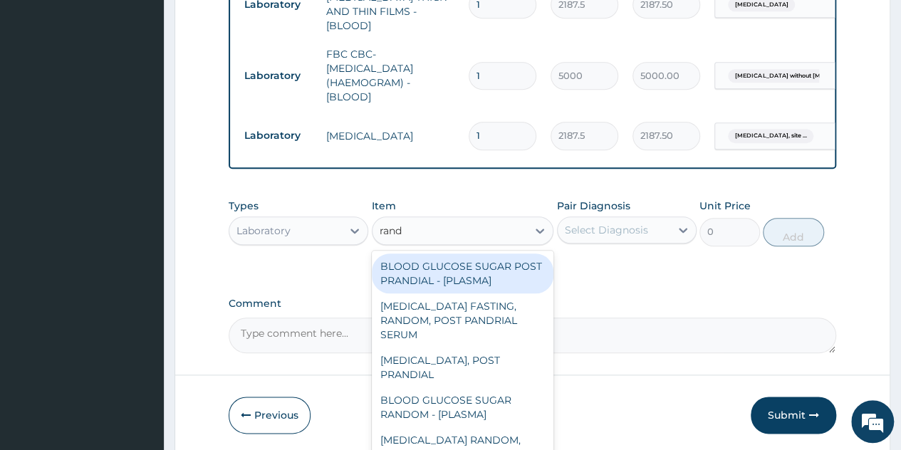
type input "rando"
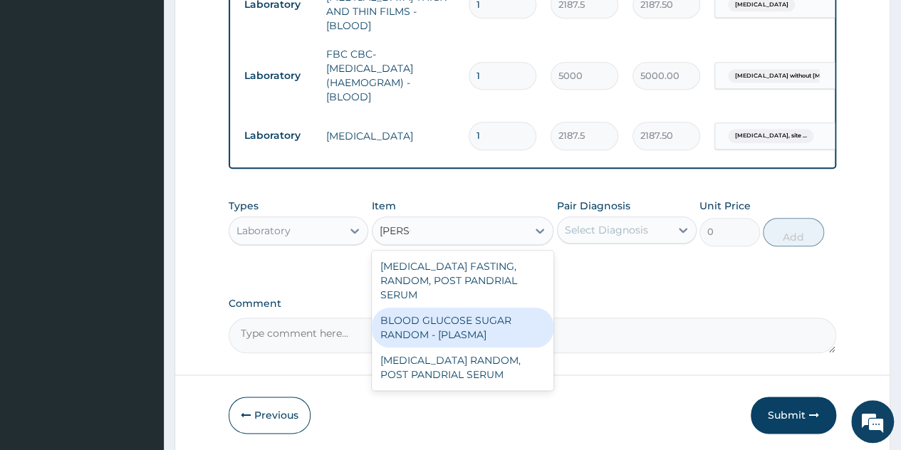
click at [464, 318] on div "BLOOD GLUCOSE SUGAR RANDOM - [PLASMA]" at bounding box center [463, 328] width 182 height 40
type input "1875"
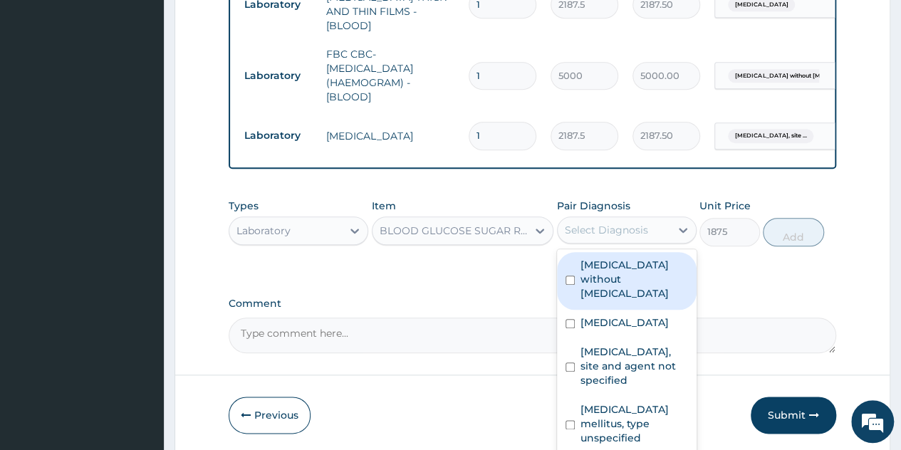
click at [636, 223] on div "Select Diagnosis" at bounding box center [606, 230] width 83 height 14
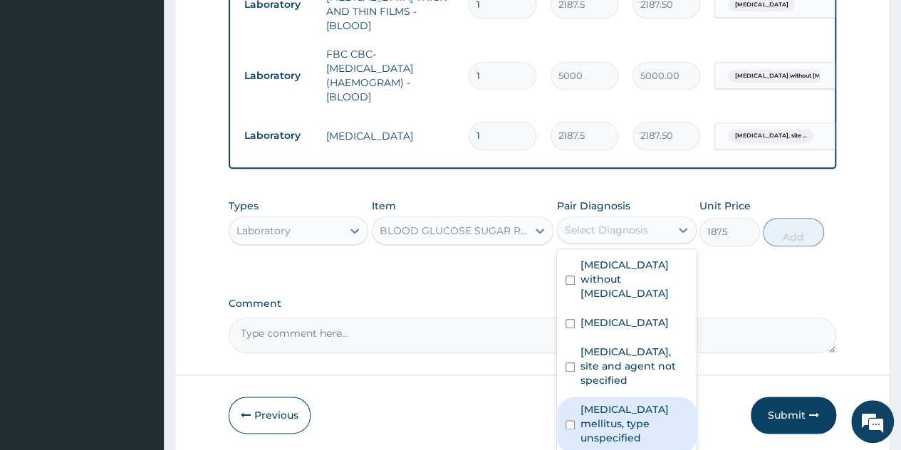
click at [615, 402] on label "Diabetes mellitus, type unspecified" at bounding box center [634, 423] width 108 height 43
checkbox input "true"
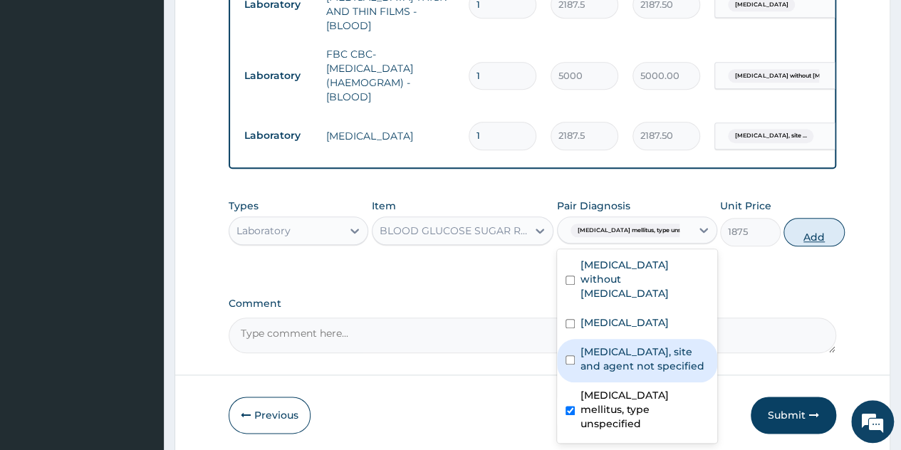
click at [790, 224] on button "Add" at bounding box center [813, 232] width 61 height 28
type input "0"
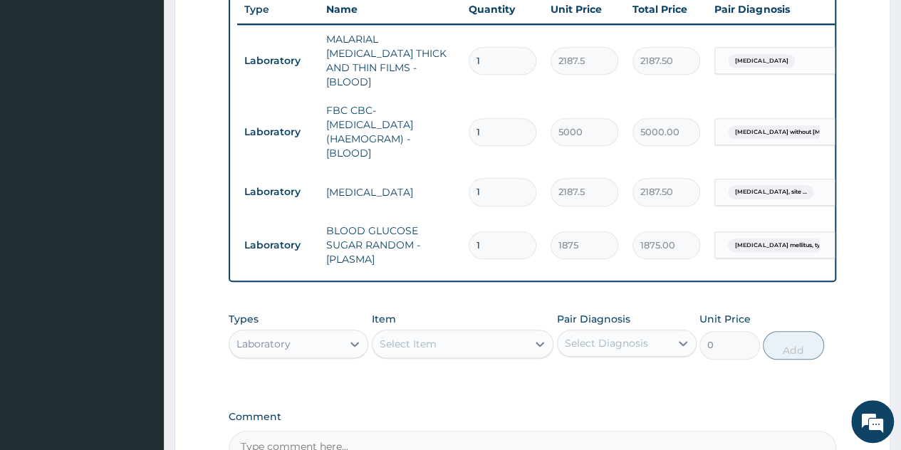
scroll to position [570, 0]
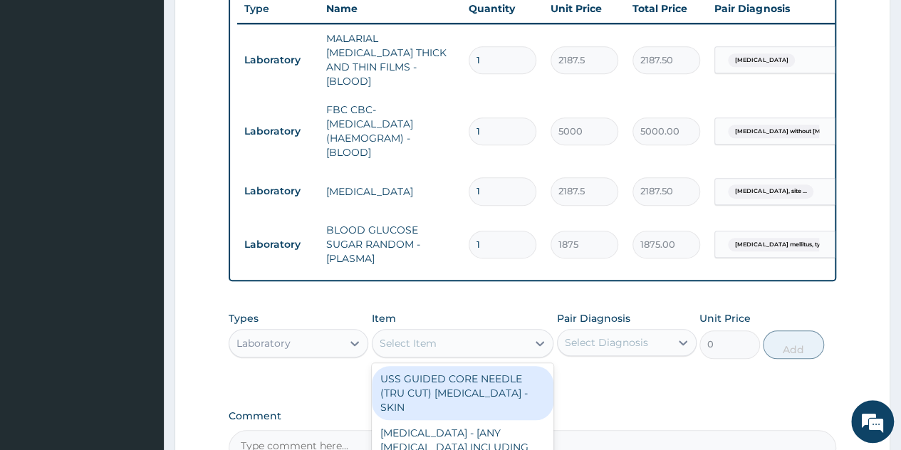
click at [493, 335] on div "Select Item" at bounding box center [449, 343] width 155 height 23
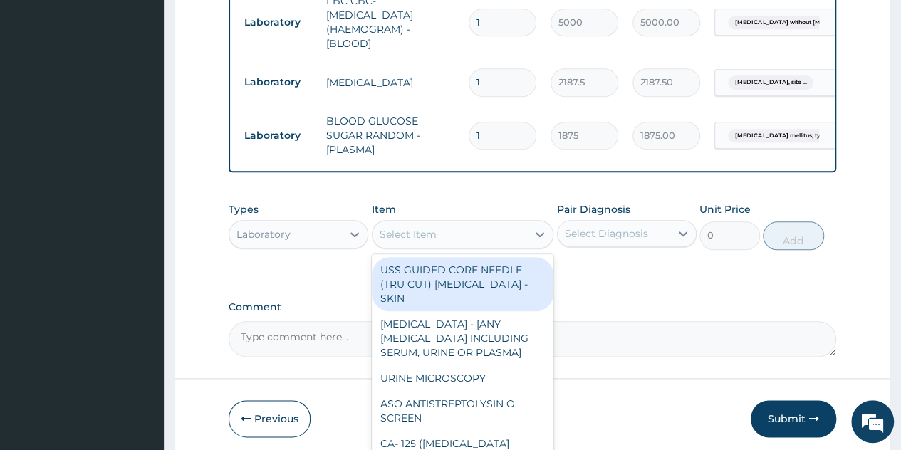
scroll to position [680, 0]
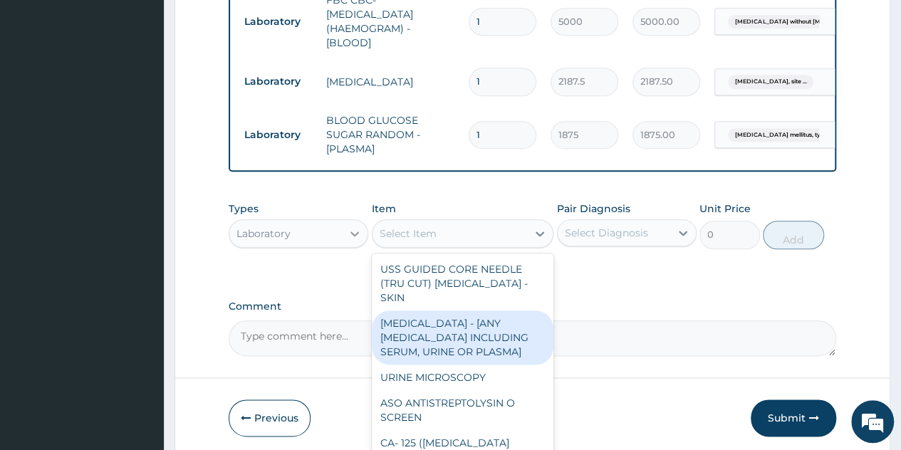
click at [347, 226] on div at bounding box center [355, 234] width 26 height 26
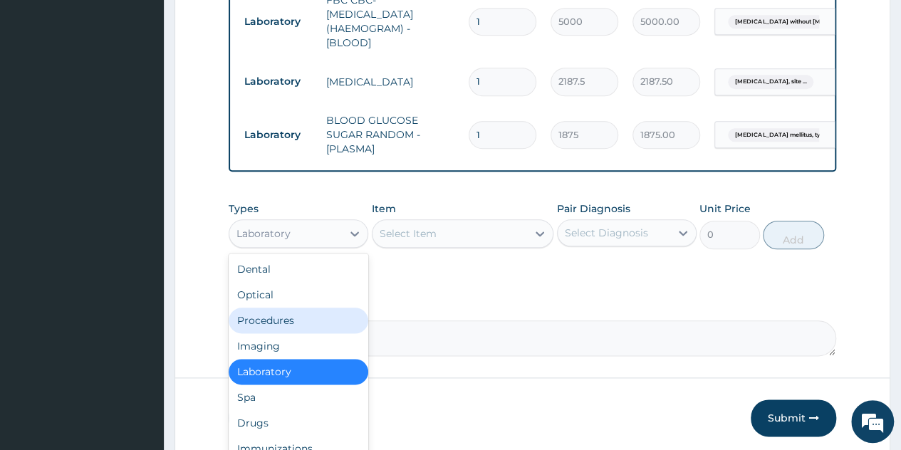
click at [290, 322] on div "Procedures" at bounding box center [299, 321] width 140 height 26
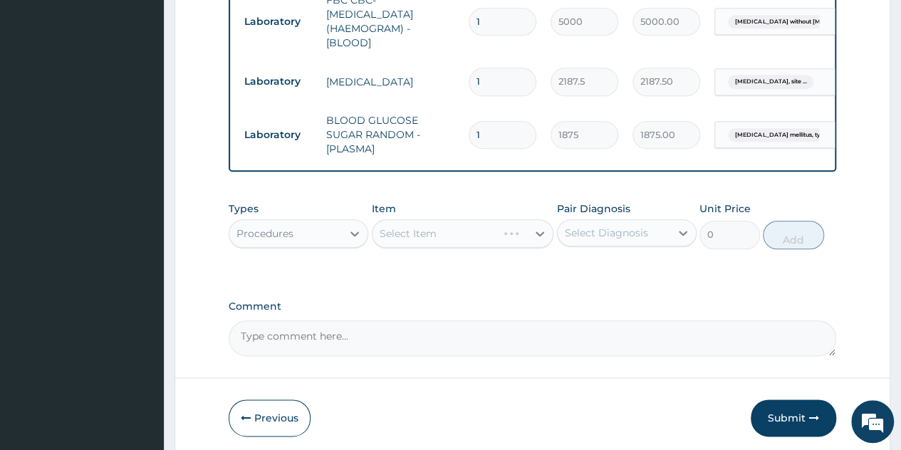
click at [535, 241] on div "Select Item" at bounding box center [463, 233] width 182 height 28
click at [540, 229] on div "Select Item" at bounding box center [463, 233] width 182 height 28
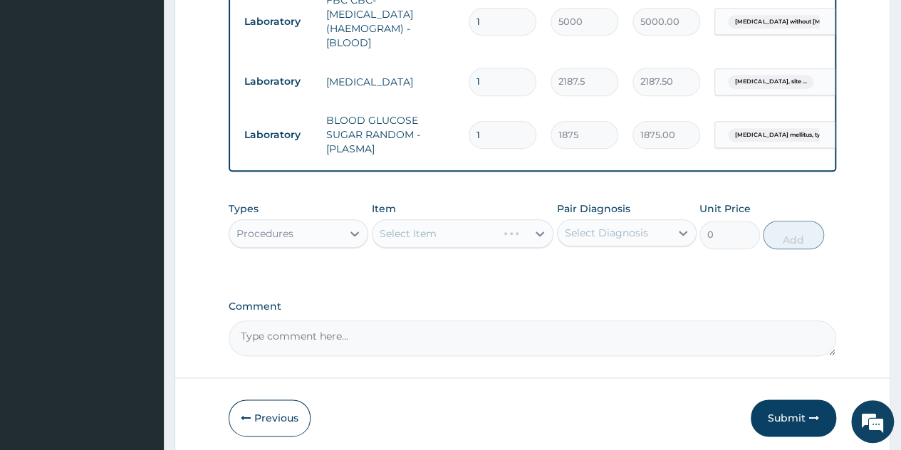
scroll to position [730, 0]
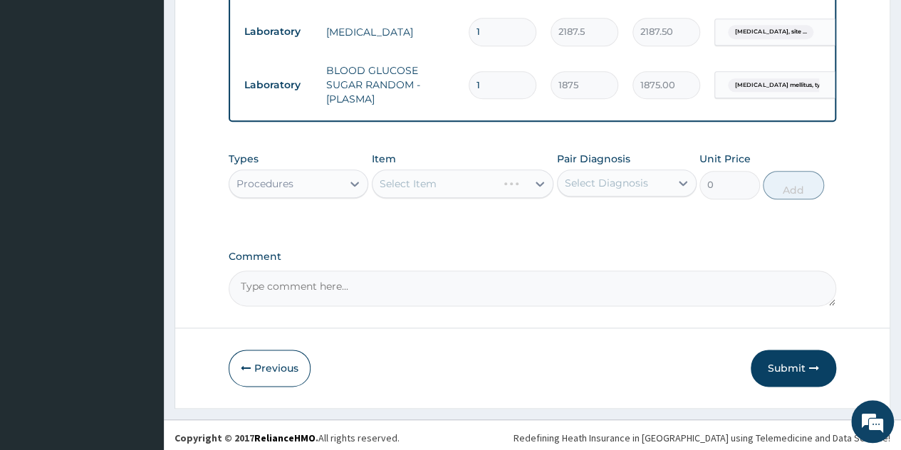
click at [541, 187] on div "Select Item" at bounding box center [463, 183] width 182 height 28
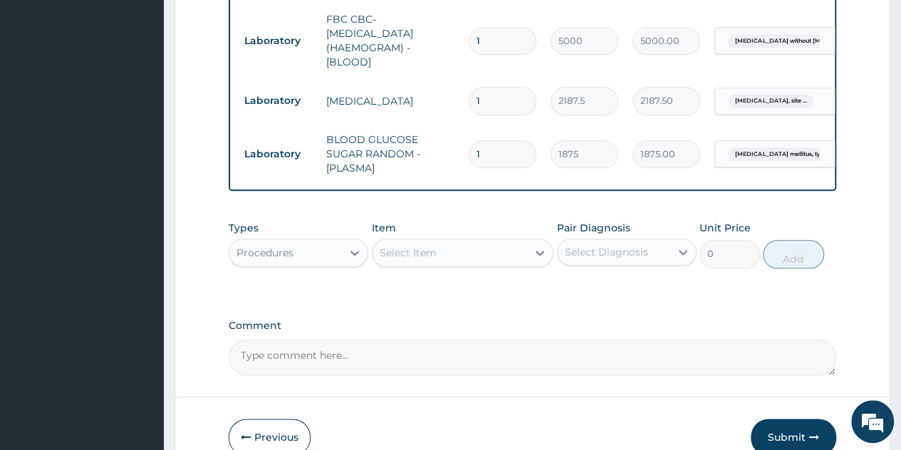
scroll to position [661, 0]
click at [537, 251] on icon at bounding box center [540, 252] width 14 height 14
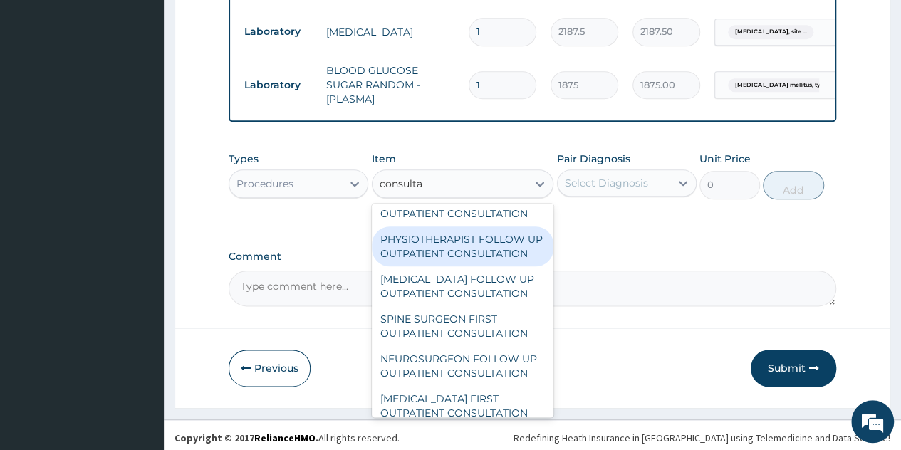
scroll to position [609, 0]
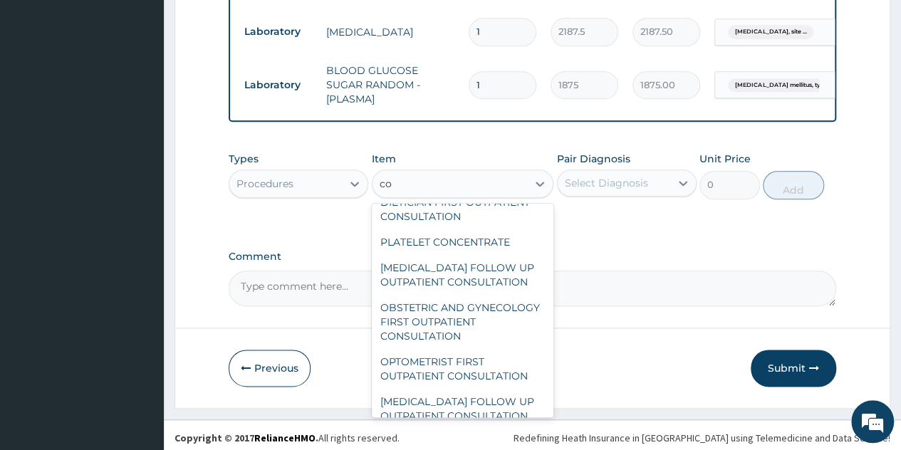
type input "c"
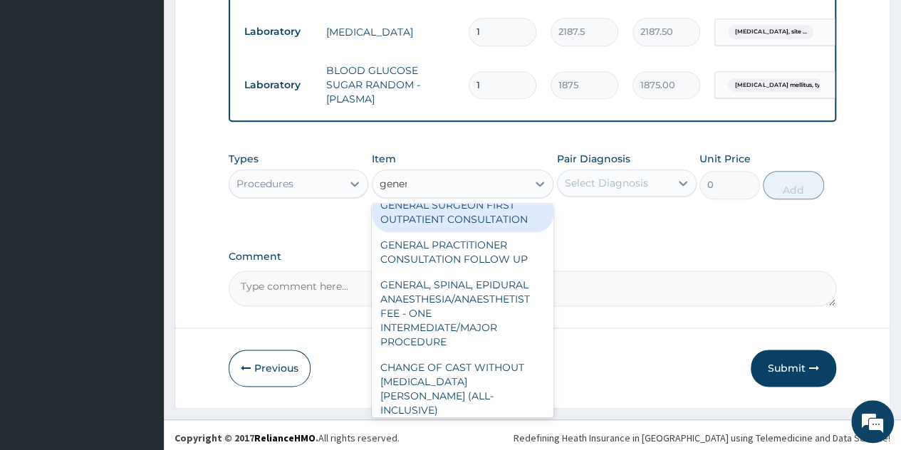
scroll to position [216, 0]
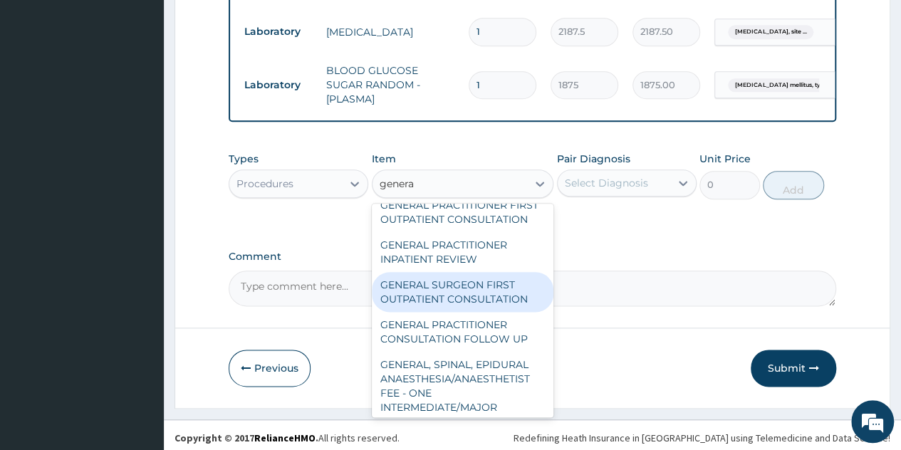
type input "general"
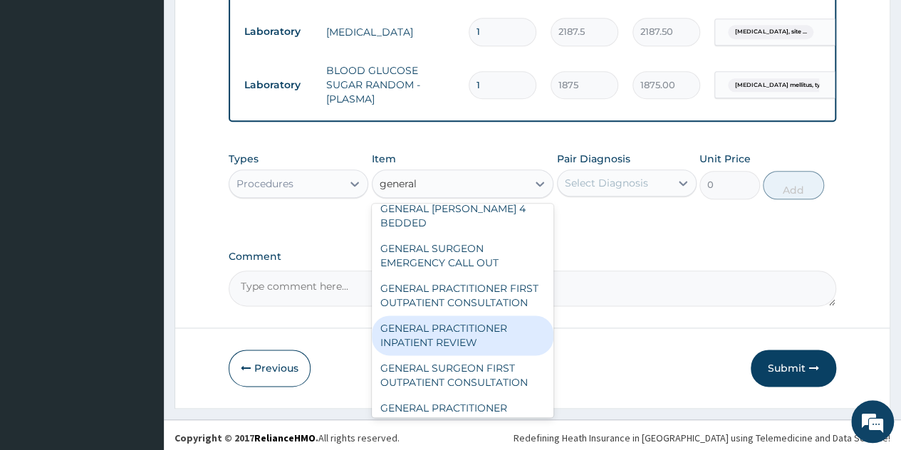
scroll to position [130, 0]
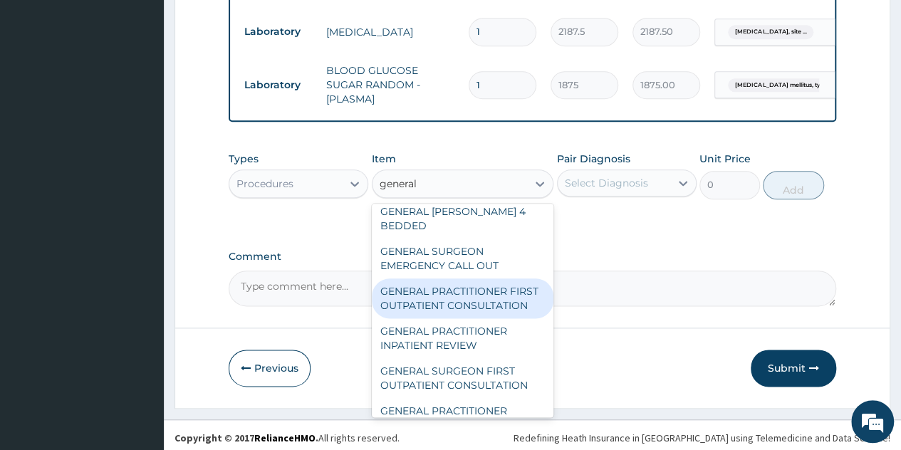
click at [464, 294] on div "GENERAL PRACTITIONER FIRST OUTPATIENT CONSULTATION" at bounding box center [463, 298] width 182 height 40
type input "3750"
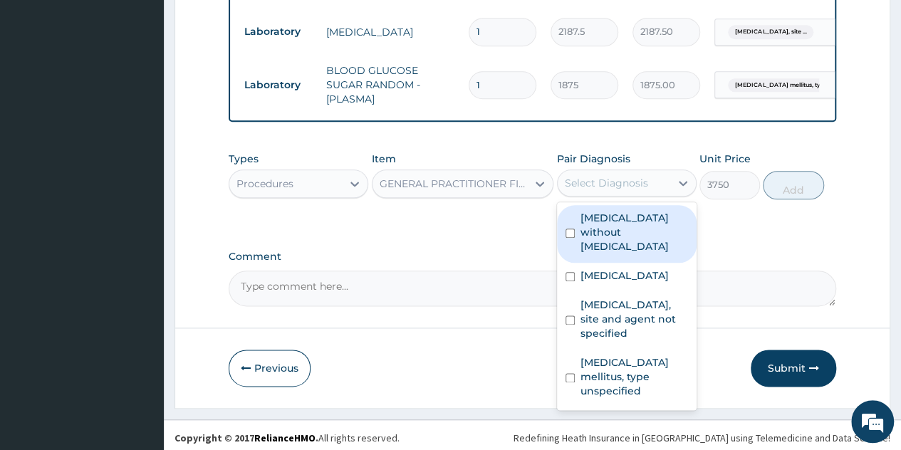
click at [648, 177] on div "Select Diagnosis" at bounding box center [613, 183] width 112 height 23
click at [524, 182] on div "GENERAL PRACTITIONER FIRST OUTPATIENT CONSULTATION" at bounding box center [454, 184] width 150 height 14
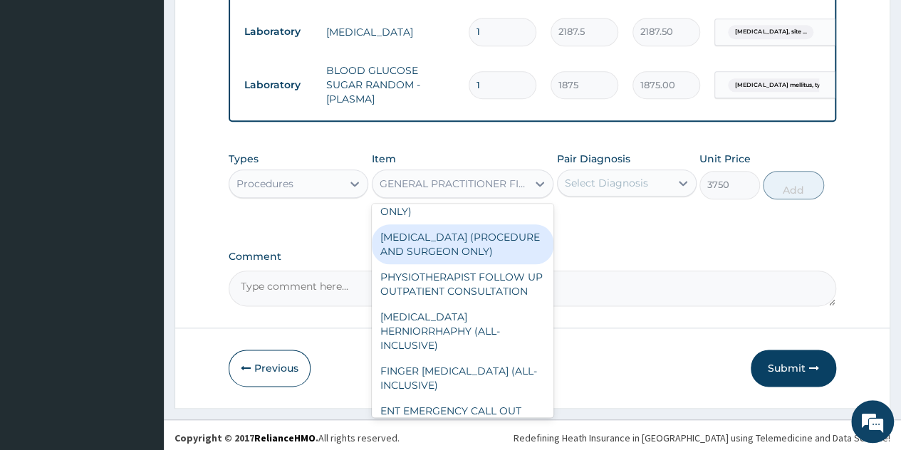
scroll to position [6748, 0]
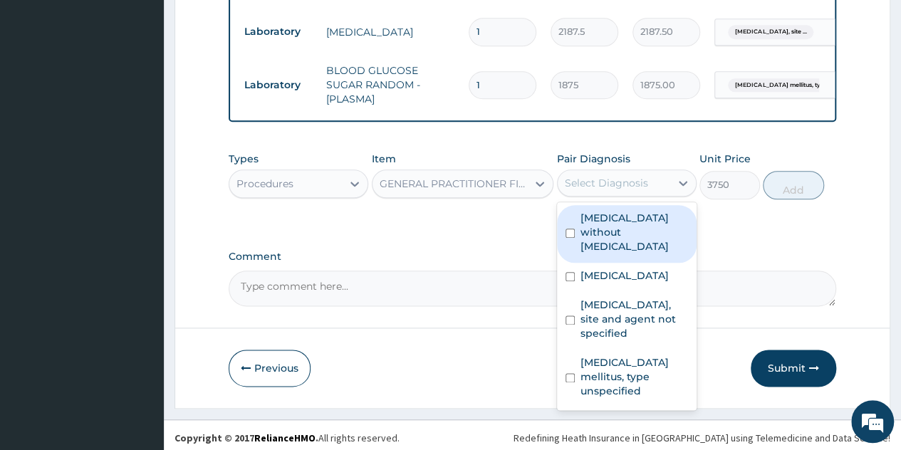
click at [661, 179] on div "Select Diagnosis" at bounding box center [613, 183] width 112 height 23
click at [626, 220] on label "Sepsis without septic shock" at bounding box center [634, 232] width 108 height 43
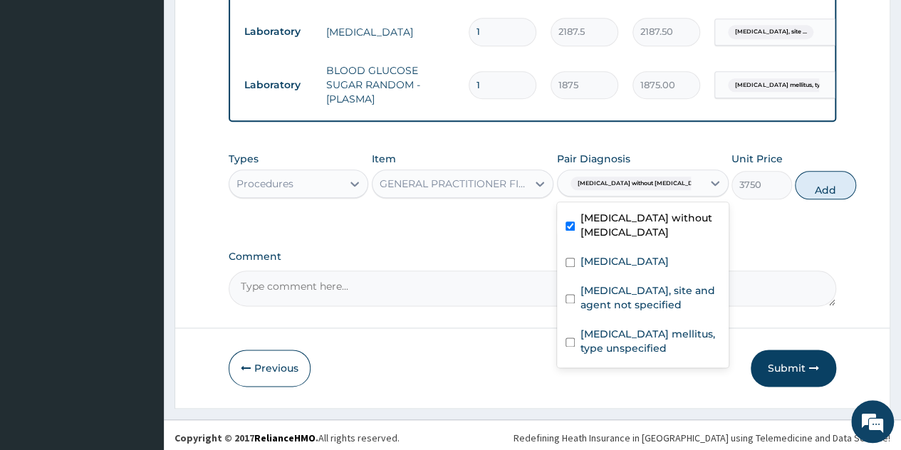
click at [625, 243] on div "Sepsis without septic shock" at bounding box center [643, 226] width 172 height 43
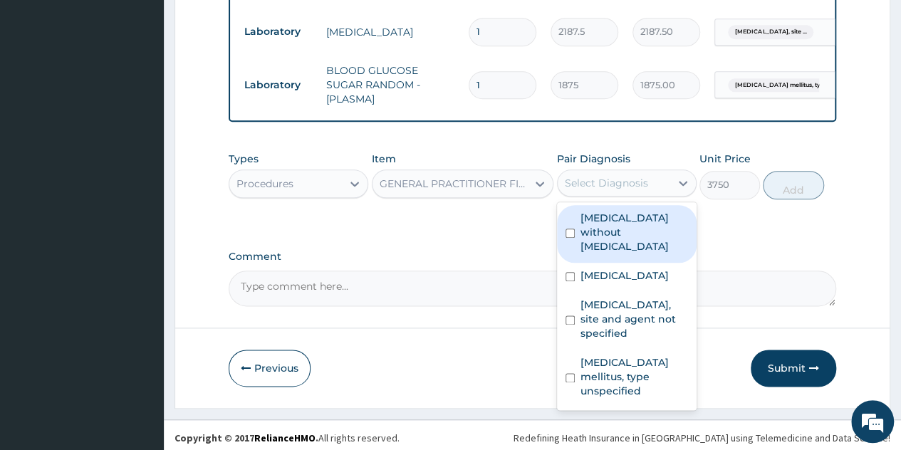
click at [624, 240] on div "Sepsis without septic shock" at bounding box center [627, 234] width 140 height 58
checkbox input "true"
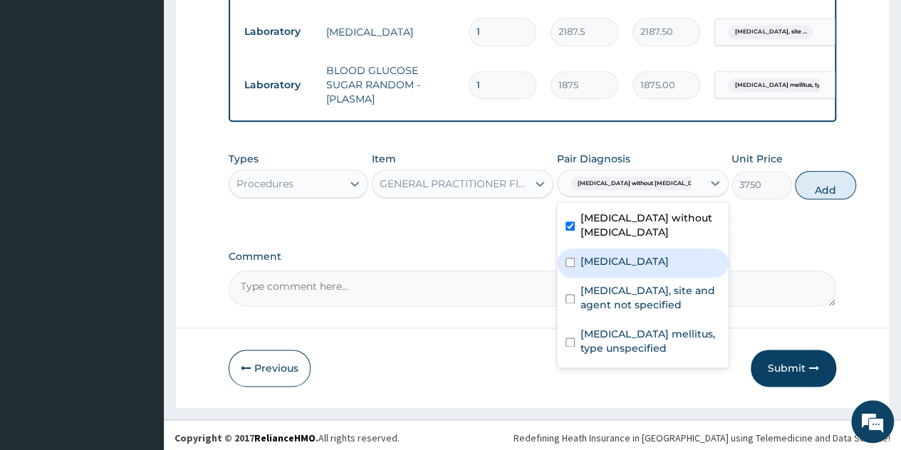
click at [624, 273] on div "Malaria, unspecified" at bounding box center [643, 262] width 172 height 29
checkbox input "true"
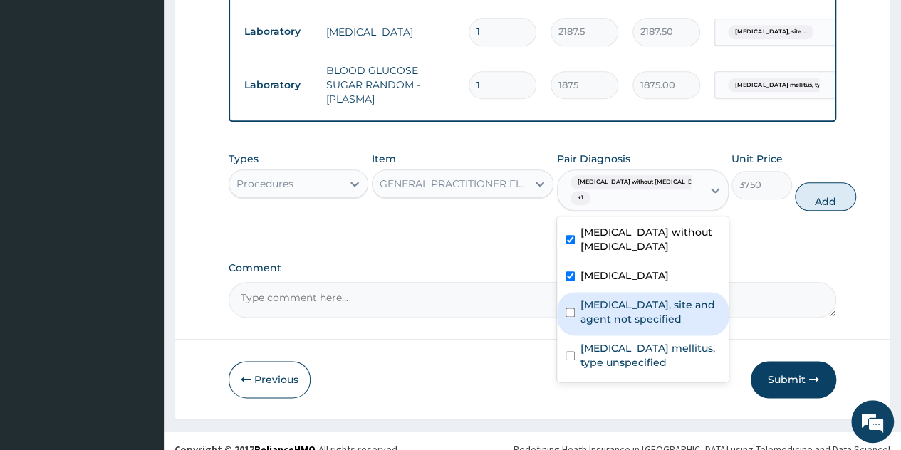
click at [624, 298] on label "Urinary tract infection, site and agent not specified" at bounding box center [650, 312] width 140 height 28
checkbox input "true"
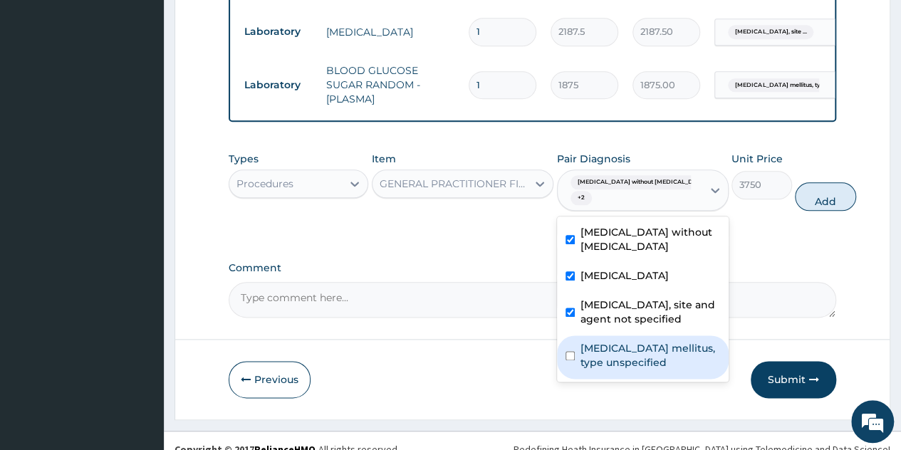
click at [621, 358] on label "Diabetes mellitus, type unspecified" at bounding box center [650, 355] width 140 height 28
checkbox input "true"
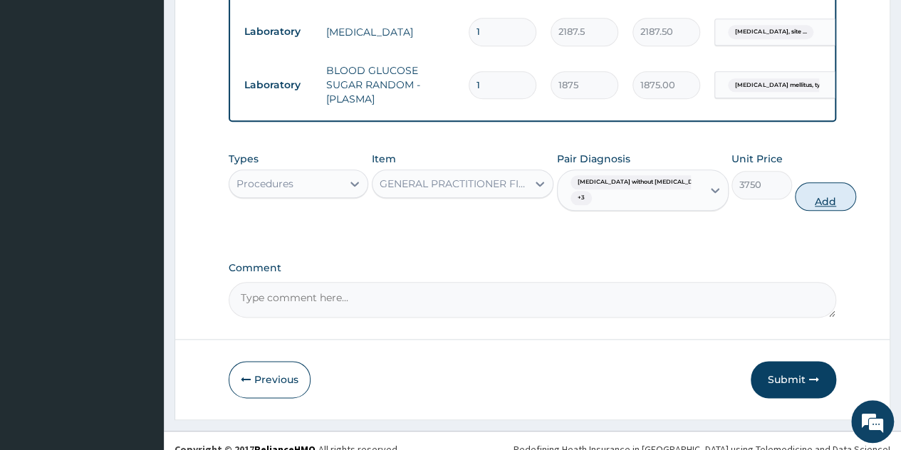
click at [795, 183] on button "Add" at bounding box center [825, 196] width 61 height 28
type input "0"
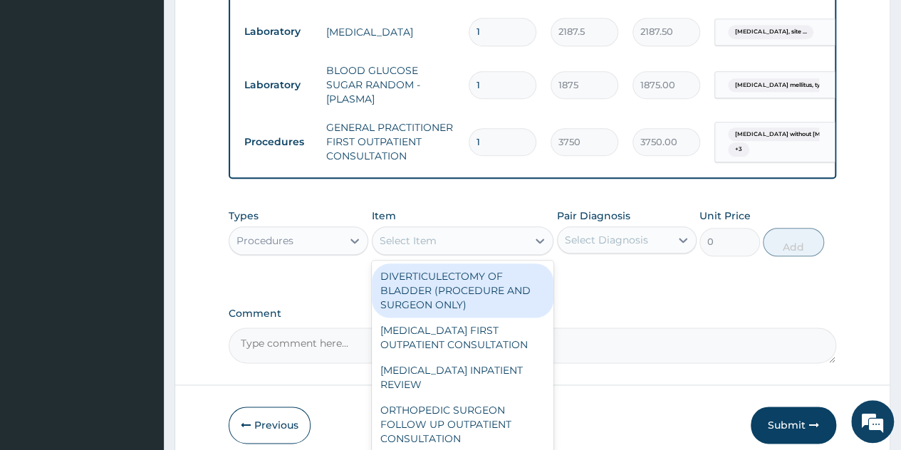
click at [505, 242] on div "Select Item" at bounding box center [449, 240] width 155 height 23
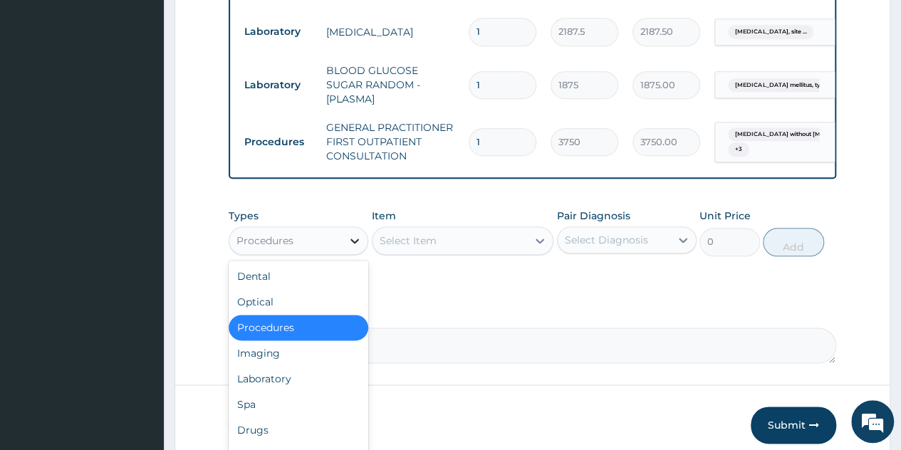
click at [347, 234] on icon at bounding box center [354, 241] width 14 height 14
click at [256, 417] on div "Drugs" at bounding box center [299, 430] width 140 height 26
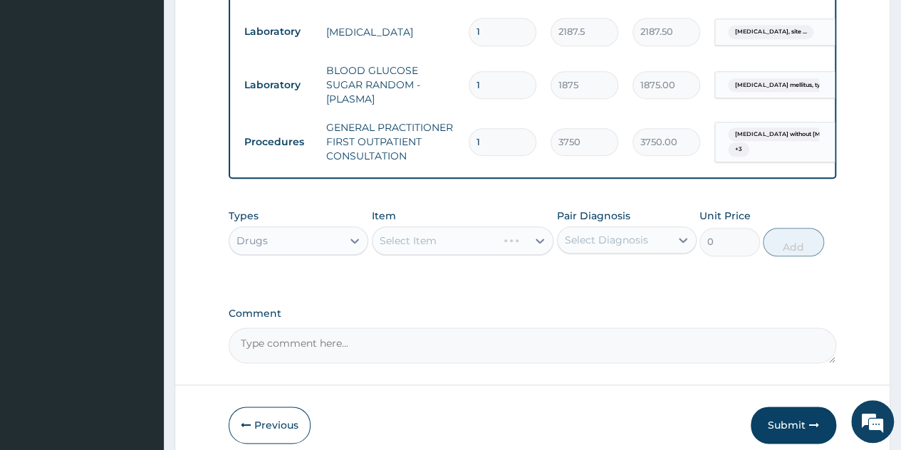
click at [547, 243] on div "Select Item" at bounding box center [463, 240] width 182 height 28
click at [538, 234] on div "Select Item" at bounding box center [463, 240] width 182 height 28
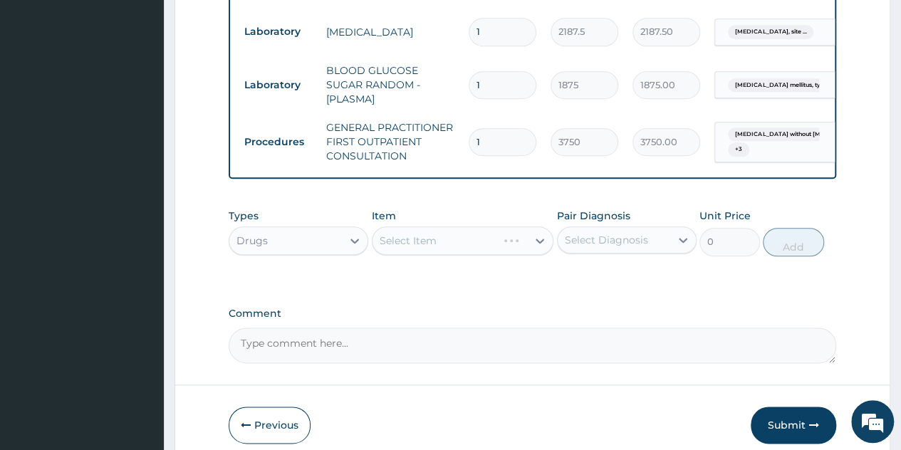
click at [538, 234] on div "Select Item" at bounding box center [463, 240] width 182 height 28
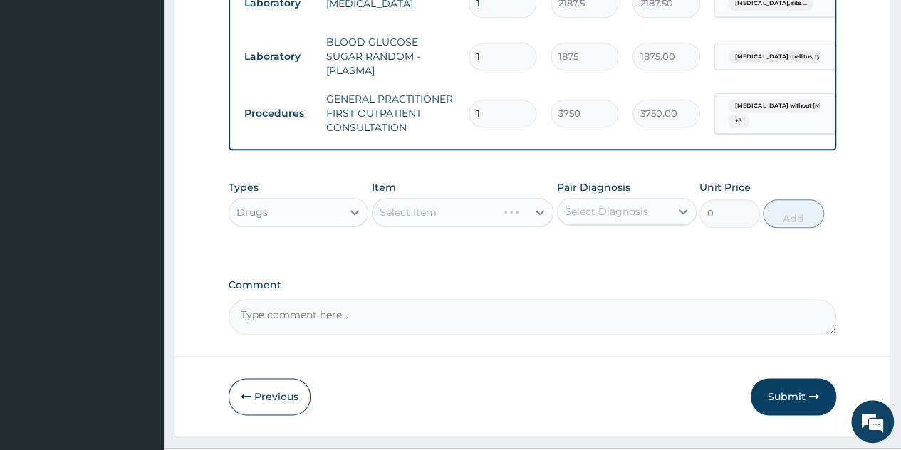
scroll to position [760, 0]
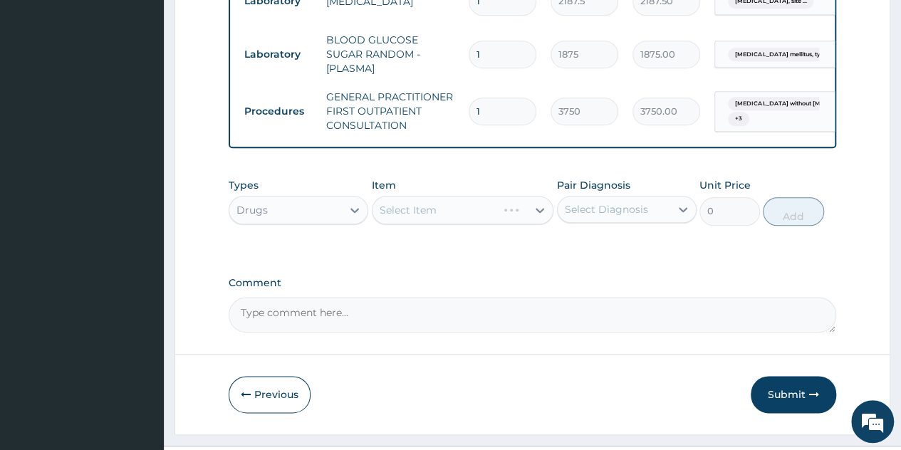
click at [537, 211] on div "Select Item" at bounding box center [463, 210] width 182 height 28
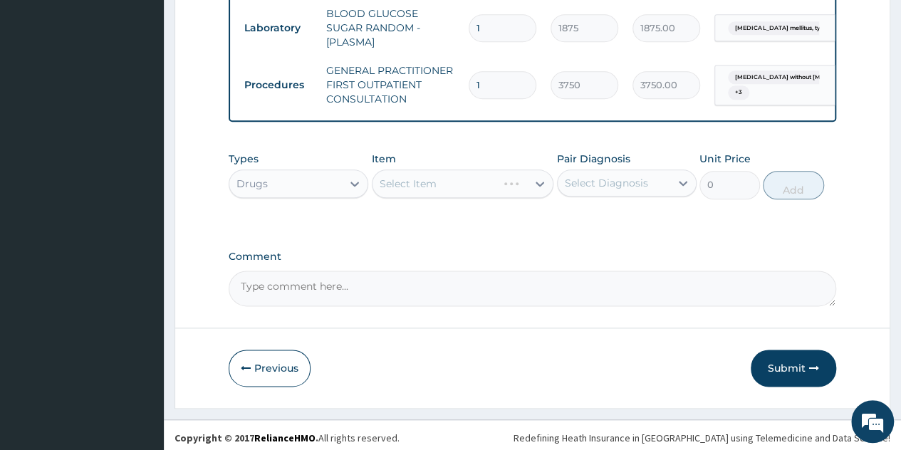
click at [540, 180] on div "Select Item" at bounding box center [463, 183] width 182 height 28
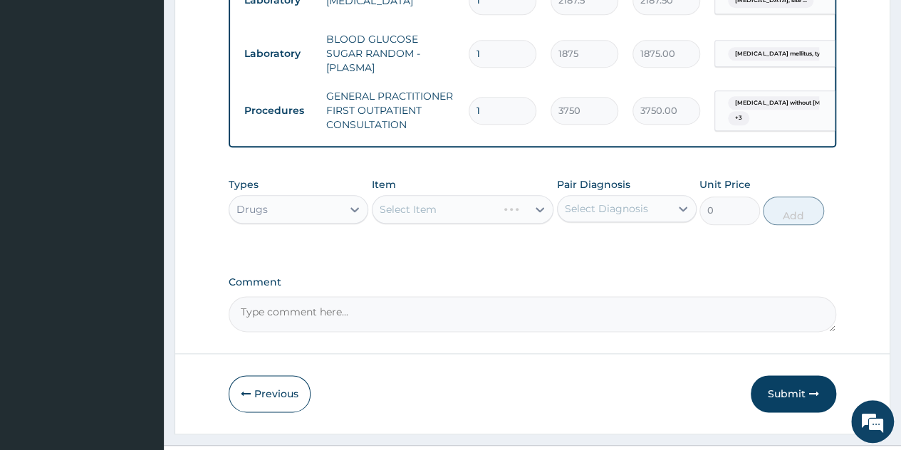
scroll to position [762, 0]
click at [537, 208] on div "Select Item" at bounding box center [463, 208] width 182 height 28
click at [530, 212] on div at bounding box center [540, 208] width 26 height 26
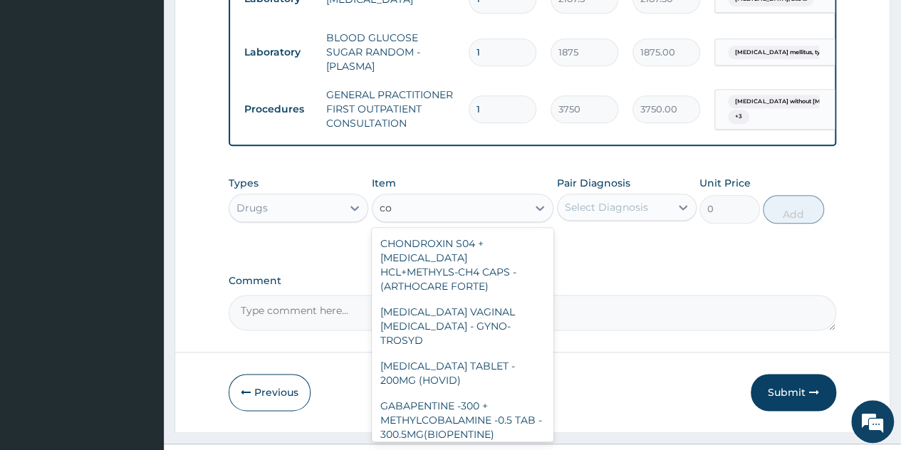
type input "c"
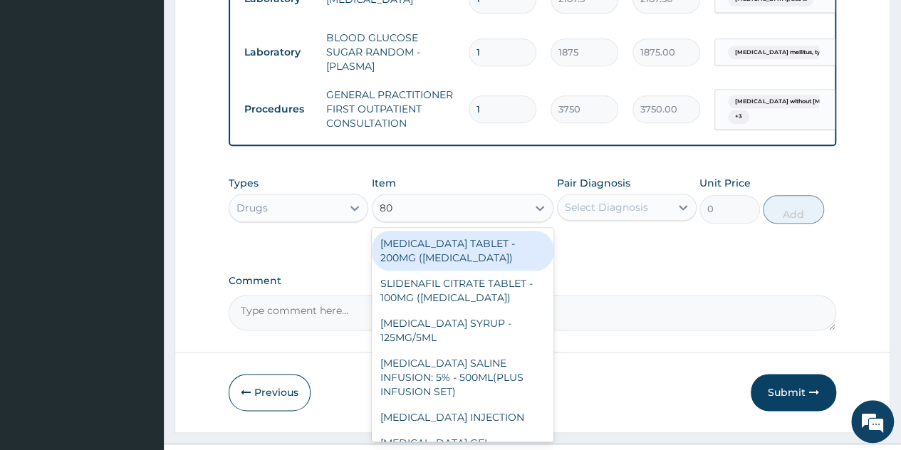
type input "80/"
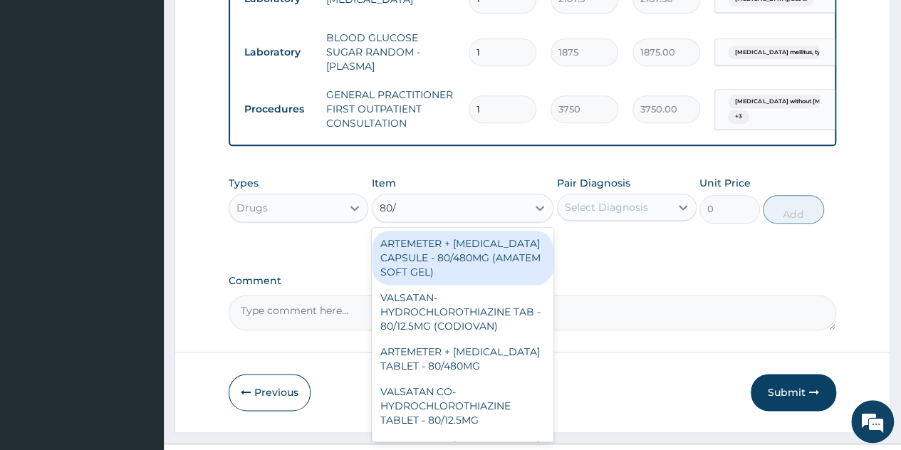
click at [452, 274] on div "ARTEMETER + LUMEFANTRINE CAPSULE - 80/480MG (AMATEM SOFT GEL)" at bounding box center [463, 258] width 182 height 54
type input "420"
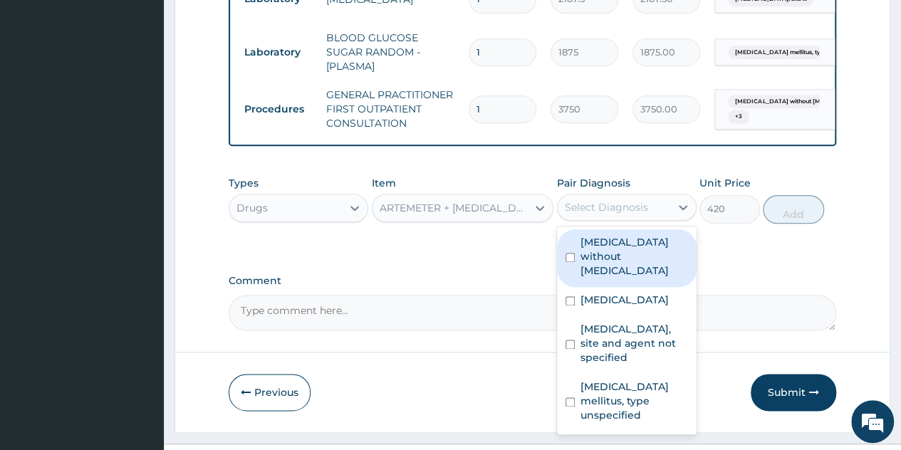
click at [649, 201] on div "Select Diagnosis" at bounding box center [613, 207] width 112 height 23
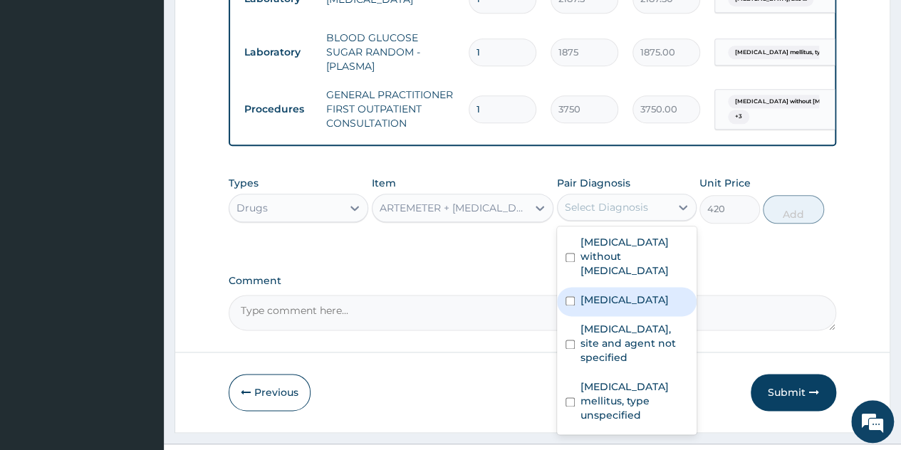
click at [611, 293] on label "Malaria, unspecified" at bounding box center [624, 300] width 88 height 14
checkbox input "true"
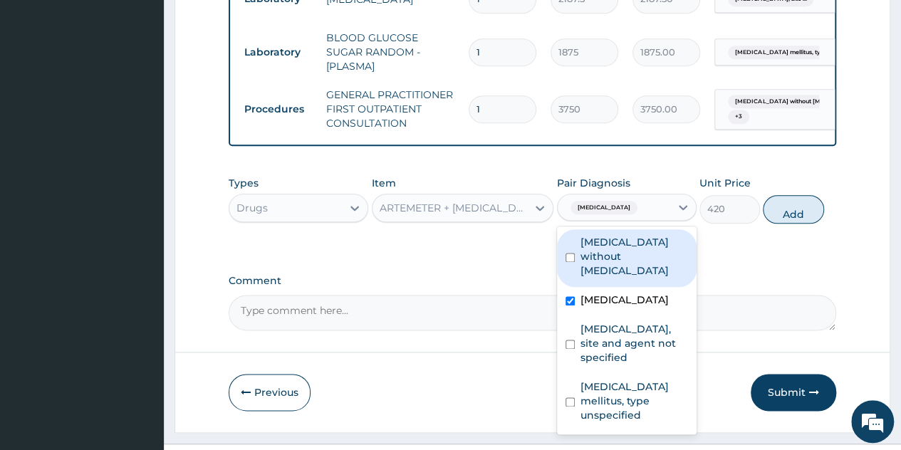
click at [638, 253] on label "Sepsis without septic shock" at bounding box center [634, 256] width 108 height 43
checkbox input "true"
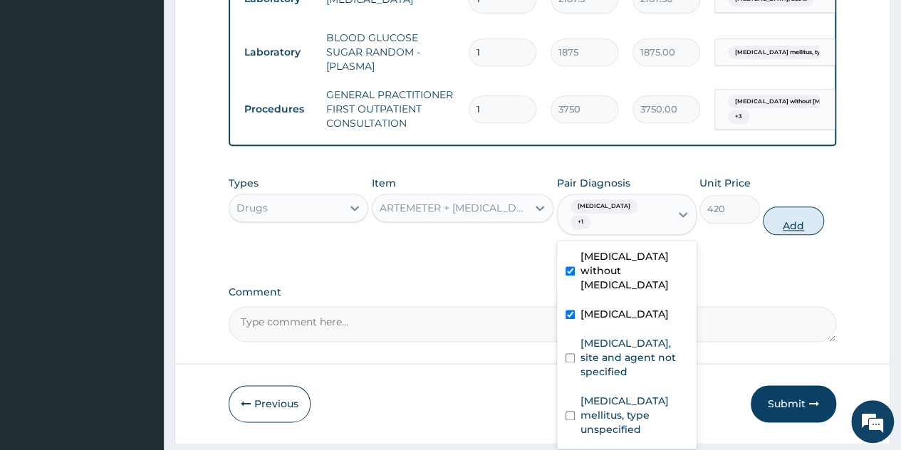
click at [802, 218] on button "Add" at bounding box center [792, 220] width 61 height 28
type input "0"
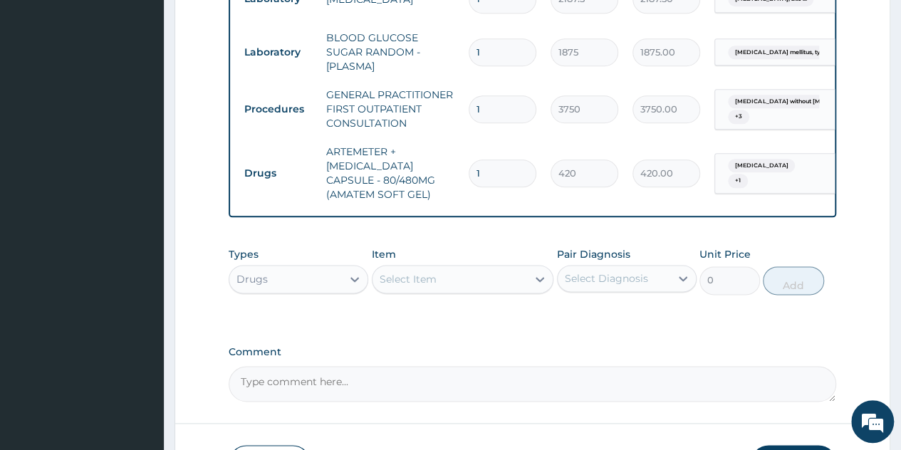
type input "0.00"
type input "8"
type input "3360.00"
type input "8"
click at [505, 159] on input "8" at bounding box center [502, 173] width 68 height 28
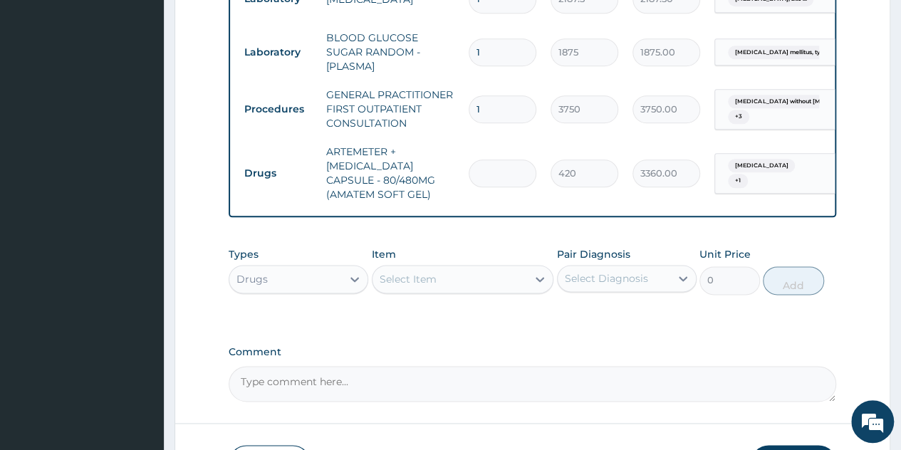
type input "0.00"
type input "6"
type input "2520.00"
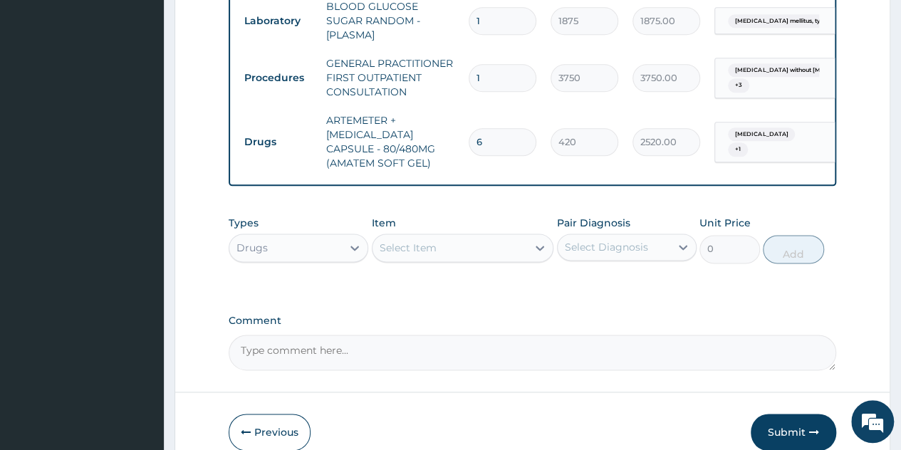
scroll to position [795, 0]
type input "6"
click at [527, 240] on div at bounding box center [540, 247] width 26 height 26
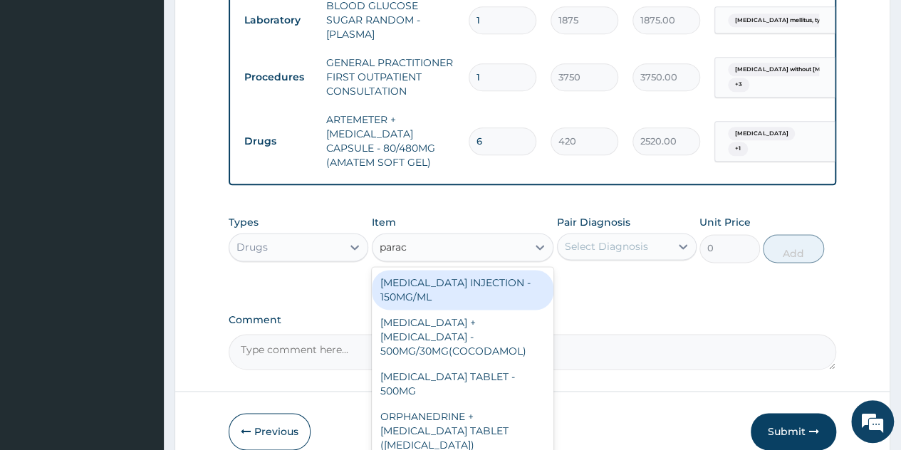
type input "parace"
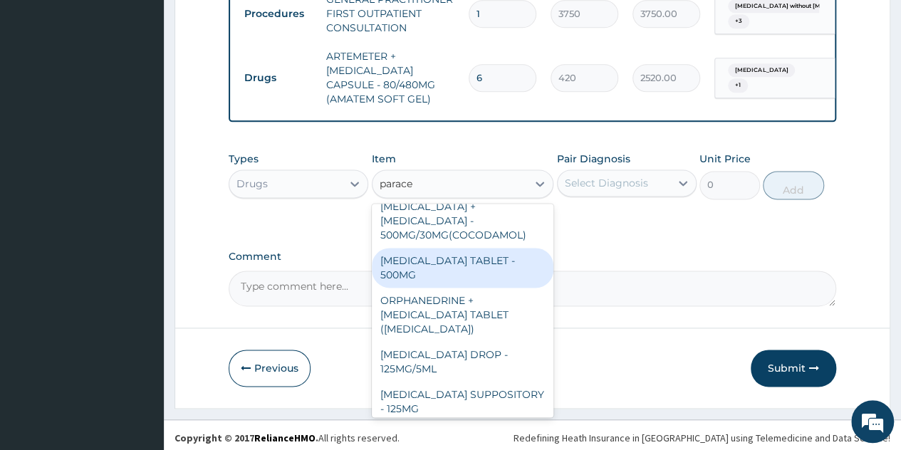
scroll to position [0, 0]
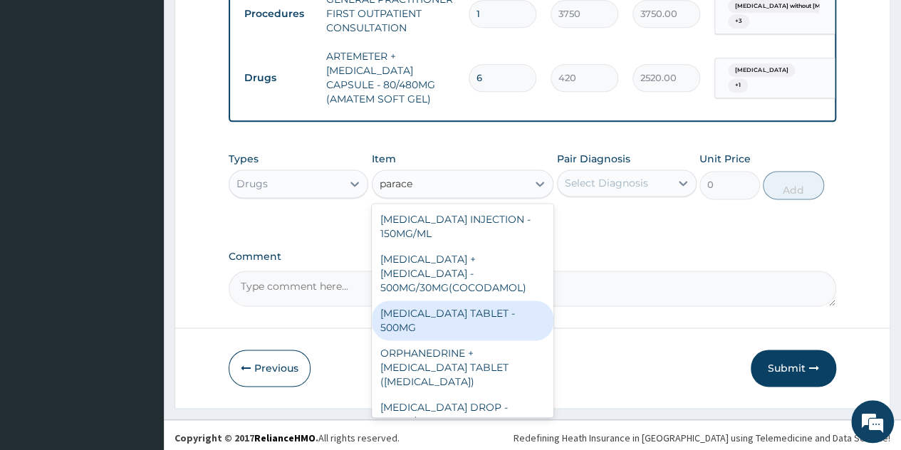
click at [454, 302] on div "PARACETAMOL TABLET - 500MG" at bounding box center [463, 320] width 182 height 40
type input "33.599999999999994"
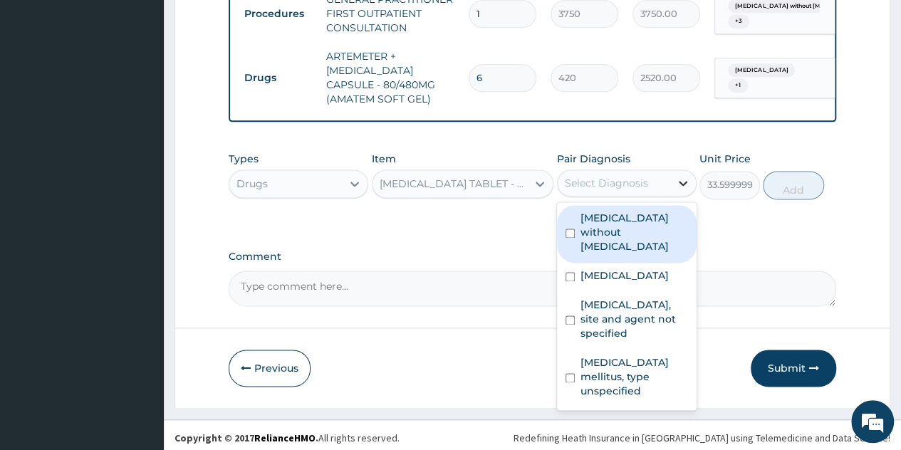
click at [673, 181] on div at bounding box center [683, 183] width 26 height 26
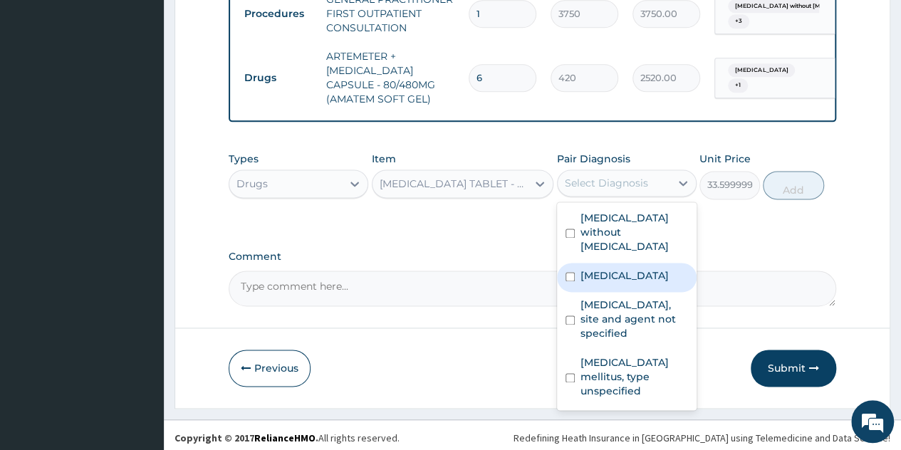
click at [628, 268] on label "Malaria, unspecified" at bounding box center [624, 275] width 88 height 14
checkbox input "true"
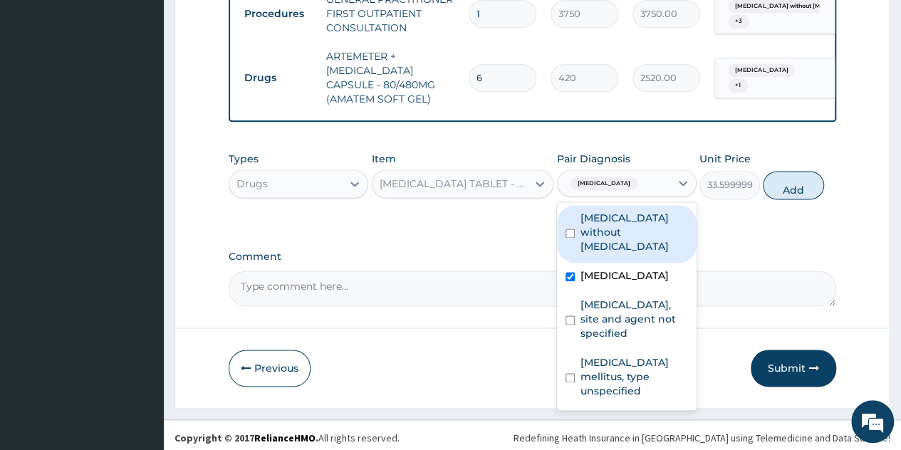
click at [664, 225] on label "Sepsis without septic shock" at bounding box center [634, 232] width 108 height 43
checkbox input "true"
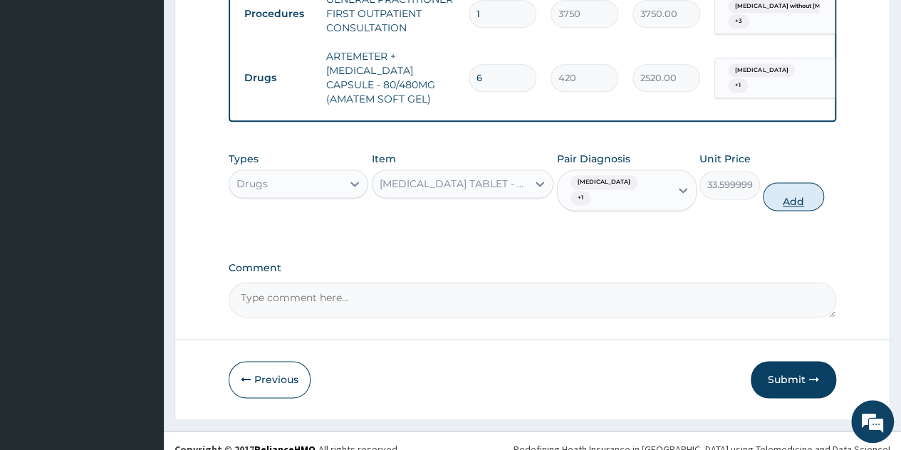
click at [786, 191] on button "Add" at bounding box center [792, 196] width 61 height 28
type input "0"
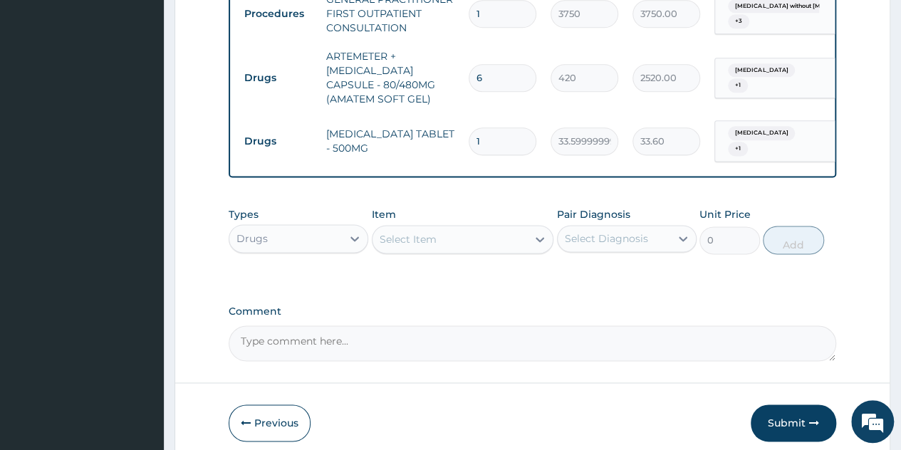
type input "0.00"
type input "1"
type input "33.60"
type input "16"
type input "537.60"
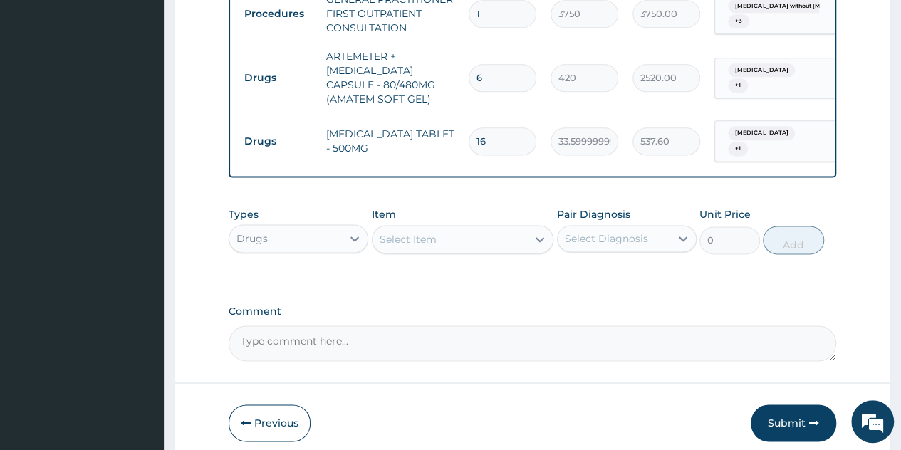
type input "1"
type input "33.60"
type input "18"
type input "604.80"
type input "1"
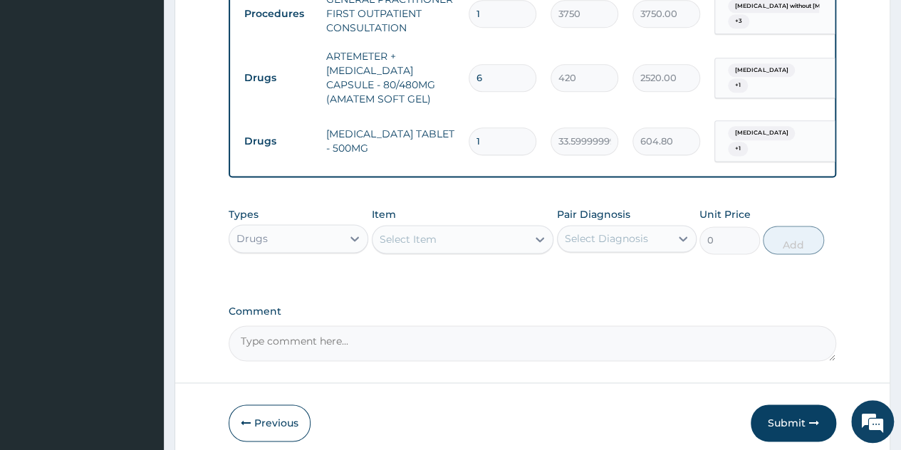
type input "33.60"
type input "0.00"
type input "1"
type input "33.60"
type input "12"
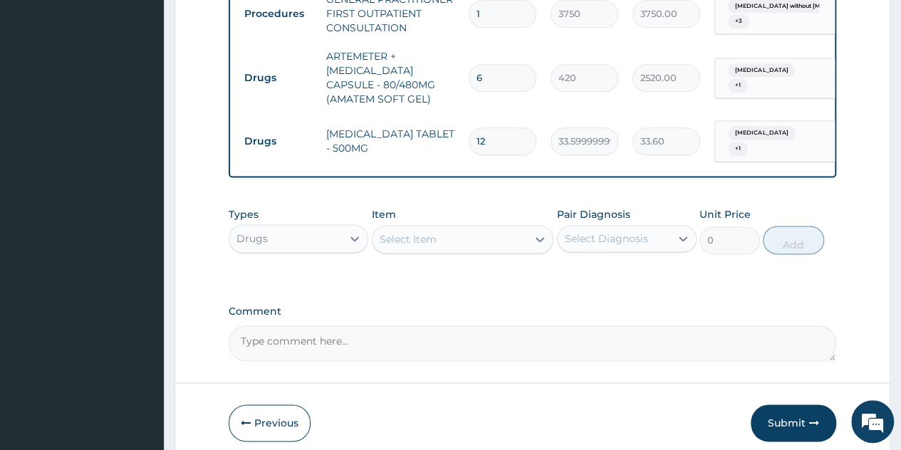
type input "403.20"
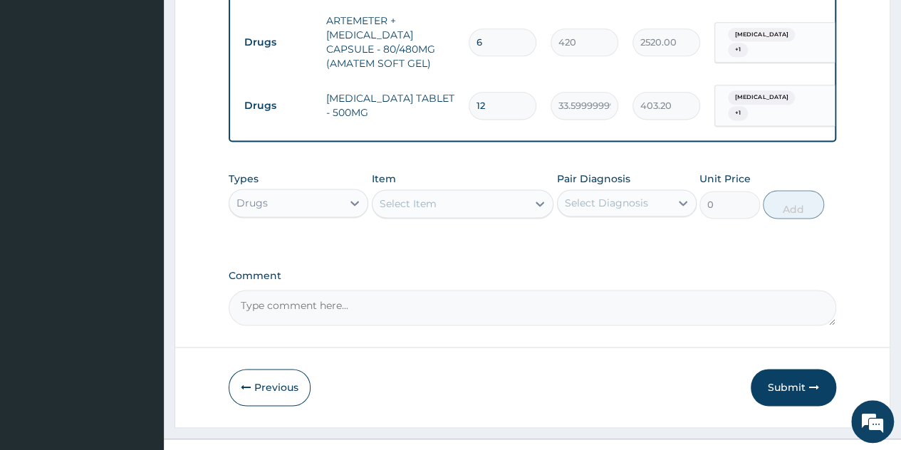
scroll to position [899, 0]
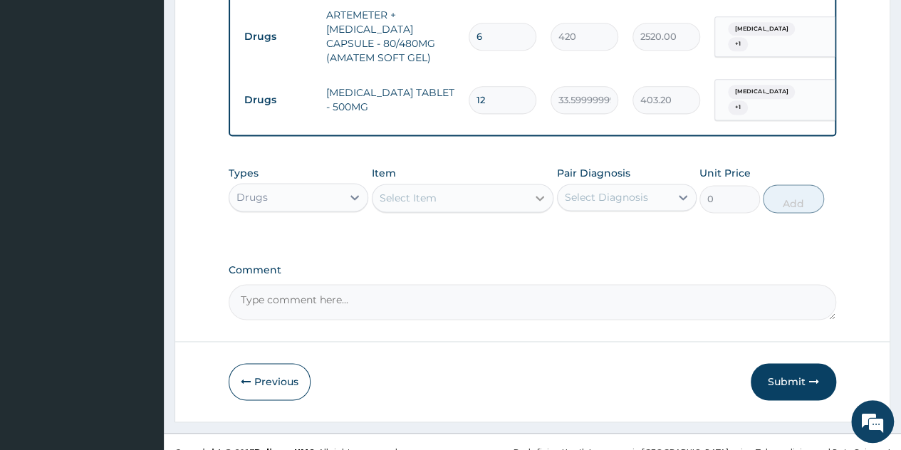
type input "12"
click at [530, 186] on div at bounding box center [540, 198] width 26 height 26
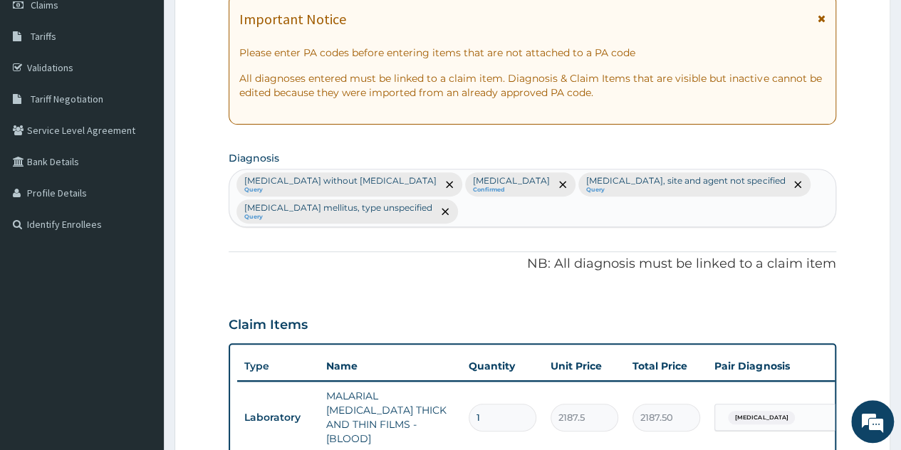
scroll to position [212, 0]
click at [476, 219] on div "Sepsis without septic shock Query Malaria, unspecified Confirmed Urinary tract …" at bounding box center [532, 198] width 606 height 57
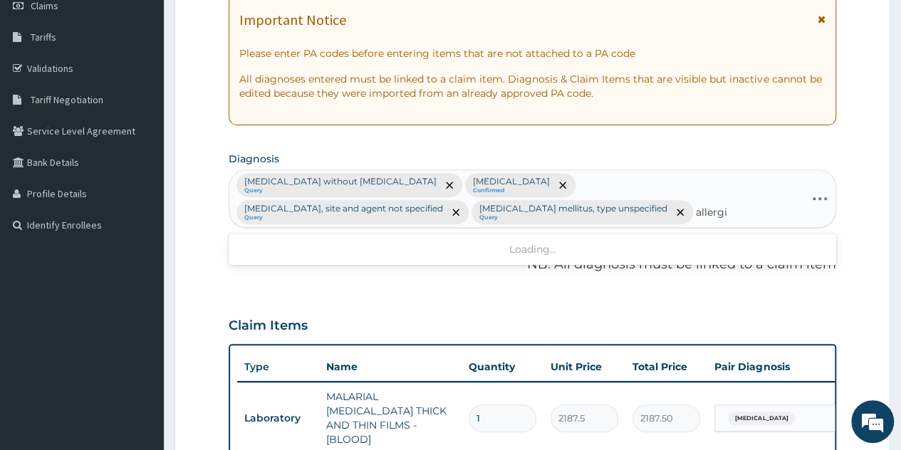
type input "allergic"
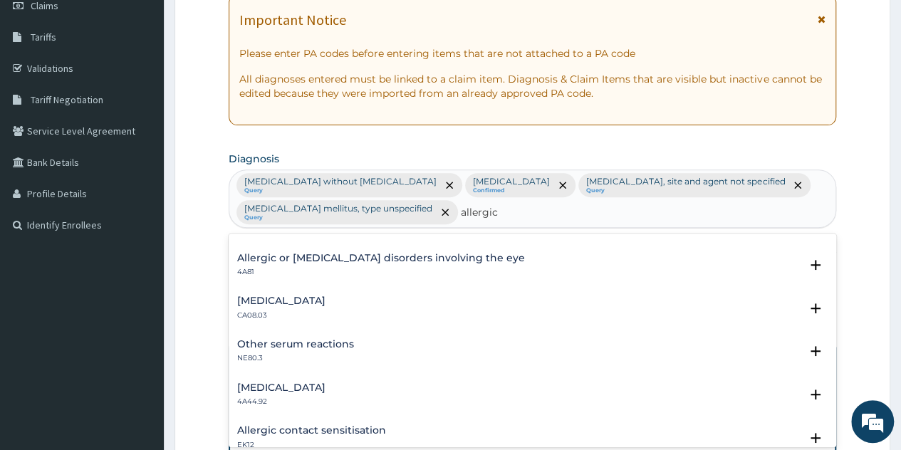
scroll to position [159, 0]
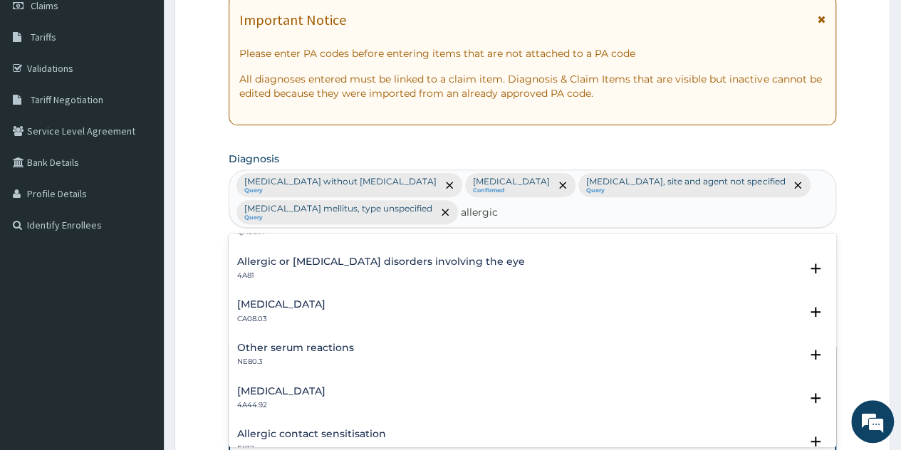
click at [319, 311] on div "Other allergic rhinitis CA08.03" at bounding box center [281, 311] width 88 height 25
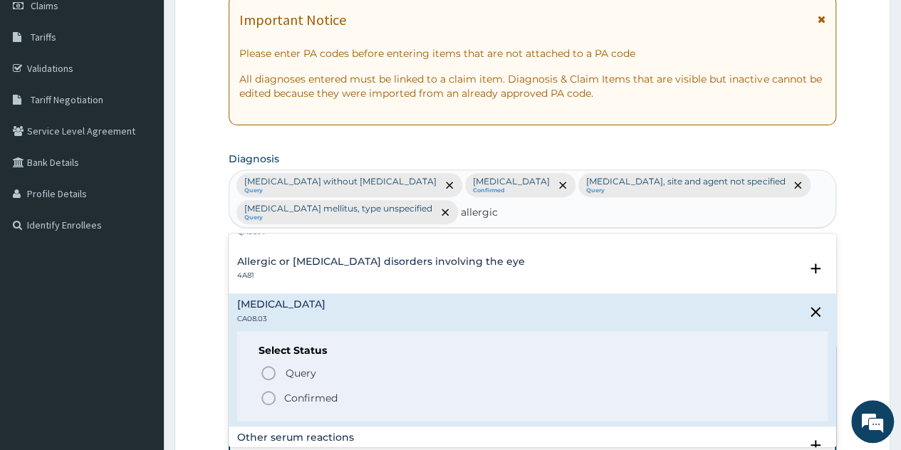
click at [303, 395] on p "Confirmed" at bounding box center [310, 398] width 53 height 14
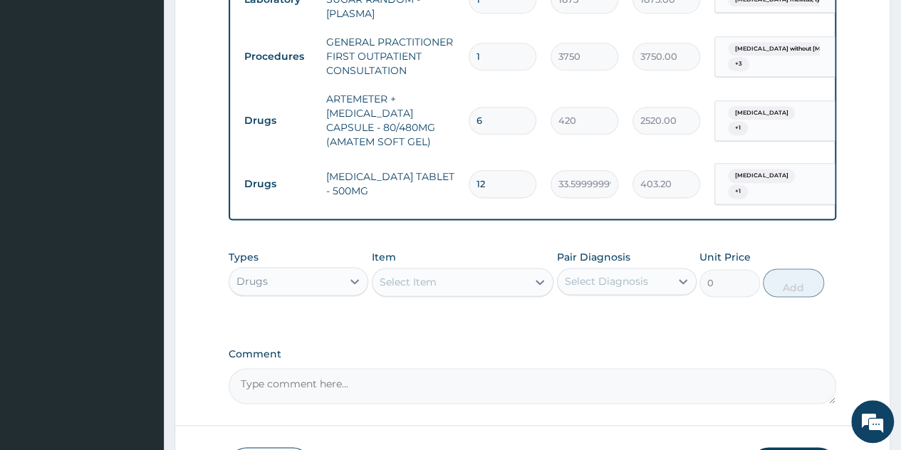
scroll to position [816, 0]
click at [505, 270] on div "Select Item" at bounding box center [449, 281] width 155 height 23
type input "lorat"
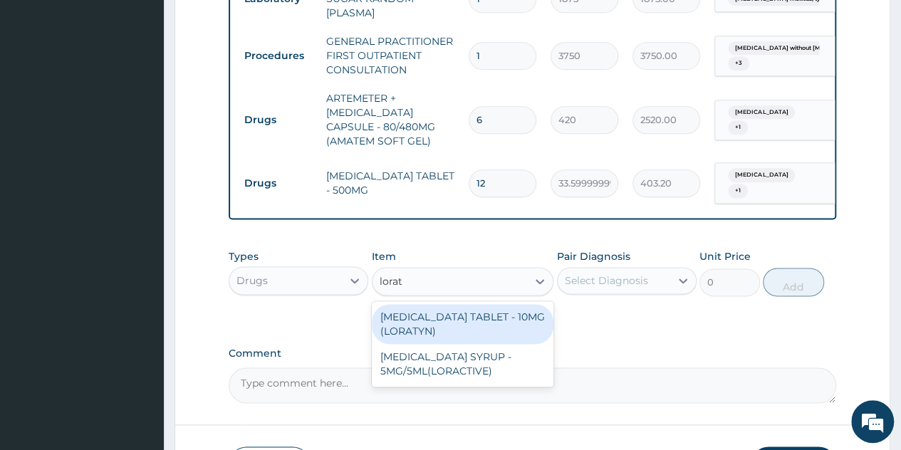
click at [478, 318] on div "LORATADINE TABLET - 10MG (LORATYN)" at bounding box center [463, 324] width 182 height 40
type input "98"
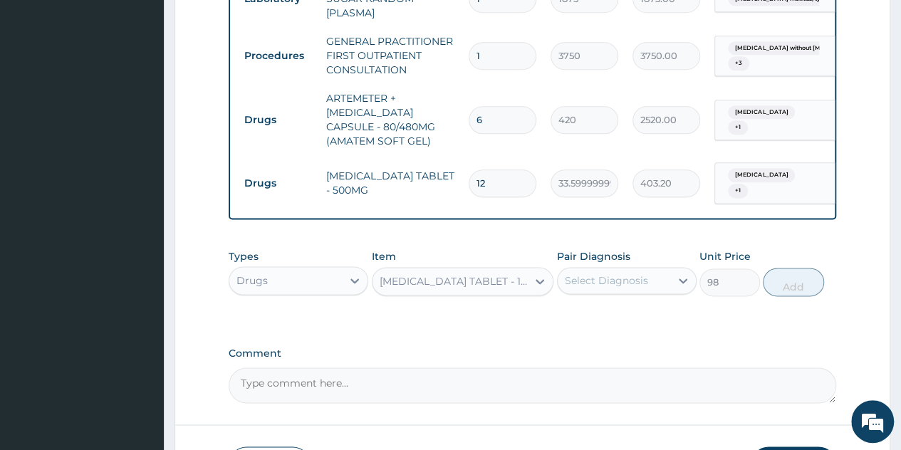
click at [666, 271] on div "Select Diagnosis" at bounding box center [613, 280] width 112 height 23
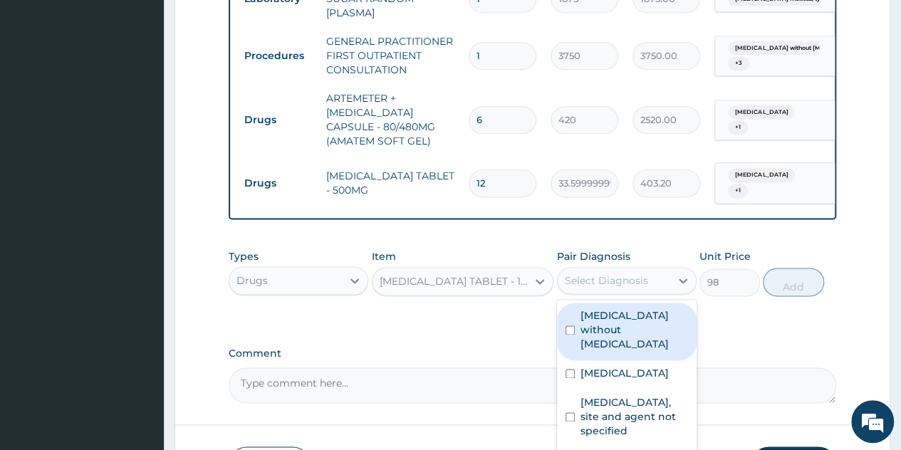
scroll to position [913, 0]
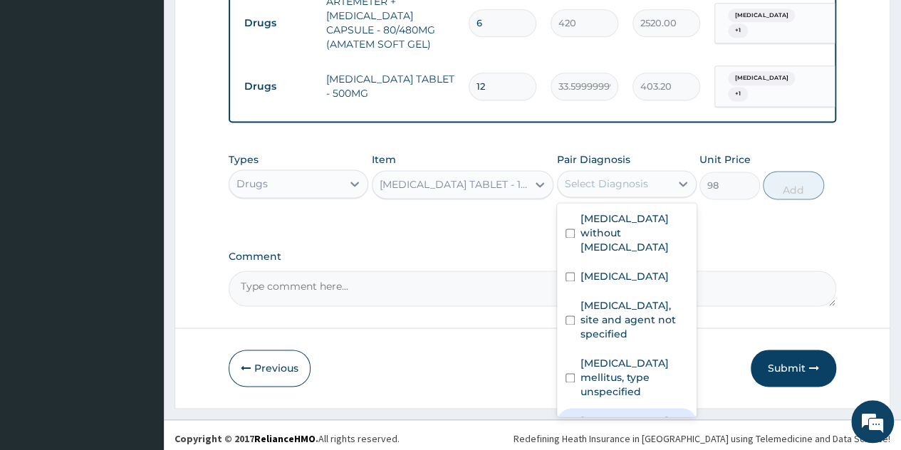
click at [613, 414] on label "Other allergic rhinitis" at bounding box center [624, 421] width 88 height 14
checkbox input "true"
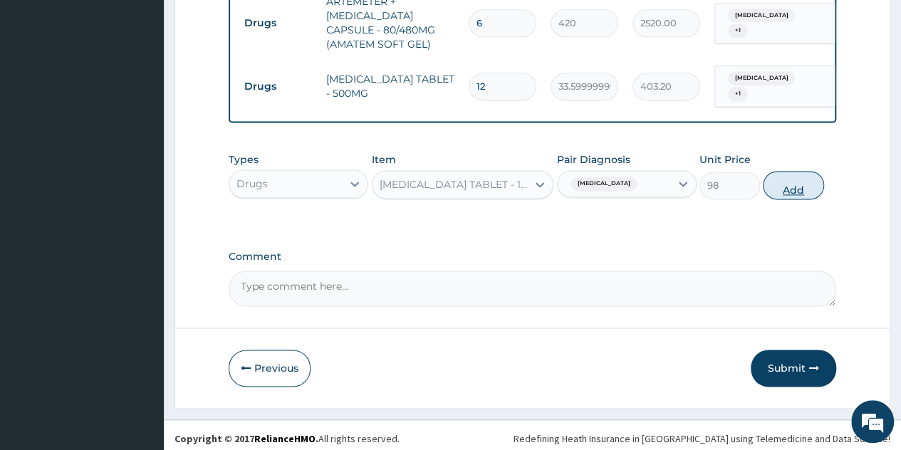
click at [804, 183] on button "Add" at bounding box center [792, 185] width 61 height 28
type input "0"
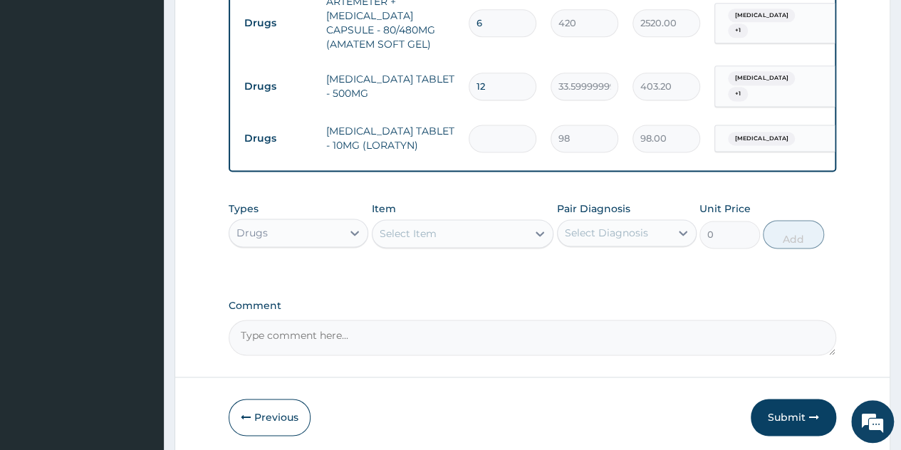
type input "0.00"
type input "5"
type input "490.00"
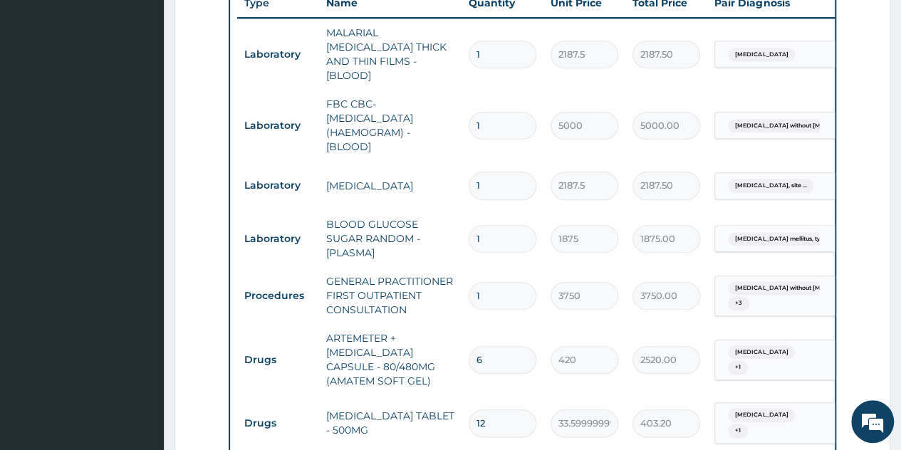
scroll to position [962, 0]
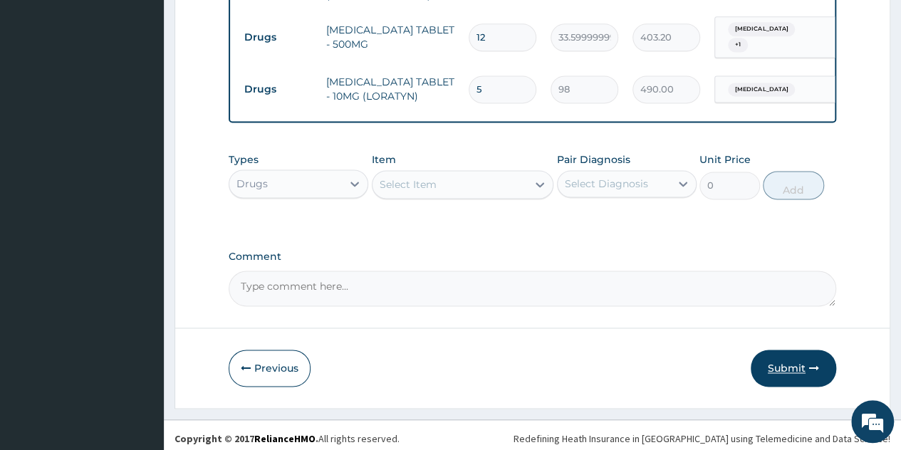
type input "5"
click at [782, 355] on button "Submit" at bounding box center [792, 368] width 85 height 37
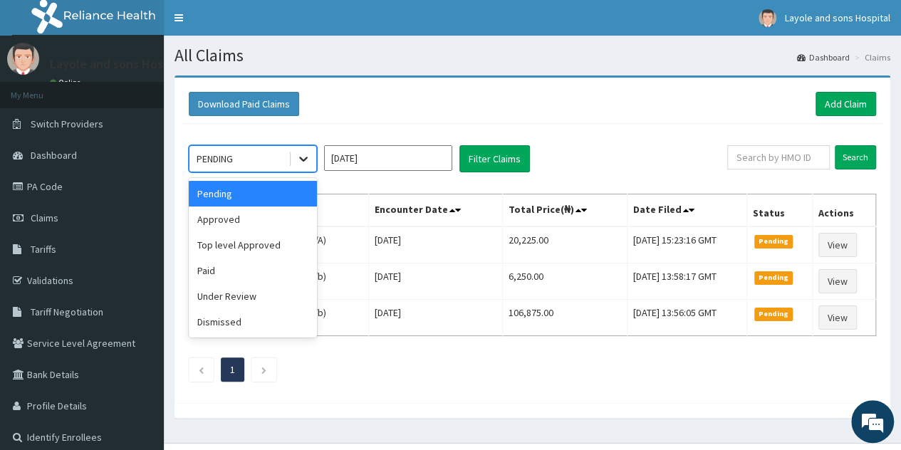
click at [303, 159] on icon at bounding box center [303, 159] width 9 height 5
click at [234, 224] on div "Approved" at bounding box center [253, 219] width 128 height 26
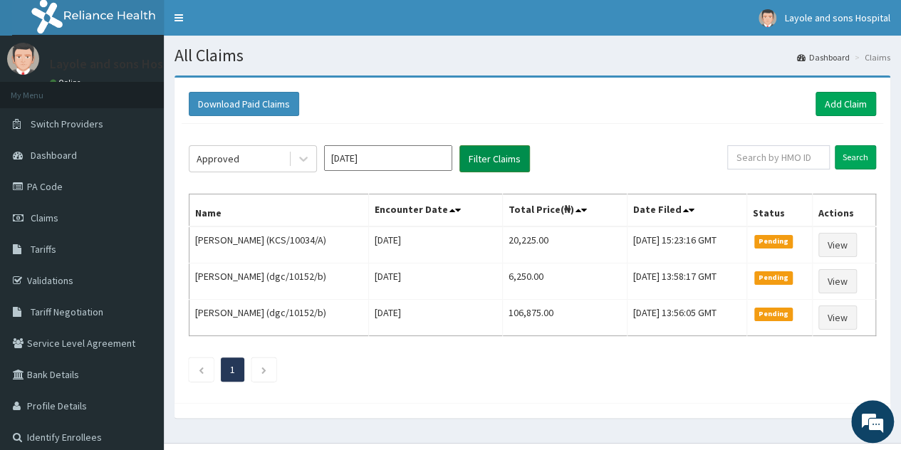
click at [478, 164] on button "Filter Claims" at bounding box center [494, 158] width 70 height 27
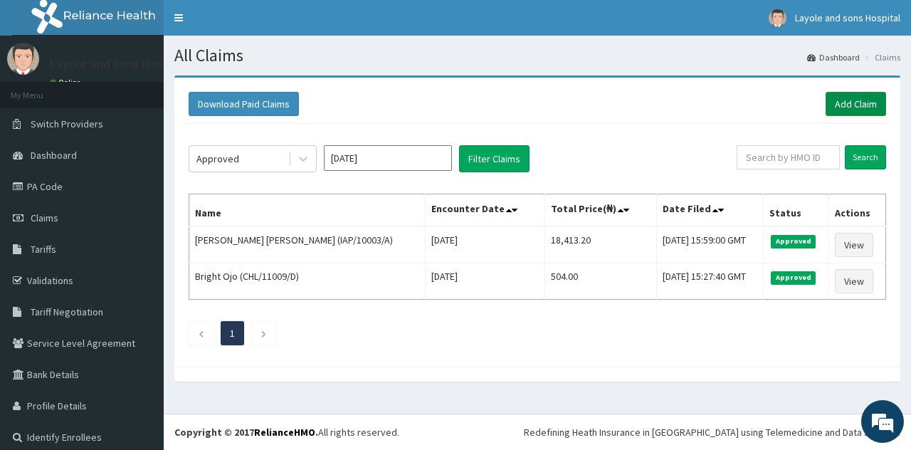
click at [857, 104] on link "Add Claim" at bounding box center [856, 104] width 61 height 24
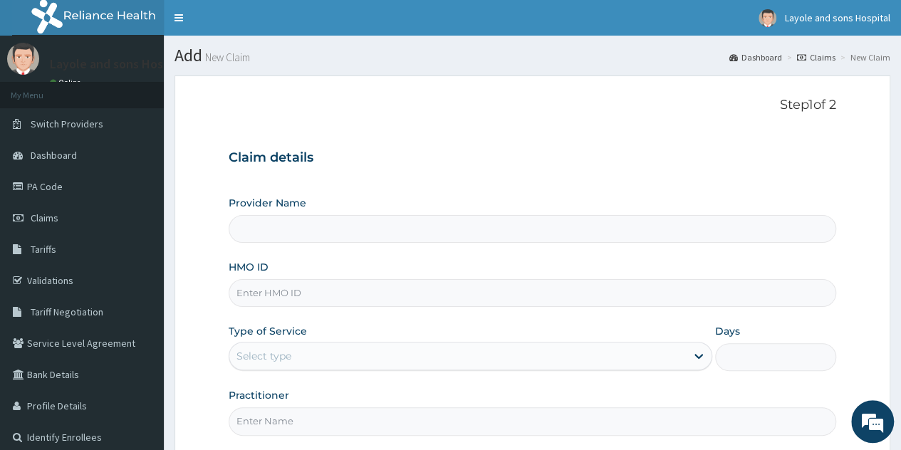
type input "Layole and sons hospital limited"
click at [63, 218] on link "Claims" at bounding box center [82, 217] width 164 height 31
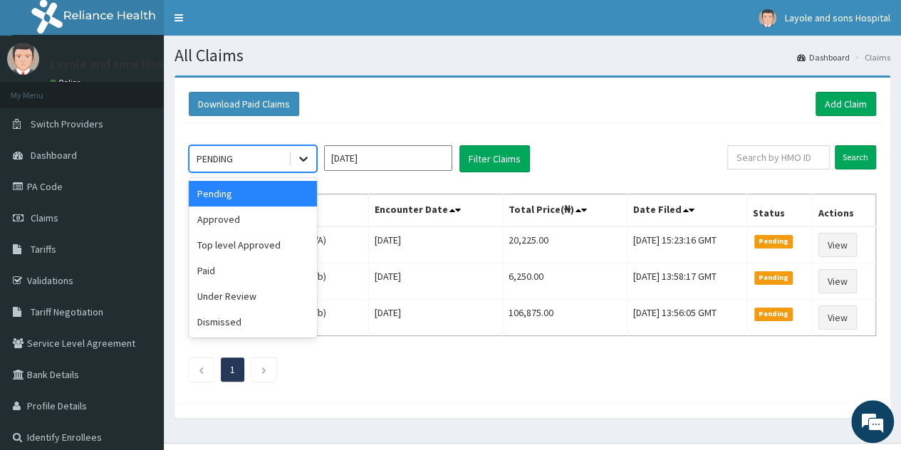
click at [306, 160] on icon at bounding box center [303, 159] width 14 height 14
click at [218, 279] on div "Paid" at bounding box center [253, 271] width 128 height 26
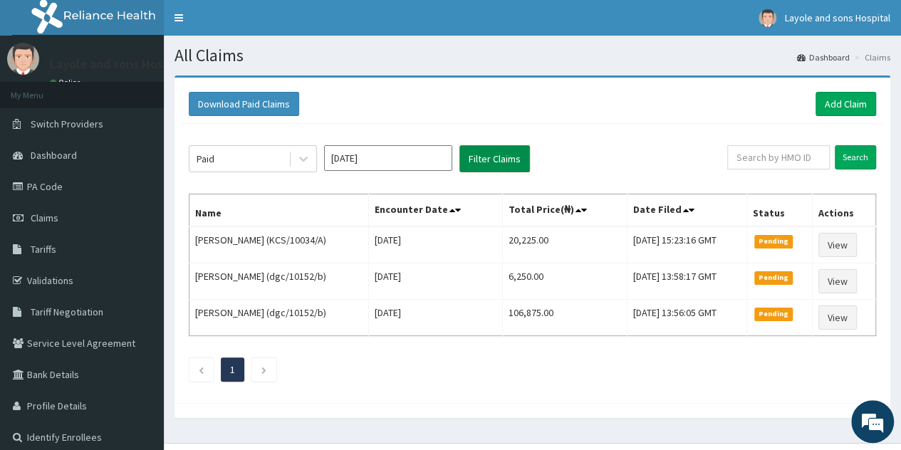
click at [505, 170] on button "Filter Claims" at bounding box center [494, 158] width 70 height 27
